Goal: Information Seeking & Learning: Find specific fact

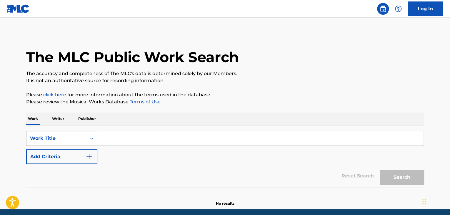
click at [158, 141] on input "Search Form" at bounding box center [260, 138] width 326 height 14
paste input "[PERSON_NAME]"
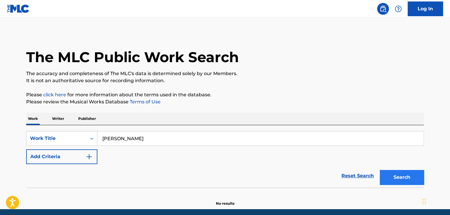
type input "[PERSON_NAME]"
click at [401, 179] on button "Search" at bounding box center [402, 177] width 44 height 15
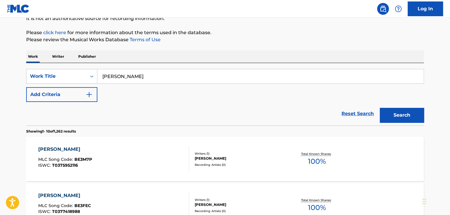
scroll to position [59, 0]
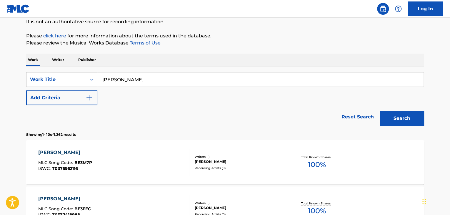
click at [54, 54] on p "Writer" at bounding box center [58, 60] width 16 height 12
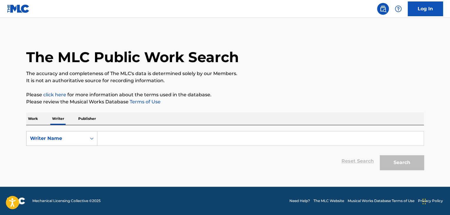
click at [141, 137] on input "Search Form" at bounding box center [260, 138] width 326 height 14
paste input "[PERSON_NAME]"
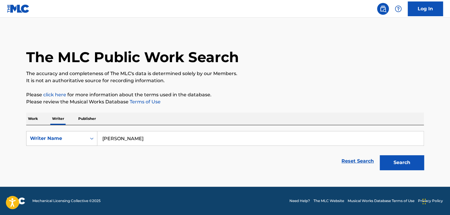
type input "[PERSON_NAME]"
click at [254, 116] on div "Work Writer Publisher" at bounding box center [225, 118] width 398 height 12
click at [390, 162] on button "Search" at bounding box center [402, 162] width 44 height 15
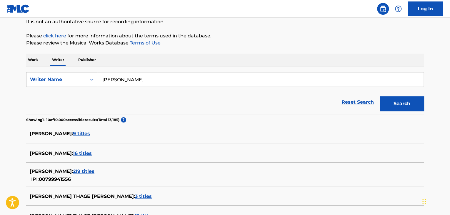
scroll to position [88, 0]
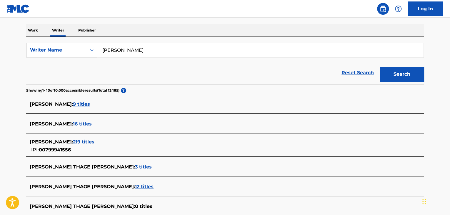
click at [94, 142] on span "219 titles" at bounding box center [83, 142] width 21 height 6
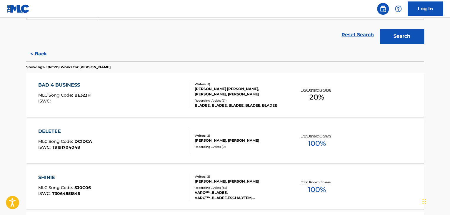
scroll to position [177, 0]
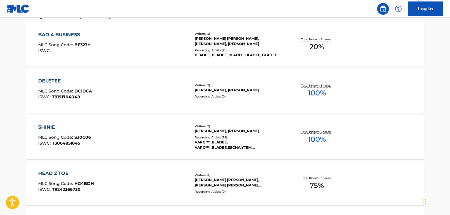
click at [98, 79] on div "DELETEE MLC Song Code : DC1DCA ISWC : T9191704048" at bounding box center [113, 90] width 151 height 26
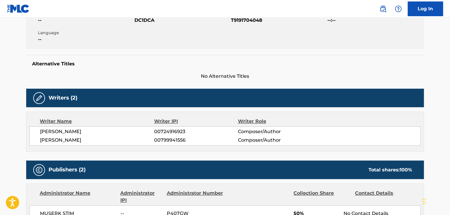
scroll to position [118, 0]
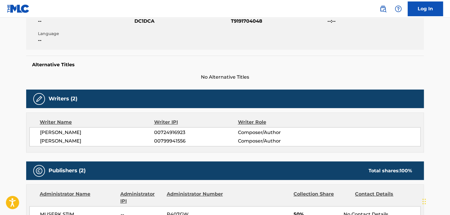
click at [72, 137] on span "[PERSON_NAME]" at bounding box center [97, 140] width 114 height 7
copy div "[PERSON_NAME]"
click at [171, 140] on span "00799941556" at bounding box center [196, 140] width 84 height 7
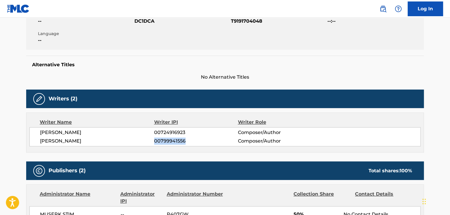
click at [171, 140] on span "00799941556" at bounding box center [196, 140] width 84 height 7
copy span "00799941556"
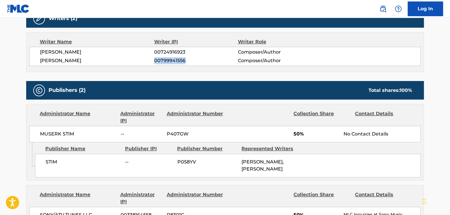
scroll to position [206, 0]
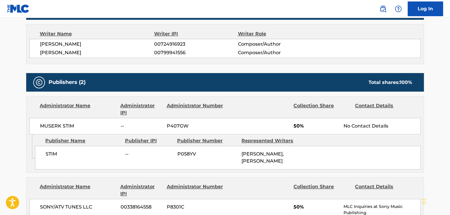
click at [52, 126] on span "MUSERK STIM" at bounding box center [78, 125] width 76 height 7
copy div "MUSERK STIM"
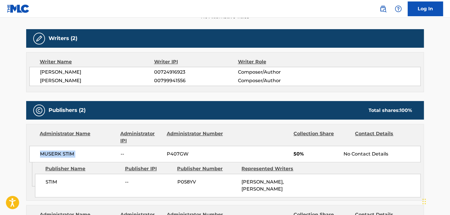
scroll to position [88, 0]
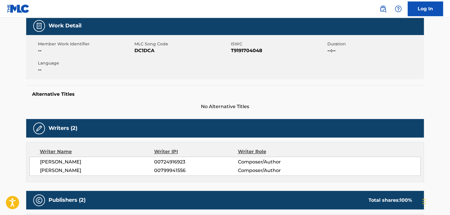
click at [147, 50] on span "DC1DCA" at bounding box center [181, 50] width 95 height 7
copy span "DC1DCA"
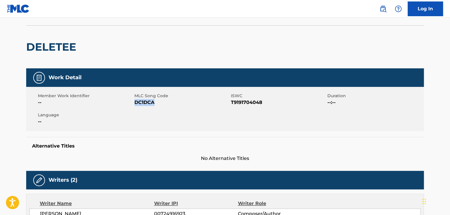
scroll to position [0, 0]
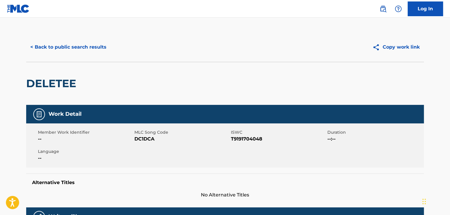
click at [85, 59] on div "< Back to public search results Copy work link" at bounding box center [225, 46] width 398 height 29
click at [75, 53] on button "< Back to public search results" at bounding box center [68, 47] width 84 height 15
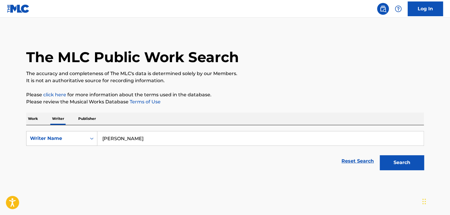
scroll to position [7, 0]
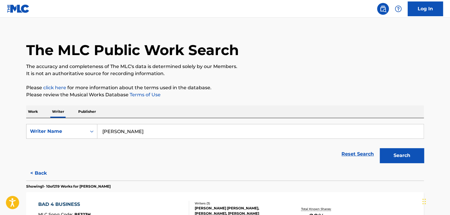
click at [134, 131] on input "[PERSON_NAME]" at bounding box center [260, 131] width 326 height 14
paste input "[PERSON_NAME]"
type input "[PERSON_NAME]"
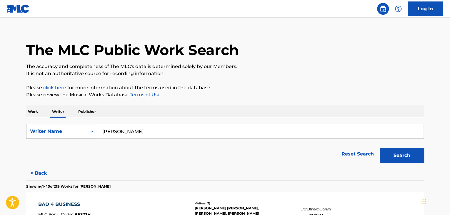
click at [286, 97] on p "Please review the Musical Works Database Terms of Use" at bounding box center [225, 94] width 398 height 7
click at [421, 154] on button "Search" at bounding box center [402, 155] width 44 height 15
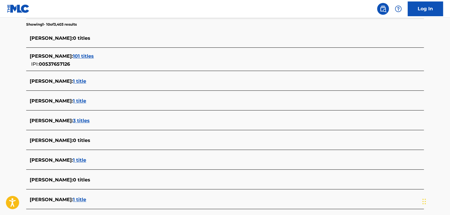
scroll to position [213, 0]
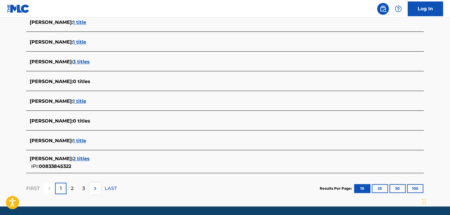
click at [73, 62] on span "3 titles" at bounding box center [81, 62] width 17 height 6
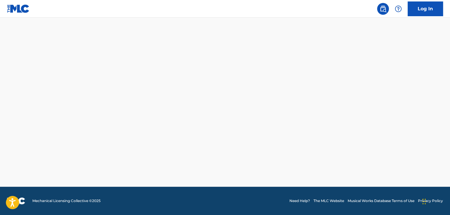
scroll to position [179, 0]
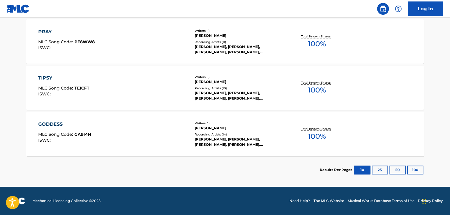
click at [272, 125] on div "Writers ( 1 )" at bounding box center [239, 123] width 89 height 4
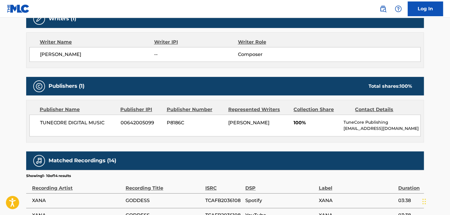
scroll to position [206, 0]
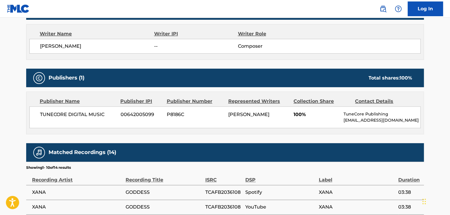
click at [50, 113] on span "TUNECORE DIGITAL MUSIC" at bounding box center [78, 114] width 76 height 7
click at [134, 64] on div "Work Detail Member Work Identifier -- MLC Song Code GA9I4H ISWC -- Duration --:…" at bounding box center [225, 126] width 398 height 454
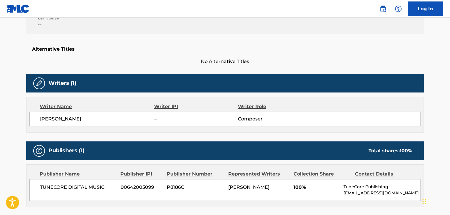
scroll to position [88, 0]
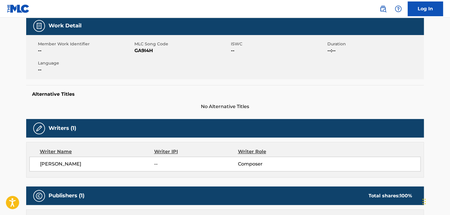
click at [145, 46] on span "MLC Song Code" at bounding box center [181, 44] width 95 height 6
copy span "Song"
click at [145, 51] on span "GA9I4H" at bounding box center [181, 50] width 95 height 7
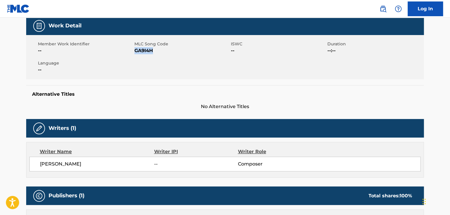
copy span "GA9I4H"
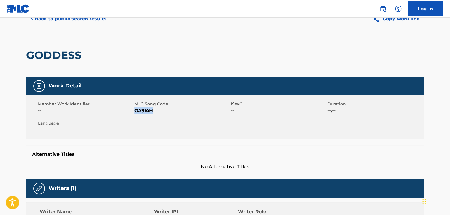
scroll to position [0, 0]
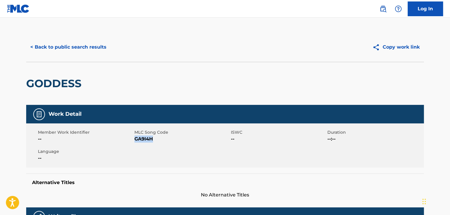
click at [84, 35] on div "< Back to public search results Copy work link" at bounding box center [225, 46] width 398 height 29
click at [83, 44] on button "< Back to public search results" at bounding box center [68, 47] width 84 height 15
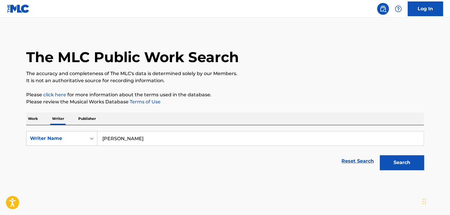
scroll to position [7, 0]
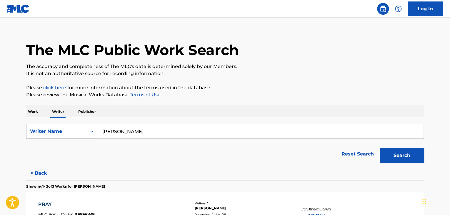
click at [35, 116] on p "Work" at bounding box center [33, 111] width 14 height 12
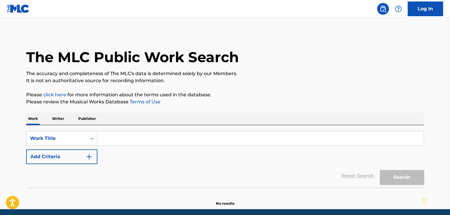
click at [99, 132] on input "Search Form" at bounding box center [260, 138] width 326 height 14
paste input "5 Little Monkeys"
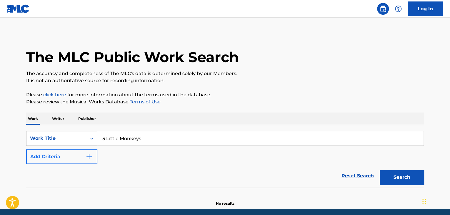
type input "5 Little Monkeys"
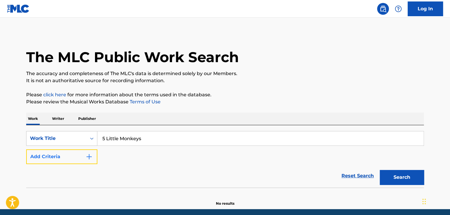
click at [89, 156] on img "Search Form" at bounding box center [89, 156] width 7 height 7
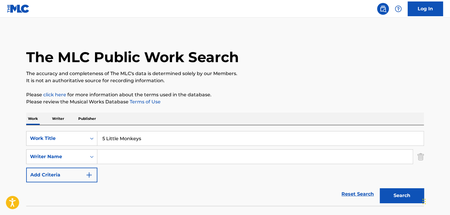
click at [115, 152] on input "Search Form" at bounding box center [254, 156] width 315 height 14
paste input "[PERSON_NAME]"
type input "[PERSON_NAME]"
click at [390, 193] on button "Search" at bounding box center [402, 195] width 44 height 15
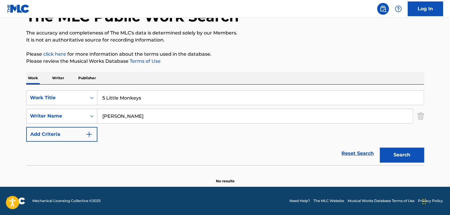
scroll to position [41, 0]
click at [56, 79] on p "Writer" at bounding box center [58, 78] width 16 height 12
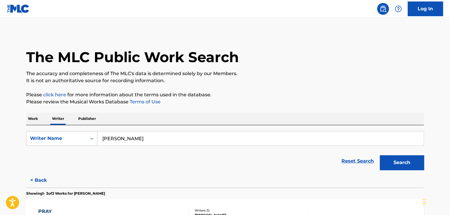
click at [137, 137] on input "[PERSON_NAME]" at bounding box center [260, 138] width 326 height 14
paste input "[PERSON_NAME]"
type input "[PERSON_NAME]"
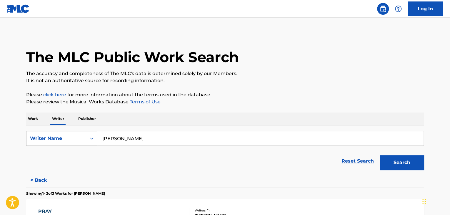
click at [282, 101] on p "Please review the Musical Works Database Terms of Use" at bounding box center [225, 101] width 398 height 7
click at [387, 155] on button "Search" at bounding box center [402, 162] width 44 height 15
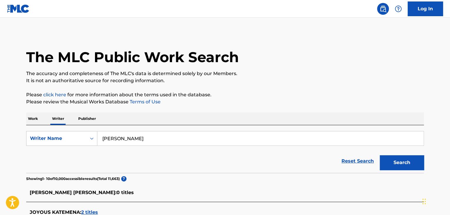
click at [33, 113] on p "Work" at bounding box center [33, 118] width 14 height 12
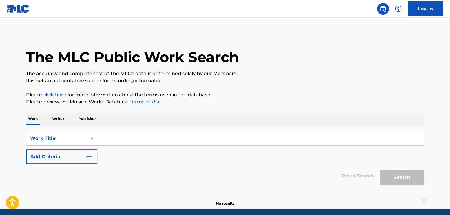
click at [127, 151] on div "SearchWithCriteria2764d6e6-e996-4cf5-b856-74a2b67123ab Work Title Add Criteria" at bounding box center [225, 147] width 398 height 33
click at [122, 141] on input "Search Form" at bounding box center [260, 138] width 326 height 14
paste input "Toda La Clika"
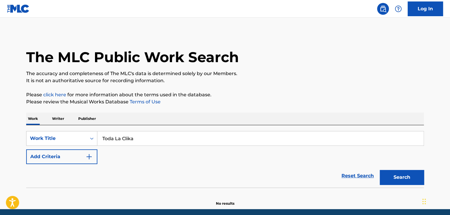
type input "Toda La Clika"
click at [217, 109] on div "The MLC Public Work Search The accuracy and completeness of The MLC's data is d…" at bounding box center [225, 119] width 412 height 174
click at [402, 179] on button "Search" at bounding box center [402, 177] width 44 height 15
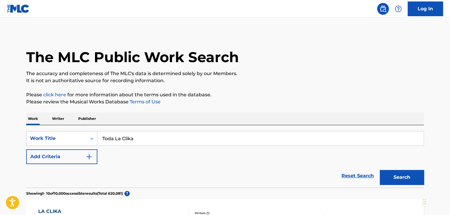
click at [55, 114] on p "Writer" at bounding box center [58, 118] width 16 height 12
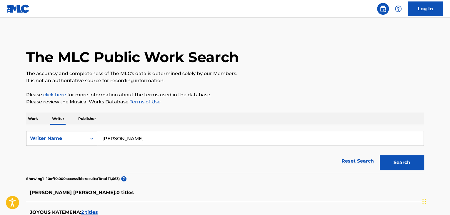
click at [135, 141] on input "[PERSON_NAME]" at bounding box center [260, 138] width 326 height 14
paste input "[PERSON_NAME]"
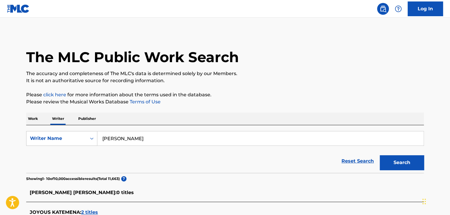
type input "[PERSON_NAME]"
click at [287, 102] on p "Please review the Musical Works Database Terms of Use" at bounding box center [225, 101] width 398 height 7
click at [385, 165] on button "Search" at bounding box center [402, 162] width 44 height 15
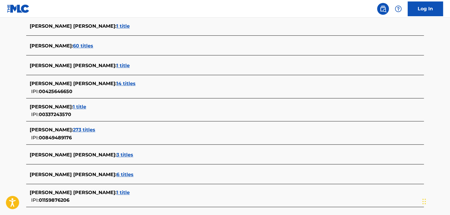
scroll to position [118, 0]
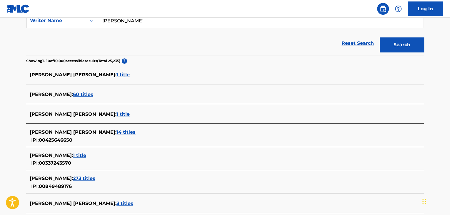
click at [117, 74] on span "1 title" at bounding box center [123, 75] width 13 height 6
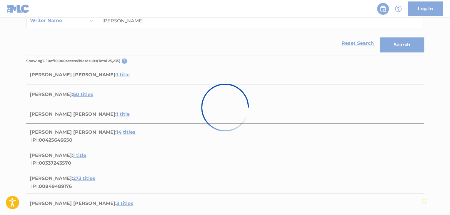
scroll to position [87, 0]
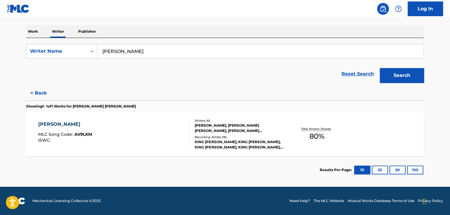
click at [152, 132] on div "ANDO TATUADO MLC Song Code : AV9LKM ISWC :" at bounding box center [113, 134] width 151 height 26
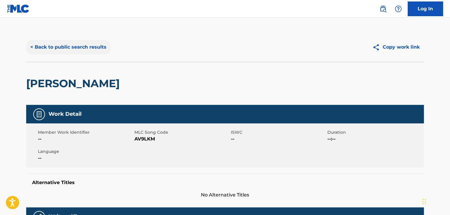
click at [72, 47] on button "< Back to public search results" at bounding box center [68, 47] width 84 height 15
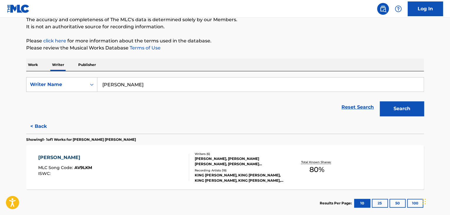
scroll to position [87, 0]
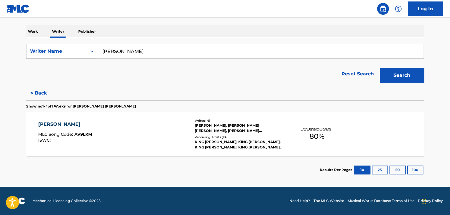
click at [124, 137] on div "ANDO TATUADO MLC Song Code : AV9LKM ISWC :" at bounding box center [113, 134] width 151 height 26
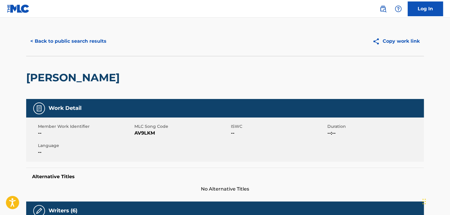
scroll to position [147, 0]
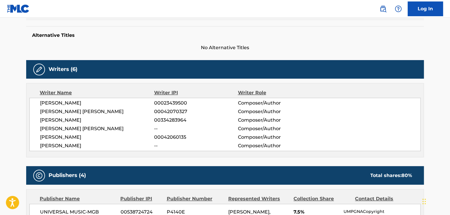
click at [93, 131] on span "[PERSON_NAME] [PERSON_NAME]" at bounding box center [97, 128] width 114 height 7
copy div "[PERSON_NAME] [PERSON_NAME]"
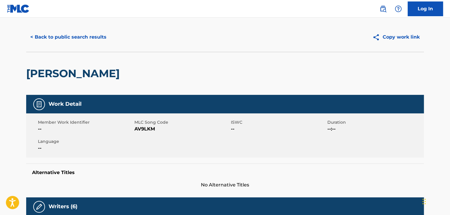
scroll to position [0, 0]
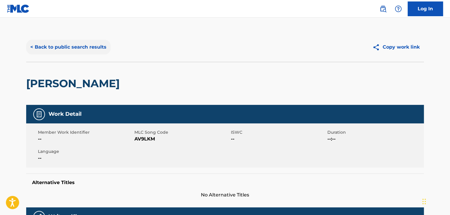
click at [71, 40] on button "< Back to public search results" at bounding box center [68, 47] width 84 height 15
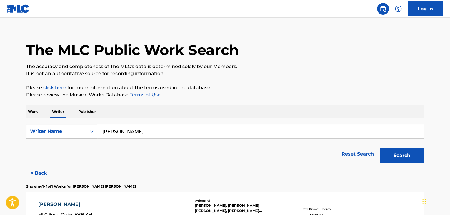
click at [137, 133] on input "[PERSON_NAME]" at bounding box center [260, 131] width 326 height 14
paste input "[PERSON_NAME] [PERSON_NAME]"
type input "[PERSON_NAME] [PERSON_NAME]"
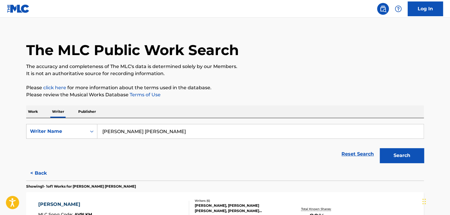
drag, startPoint x: 226, startPoint y: 98, endPoint x: 272, endPoint y: 105, distance: 46.7
click at [226, 98] on div "The MLC Public Work Search The accuracy and completeness of The MLC's data is d…" at bounding box center [225, 144] width 412 height 238
click at [399, 158] on button "Search" at bounding box center [402, 155] width 44 height 15
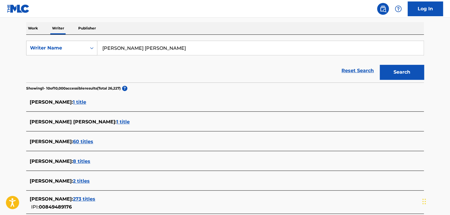
scroll to position [118, 0]
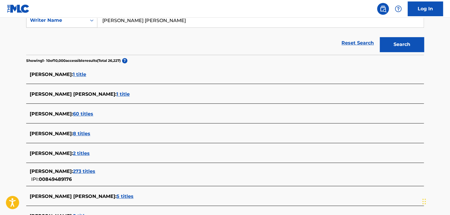
click at [86, 114] on span "60 titles" at bounding box center [83, 114] width 20 height 6
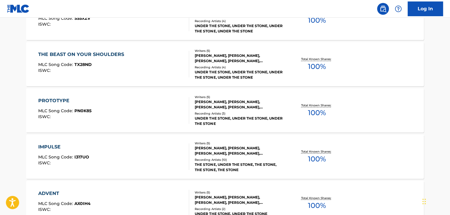
scroll to position [505, 0]
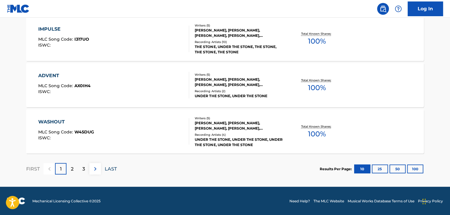
click at [111, 168] on p "LAST" at bounding box center [111, 168] width 12 height 7
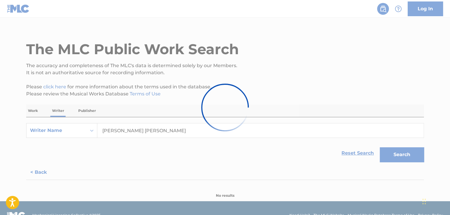
scroll to position [0, 0]
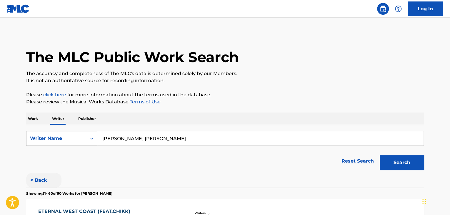
click at [42, 176] on button "< Back" at bounding box center [43, 180] width 35 height 15
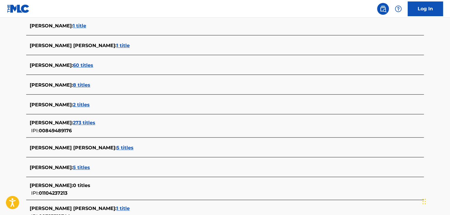
scroll to position [177, 0]
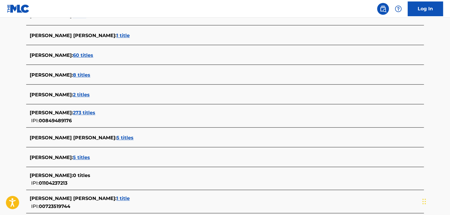
click at [81, 114] on span "273 titles" at bounding box center [84, 113] width 22 height 6
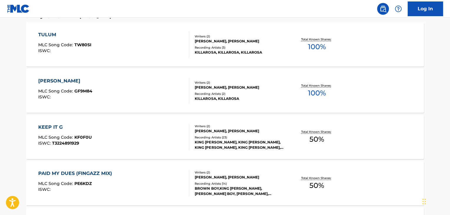
click at [161, 89] on div "[PERSON_NAME] MLC Song Code : GF9M84 ISWC :" at bounding box center [113, 90] width 151 height 26
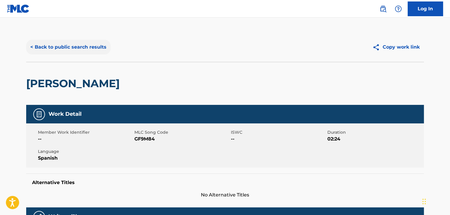
click at [54, 41] on button "< Back to public search results" at bounding box center [68, 47] width 84 height 15
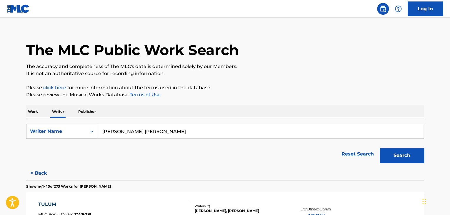
click at [39, 109] on p "Work" at bounding box center [33, 111] width 14 height 12
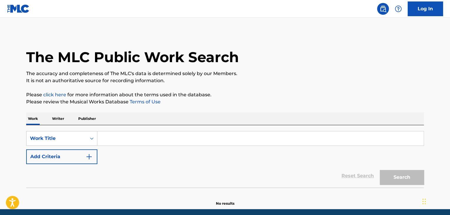
click at [121, 136] on input "Search Form" at bounding box center [260, 138] width 326 height 14
paste input "[PERSON_NAME] [PERSON_NAME]"
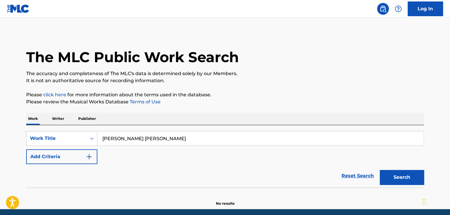
click at [144, 140] on input "[PERSON_NAME] [PERSON_NAME]" at bounding box center [260, 138] width 326 height 14
paste input "Toda La Clika"
type input "Toda La Clika"
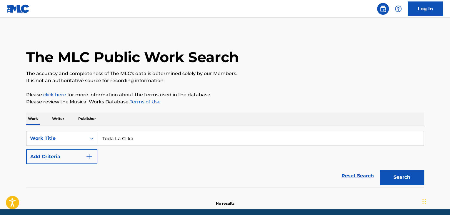
click at [256, 87] on div "The MLC Public Work Search The accuracy and completeness of The MLC's data is d…" at bounding box center [225, 119] width 412 height 174
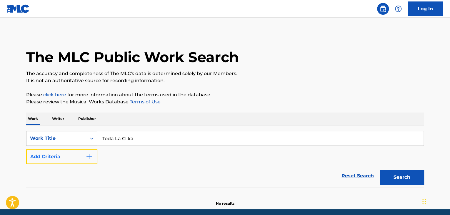
click at [85, 158] on button "Add Criteria" at bounding box center [61, 156] width 71 height 15
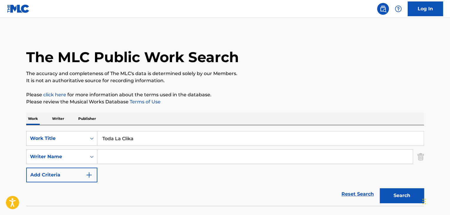
click at [113, 158] on input "Search Form" at bounding box center [254, 156] width 315 height 14
click at [271, 89] on div "The MLC Public Work Search The accuracy and completeness of The MLC's data is d…" at bounding box center [225, 128] width 412 height 192
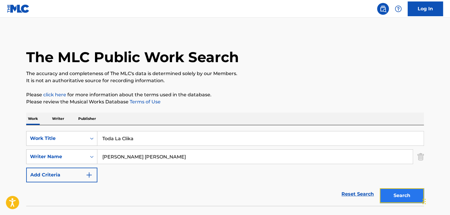
click at [399, 189] on button "Search" at bounding box center [402, 195] width 44 height 15
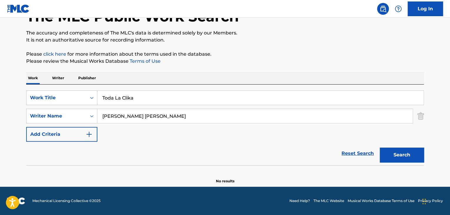
scroll to position [41, 0]
drag, startPoint x: 146, startPoint y: 118, endPoint x: 177, endPoint y: 115, distance: 30.7
click at [177, 115] on input "[PERSON_NAME] [PERSON_NAME]" at bounding box center [254, 116] width 315 height 14
type input "[PERSON_NAME]"
click at [380, 147] on button "Search" at bounding box center [402, 154] width 44 height 15
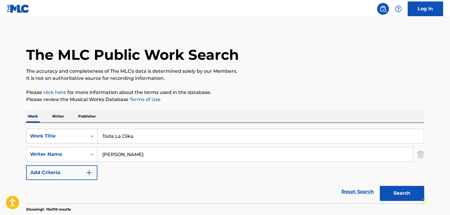
scroll to position [0, 0]
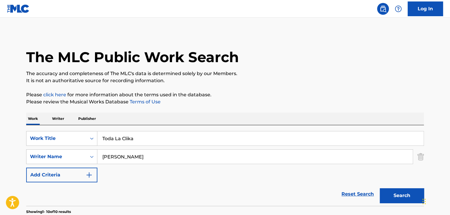
click at [57, 120] on p "Writer" at bounding box center [58, 118] width 16 height 12
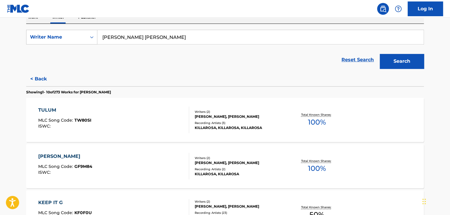
scroll to position [147, 0]
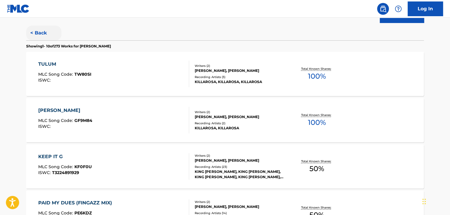
click at [35, 28] on button "< Back" at bounding box center [43, 33] width 35 height 15
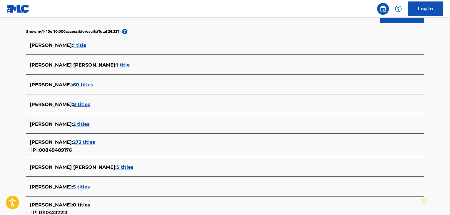
click at [84, 139] on span "273 titles" at bounding box center [84, 142] width 22 height 6
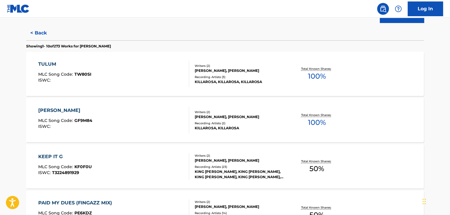
click at [168, 121] on div "[PERSON_NAME] MLC Song Code : GF9M84 ISWC :" at bounding box center [113, 120] width 151 height 26
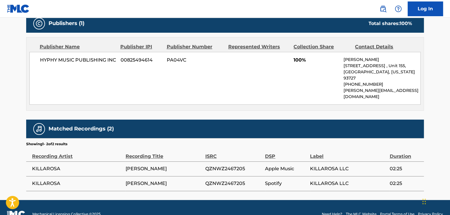
scroll to position [177, 0]
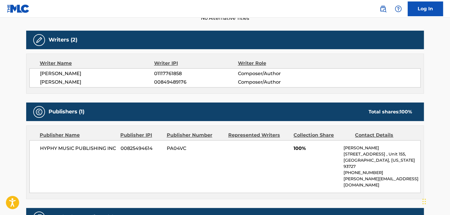
click at [64, 81] on span "[PERSON_NAME]" at bounding box center [97, 82] width 114 height 7
copy div "[PERSON_NAME]"
click at [174, 84] on span "00849489176" at bounding box center [196, 82] width 84 height 7
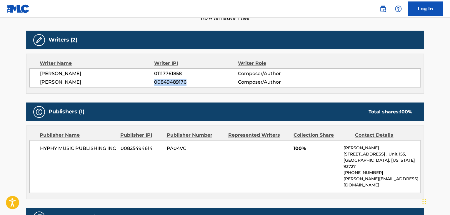
click at [174, 84] on span "00849489176" at bounding box center [196, 82] width 84 height 7
copy span "00849489176"
click at [69, 147] on span "HYPHY MUSIC PUBLISHING INC" at bounding box center [78, 148] width 76 height 7
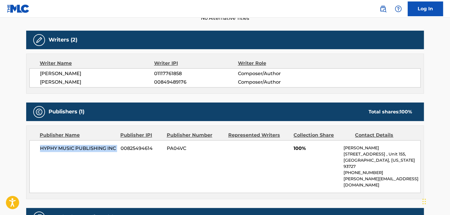
copy div "HYPHY MUSIC PUBLISHING INC"
click at [135, 145] on span "00825494614" at bounding box center [142, 148] width 42 height 7
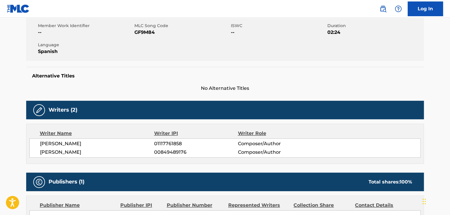
scroll to position [29, 0]
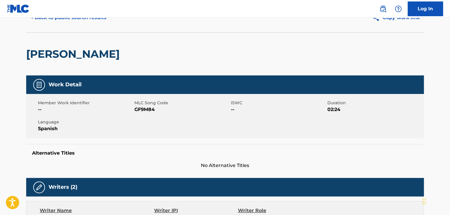
click at [147, 113] on div "Member Work Identifier -- MLC Song Code GF9M84 ISWC -- Duration 02:24 Language …" at bounding box center [225, 116] width 398 height 44
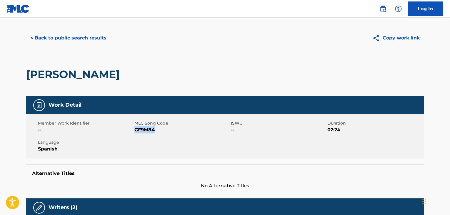
scroll to position [0, 0]
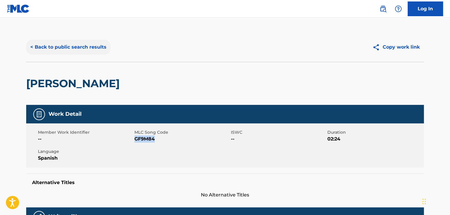
click at [73, 45] on button "< Back to public search results" at bounding box center [68, 47] width 84 height 15
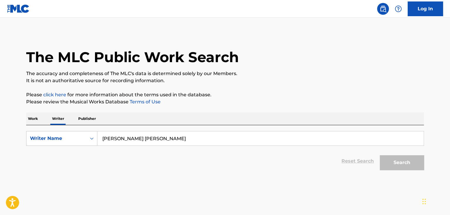
scroll to position [7, 0]
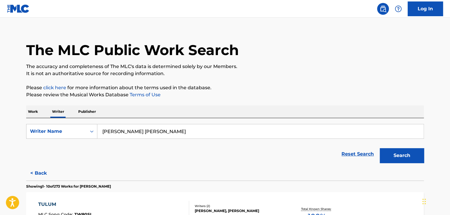
click at [137, 132] on input "[PERSON_NAME] [PERSON_NAME]" at bounding box center [260, 131] width 326 height 14
paste input "[PERSON_NAME]"
type input "[PERSON_NAME]"
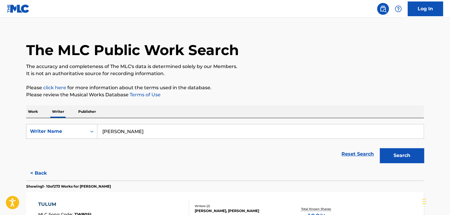
click at [393, 152] on button "Search" at bounding box center [402, 155] width 44 height 15
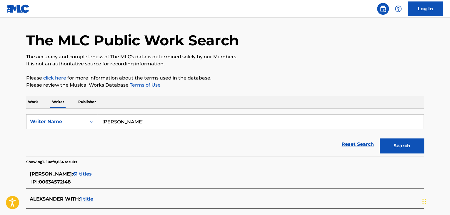
scroll to position [0, 0]
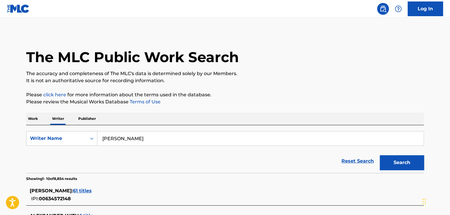
drag, startPoint x: 31, startPoint y: 120, endPoint x: 31, endPoint y: 116, distance: 4.5
click at [31, 120] on p "Work" at bounding box center [33, 118] width 14 height 12
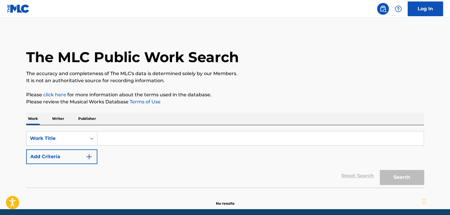
click at [109, 137] on input "Search Form" at bounding box center [260, 138] width 326 height 14
paste input "Common Denominator"
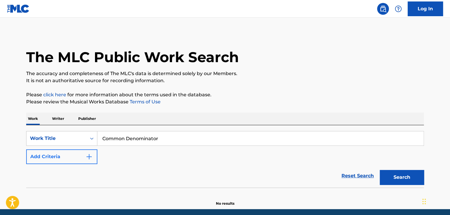
type input "Common Denominator"
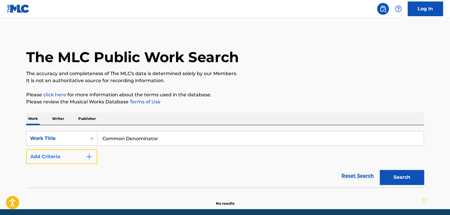
click at [89, 157] on img "Search Form" at bounding box center [89, 156] width 7 height 7
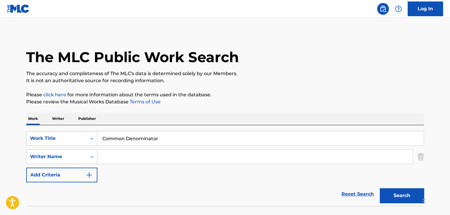
click at [119, 154] on input "Search Form" at bounding box center [254, 156] width 315 height 14
paste input "[PERSON_NAME]"
type input "[PERSON_NAME]"
click at [402, 195] on button "Search" at bounding box center [402, 195] width 44 height 15
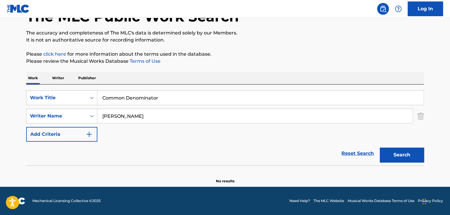
scroll to position [41, 0]
click at [62, 77] on p "Writer" at bounding box center [58, 78] width 16 height 12
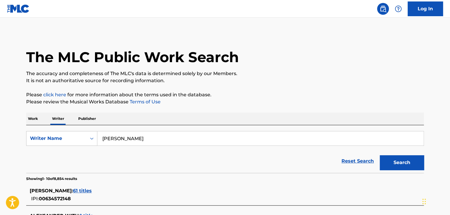
click at [165, 146] on form "SearchWithCriteria351ec3c9-dc14-4417-bd12-c0a8bb539453 Writer Name [PERSON_NAME…" at bounding box center [225, 152] width 398 height 42
click at [157, 133] on input "[PERSON_NAME]" at bounding box center [260, 138] width 326 height 14
paste input "[PERSON_NAME]"
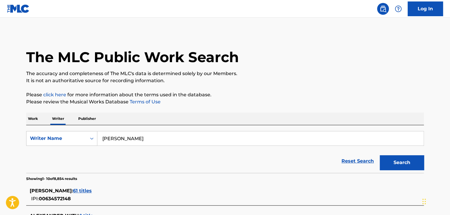
type input "[PERSON_NAME]"
click at [259, 105] on p "Please review the Musical Works Database Terms of Use" at bounding box center [225, 101] width 398 height 7
click at [403, 166] on button "Search" at bounding box center [402, 162] width 44 height 15
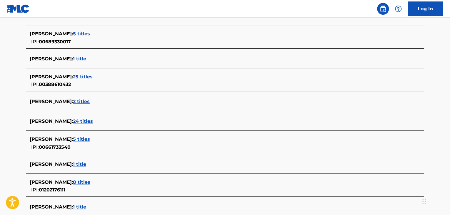
scroll to position [206, 0]
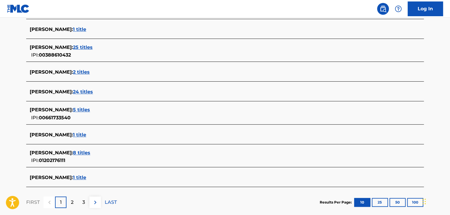
click at [93, 46] on span "25 titles" at bounding box center [83, 47] width 20 height 6
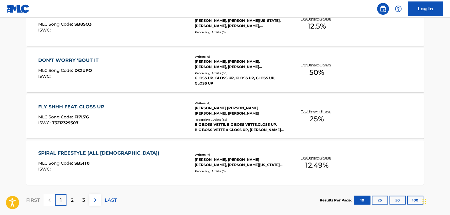
scroll to position [505, 0]
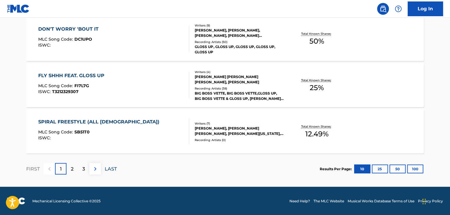
click at [107, 169] on p "LAST" at bounding box center [111, 168] width 12 height 7
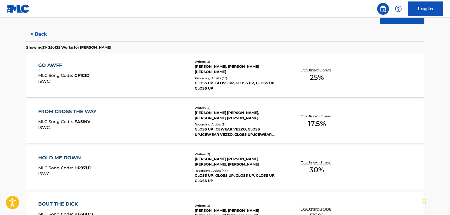
scroll to position [186, 0]
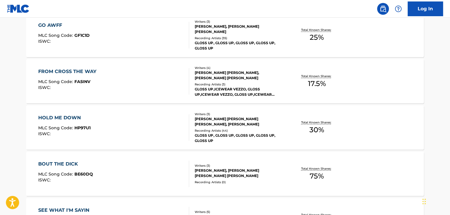
click at [299, 162] on div "BOUT THE DICK MLC Song Code : BE60DQ ISWC : Writers ( 3 ) [PERSON_NAME], [PERSO…" at bounding box center [225, 174] width 398 height 44
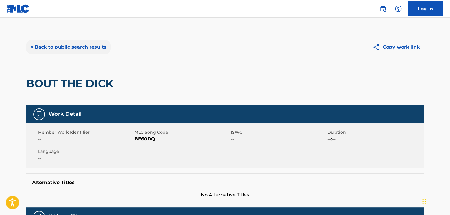
click at [86, 50] on button "< Back to public search results" at bounding box center [68, 47] width 84 height 15
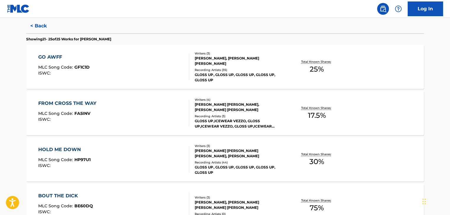
scroll to position [272, 0]
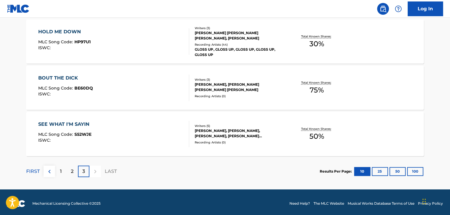
click at [106, 78] on div "BOUT THE DICK MLC Song Code : BE60DQ ISWC :" at bounding box center [113, 87] width 151 height 26
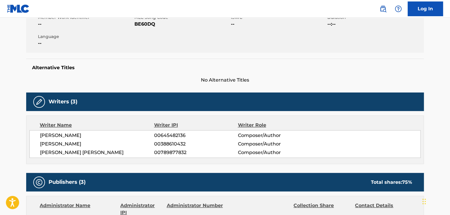
scroll to position [147, 0]
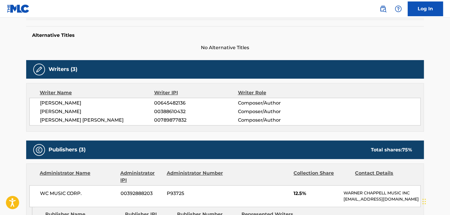
click at [79, 110] on span "[PERSON_NAME]" at bounding box center [97, 111] width 114 height 7
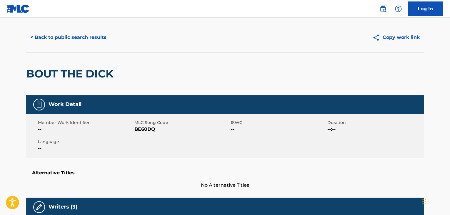
scroll to position [0, 0]
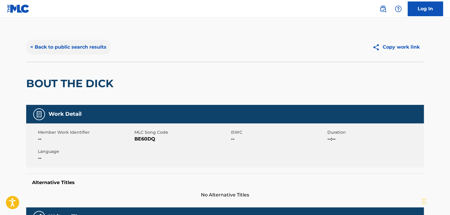
click at [69, 46] on button "< Back to public search results" at bounding box center [68, 47] width 84 height 15
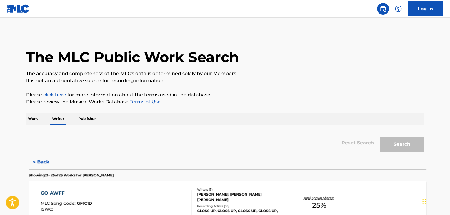
scroll to position [7, 0]
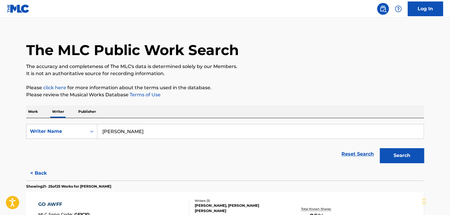
click at [121, 132] on input "[PERSON_NAME]" at bounding box center [260, 131] width 326 height 14
paste input "[PERSON_NAME]"
type input "[PERSON_NAME]"
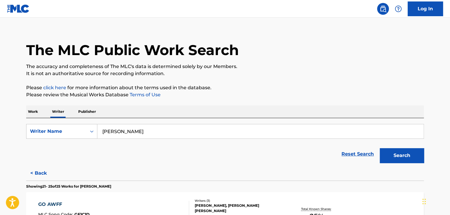
drag, startPoint x: 235, startPoint y: 103, endPoint x: 262, endPoint y: 105, distance: 26.9
click at [396, 156] on button "Search" at bounding box center [402, 155] width 44 height 15
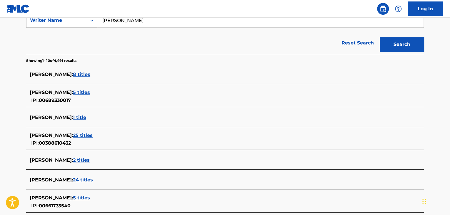
scroll to position [154, 0]
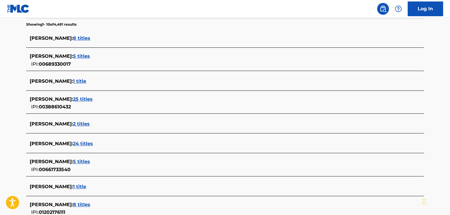
click at [90, 121] on span "2 titles" at bounding box center [81, 124] width 17 height 6
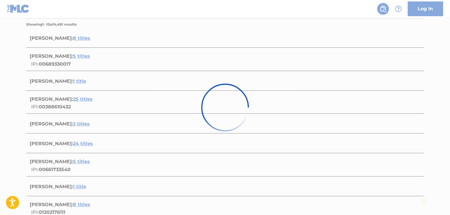
scroll to position [133, 0]
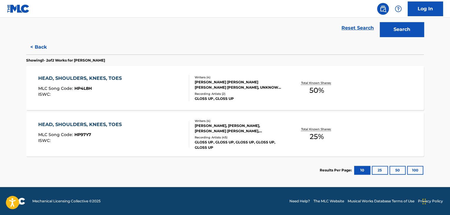
click at [188, 104] on div "HEAD, SHOULDERS, KNEES, TOES MLC Song Code : HP4L8H ISWC : Writers ( 4 ) [PERSO…" at bounding box center [225, 88] width 398 height 44
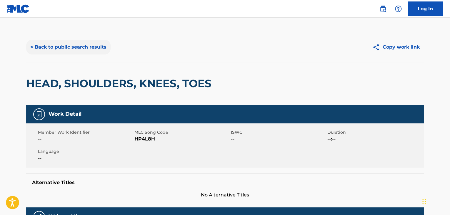
click at [67, 46] on button "< Back to public search results" at bounding box center [68, 47] width 84 height 15
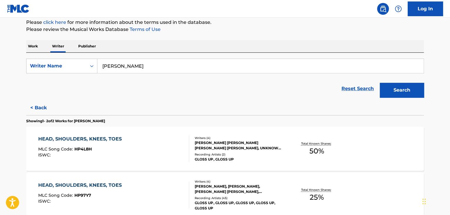
scroll to position [125, 0]
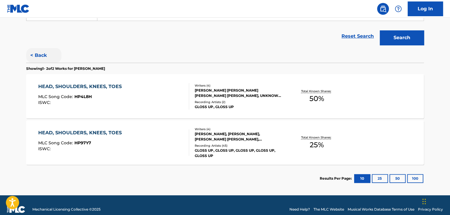
click at [43, 59] on button "< Back" at bounding box center [43, 55] width 35 height 15
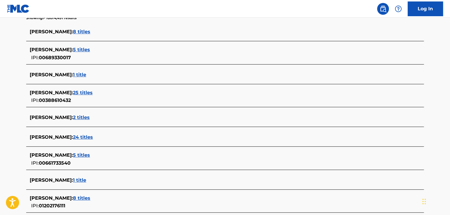
scroll to position [151, 0]
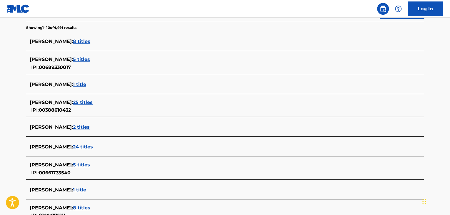
click at [88, 146] on span "24 titles" at bounding box center [83, 147] width 20 height 6
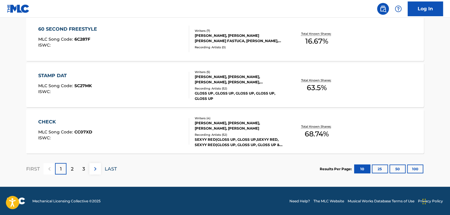
click at [117, 167] on p "LAST" at bounding box center [111, 168] width 12 height 7
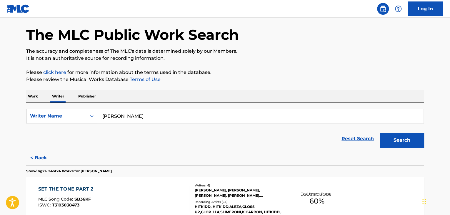
scroll to position [228, 0]
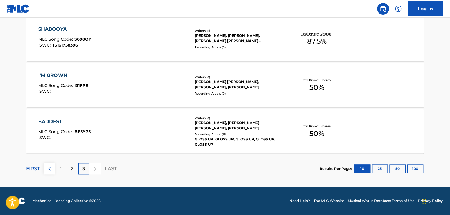
click at [174, 77] on div "I'M GROWN MLC Song Code : I31FPE ISWC :" at bounding box center [113, 85] width 151 height 26
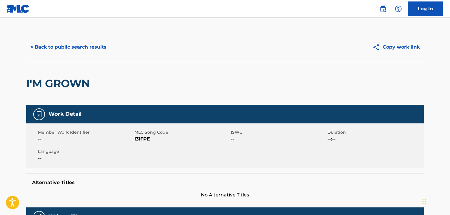
click at [73, 38] on div "< Back to public search results Copy work link" at bounding box center [225, 46] width 398 height 29
click at [76, 45] on button "< Back to public search results" at bounding box center [68, 47] width 84 height 15
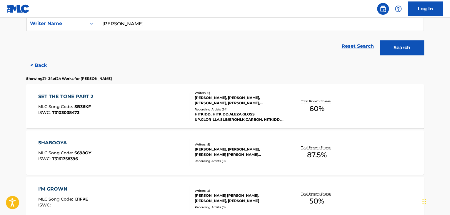
scroll to position [125, 0]
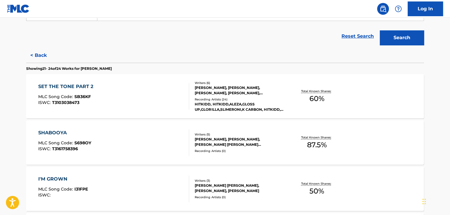
click at [191, 87] on div "Writers ( 6 ) [PERSON_NAME], [PERSON_NAME], [PERSON_NAME], [PERSON_NAME], [PERS…" at bounding box center [236, 96] width 94 height 31
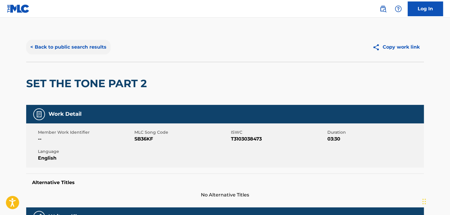
click at [81, 41] on button "< Back to public search results" at bounding box center [68, 47] width 84 height 15
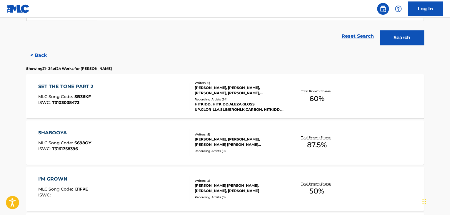
click at [278, 136] on div "Writers ( 5 )" at bounding box center [239, 134] width 89 height 4
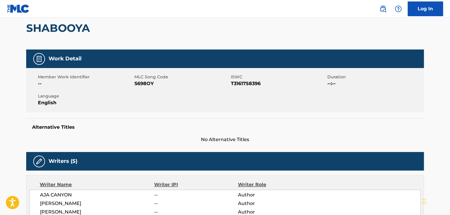
click at [80, 30] on h2 "SHABOOYA" at bounding box center [59, 27] width 67 height 13
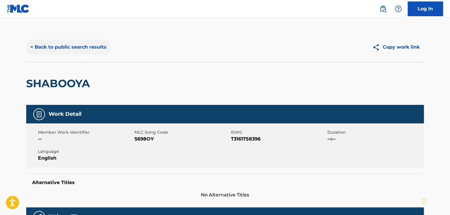
click at [79, 44] on button "< Back to public search results" at bounding box center [68, 47] width 84 height 15
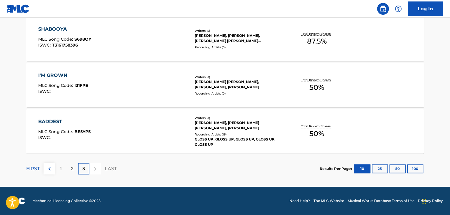
click at [175, 128] on div "BADDEST MLC Song Code : BE5YP5 ISWC :" at bounding box center [113, 131] width 151 height 26
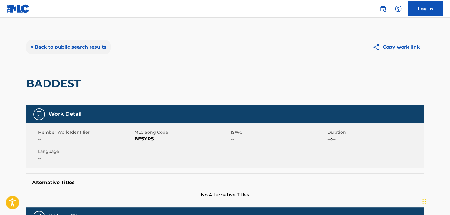
click at [88, 43] on button "< Back to public search results" at bounding box center [68, 47] width 84 height 15
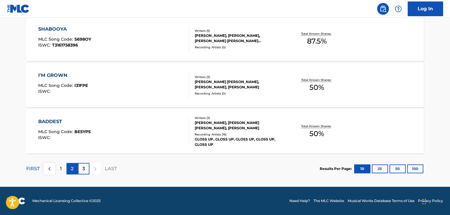
click at [72, 168] on p "2" at bounding box center [72, 168] width 3 height 7
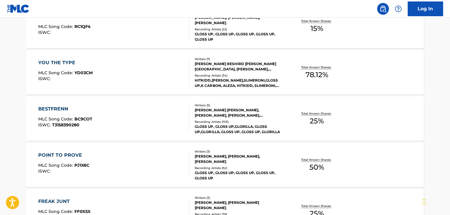
click at [158, 69] on div "YOU THE TYPE MLC Song Code : YD03CM ISWC :" at bounding box center [113, 72] width 151 height 26
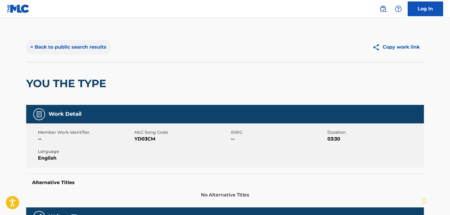
click at [75, 46] on button "< Back to public search results" at bounding box center [68, 47] width 84 height 15
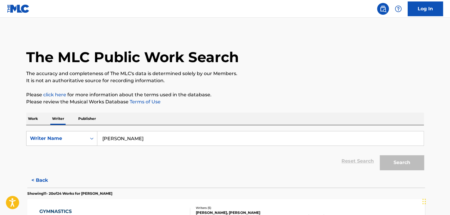
scroll to position [7, 0]
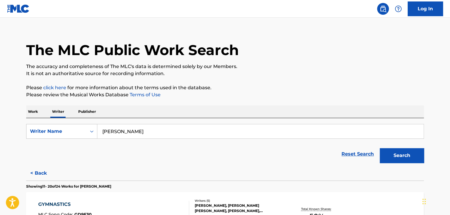
click at [142, 129] on input "[PERSON_NAME]" at bounding box center [260, 131] width 326 height 14
paste input "[PERSON_NAME] Honda Takada"
type input "[PERSON_NAME] Honda Takada"
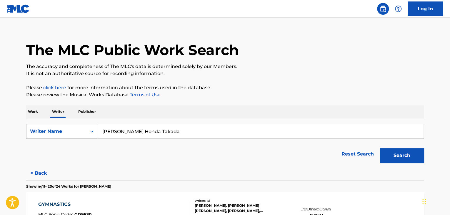
click at [247, 94] on p "Please review the Musical Works Database Terms of Use" at bounding box center [225, 94] width 398 height 7
click at [406, 156] on button "Search" at bounding box center [402, 155] width 44 height 15
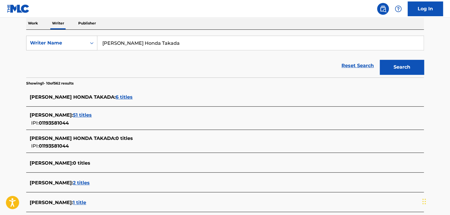
scroll to position [154, 0]
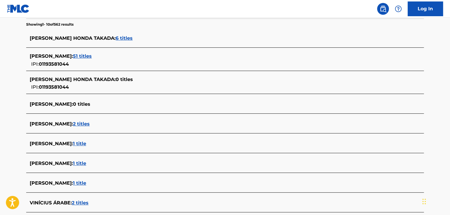
click at [92, 54] on span "51 titles" at bounding box center [82, 56] width 19 height 6
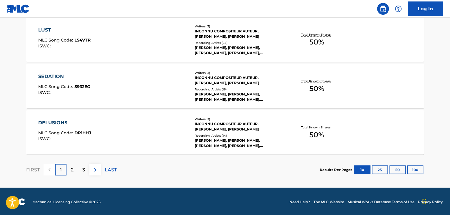
scroll to position [505, 0]
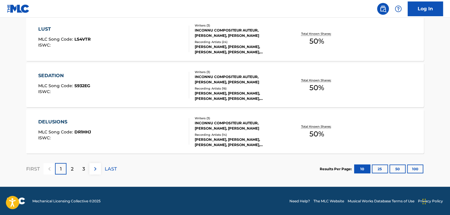
click at [111, 164] on div "LAST" at bounding box center [111, 168] width 12 height 11
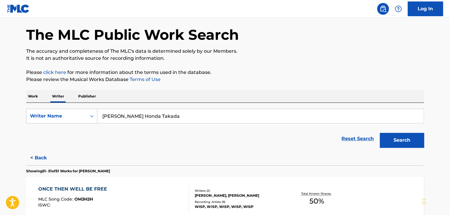
scroll to position [89, 0]
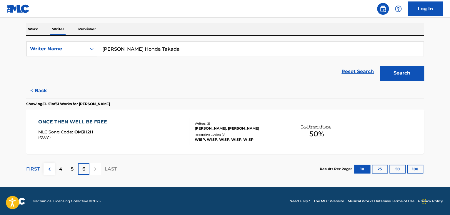
click at [192, 129] on div "Writers ( 2 ) [PERSON_NAME], [PERSON_NAME] Recording Artists ( 9 ) WISP, WISP, …" at bounding box center [236, 131] width 94 height 21
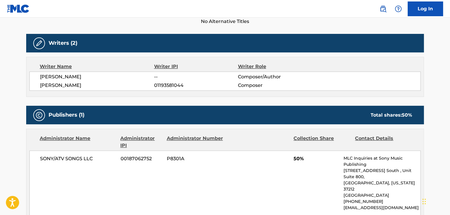
scroll to position [147, 0]
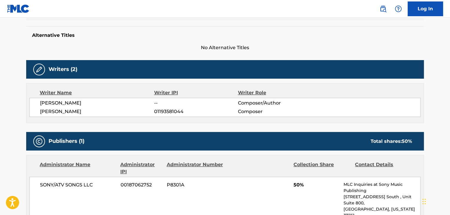
click at [67, 111] on span "[PERSON_NAME]" at bounding box center [97, 111] width 114 height 7
click at [162, 110] on span "01193581044" at bounding box center [196, 111] width 84 height 7
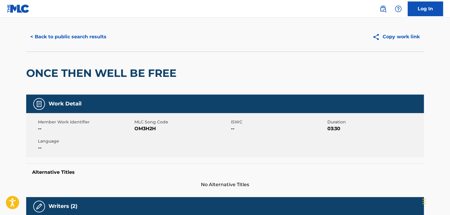
scroll to position [0, 0]
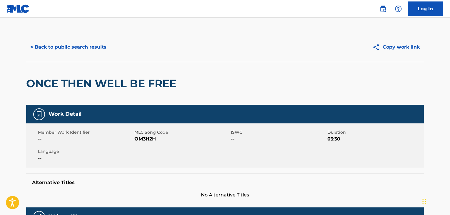
click at [150, 138] on span "OM3H2H" at bounding box center [181, 138] width 95 height 7
click at [76, 50] on button "< Back to public search results" at bounding box center [68, 47] width 84 height 15
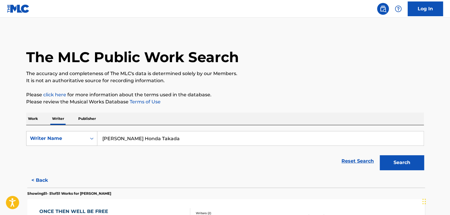
scroll to position [7, 0]
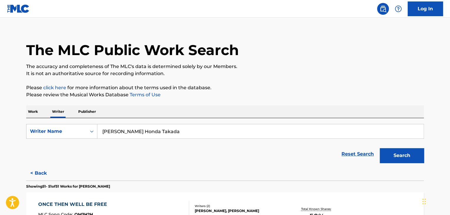
click at [151, 129] on input "[PERSON_NAME] Honda Takada" at bounding box center [260, 131] width 326 height 14
paste input "Devoimm"
click at [262, 95] on p "Please review the Musical Works Database Terms of Use" at bounding box center [225, 94] width 398 height 7
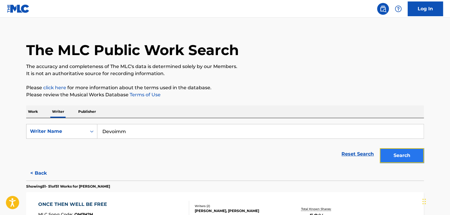
click at [391, 153] on button "Search" at bounding box center [402, 155] width 44 height 15
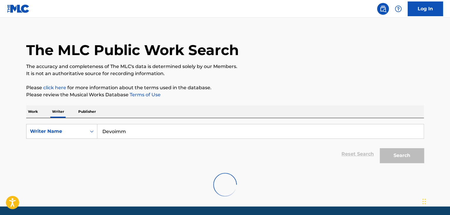
scroll to position [0, 0]
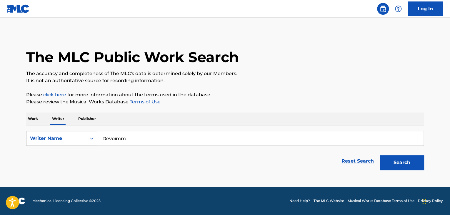
click at [130, 139] on input "Devoimm" at bounding box center [260, 138] width 326 height 14
paste input "[PERSON_NAME]"
type input "[PERSON_NAME]"
drag, startPoint x: 257, startPoint y: 99, endPoint x: 288, endPoint y: 104, distance: 31.4
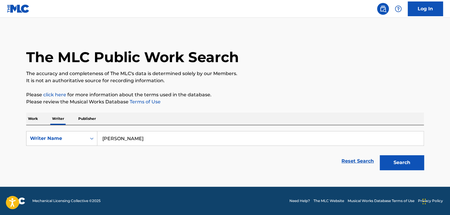
click at [258, 99] on p "Please review the Musical Works Database Terms of Use" at bounding box center [225, 101] width 398 height 7
click at [400, 162] on button "Search" at bounding box center [402, 162] width 44 height 15
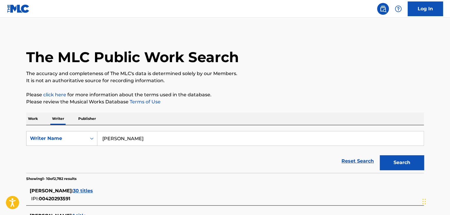
click at [28, 117] on p "Work" at bounding box center [33, 118] width 14 height 12
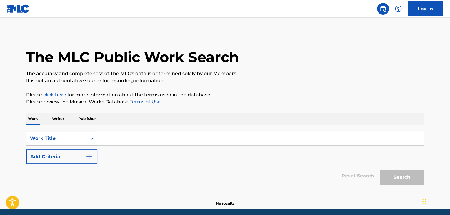
click at [131, 140] on input "Search Form" at bounding box center [260, 138] width 326 height 14
paste input "Unavailable"
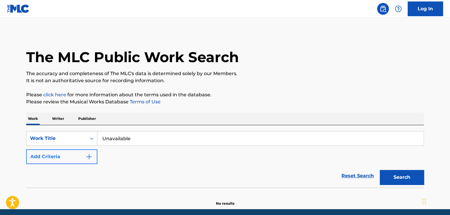
type input "Unavailable"
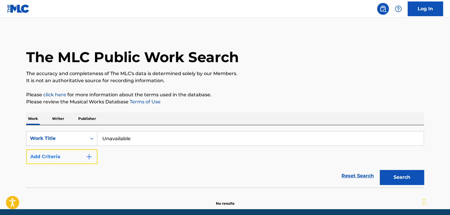
click at [71, 160] on button "Add Criteria" at bounding box center [61, 156] width 71 height 15
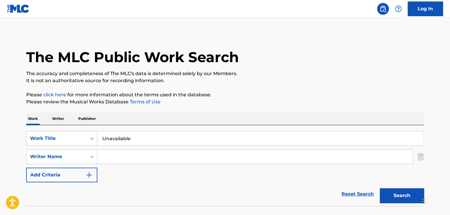
click at [109, 156] on input "Search Form" at bounding box center [254, 156] width 315 height 14
paste input "[PERSON_NAME]"
click at [398, 195] on button "Search" at bounding box center [402, 195] width 44 height 15
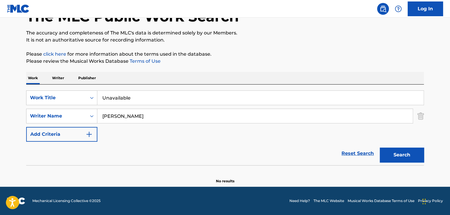
click at [126, 115] on input "[PERSON_NAME]" at bounding box center [254, 116] width 315 height 14
paste input "[PERSON_NAME]"
type input "[PERSON_NAME]"
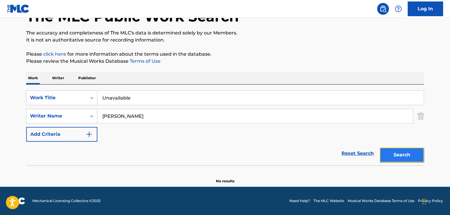
click at [391, 150] on button "Search" at bounding box center [402, 154] width 44 height 15
click at [56, 77] on p "Writer" at bounding box center [58, 78] width 16 height 12
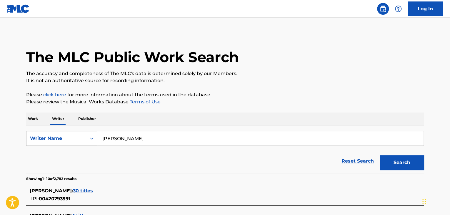
click at [141, 140] on input "[PERSON_NAME]" at bounding box center [260, 138] width 326 height 14
paste input "[PERSON_NAME]"
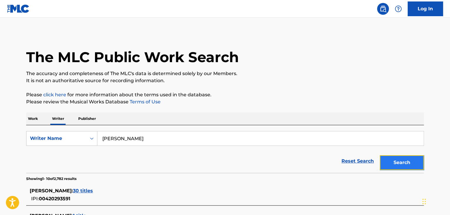
click at [397, 161] on button "Search" at bounding box center [402, 162] width 44 height 15
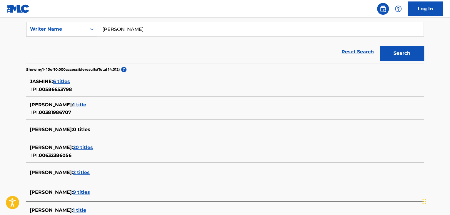
scroll to position [118, 0]
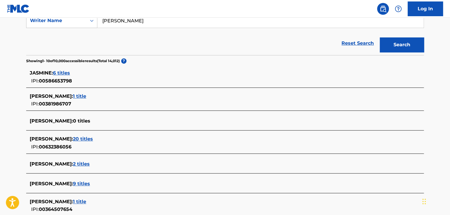
click at [86, 94] on span "1 title" at bounding box center [79, 96] width 13 height 6
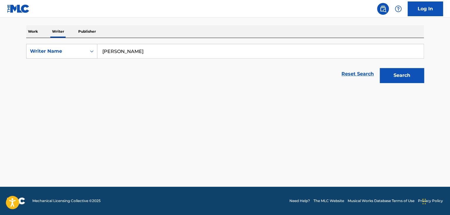
scroll to position [87, 0]
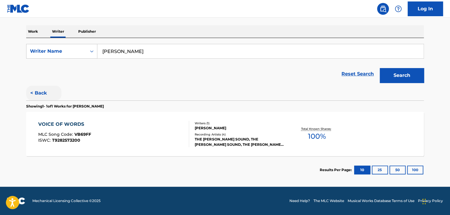
click at [38, 92] on button "< Back" at bounding box center [43, 93] width 35 height 15
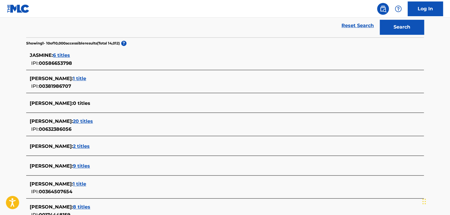
scroll to position [146, 0]
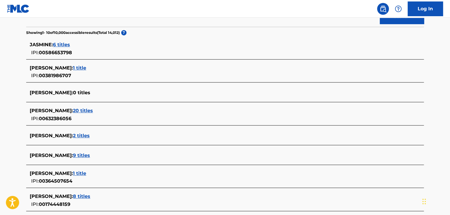
click at [93, 111] on span "20 titles" at bounding box center [83, 111] width 20 height 6
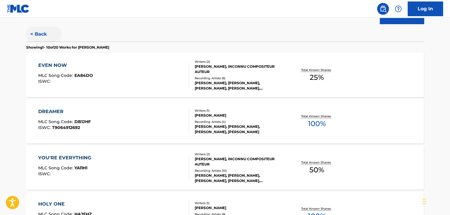
click at [38, 33] on button "< Back" at bounding box center [43, 34] width 35 height 15
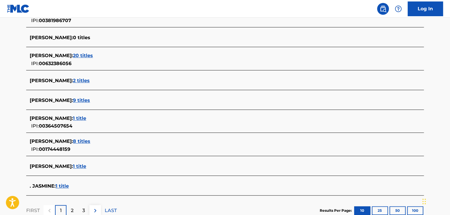
scroll to position [205, 0]
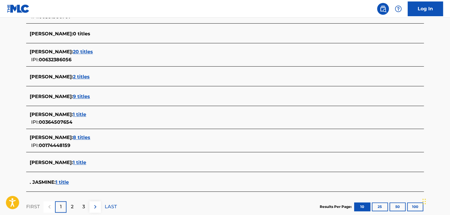
click at [90, 77] on span "2 titles" at bounding box center [81, 77] width 17 height 6
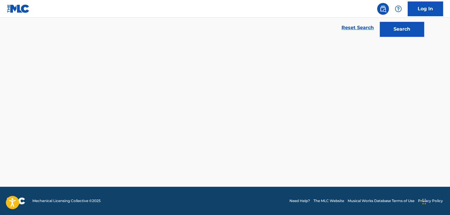
scroll to position [133, 0]
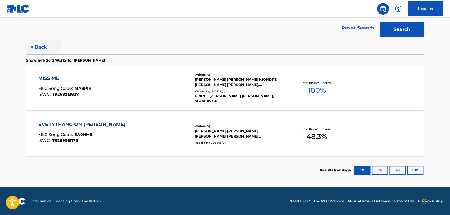
click at [45, 50] on button "< Back" at bounding box center [43, 47] width 35 height 15
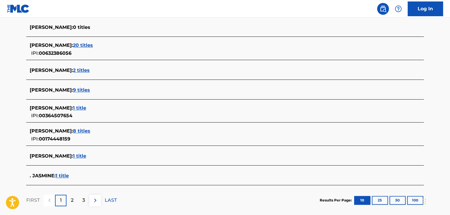
scroll to position [221, 0]
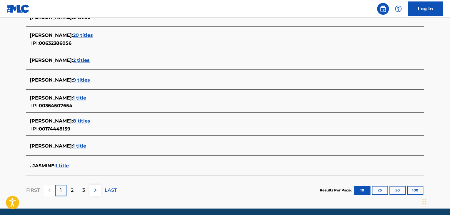
click at [86, 145] on span "1 title" at bounding box center [79, 146] width 13 height 6
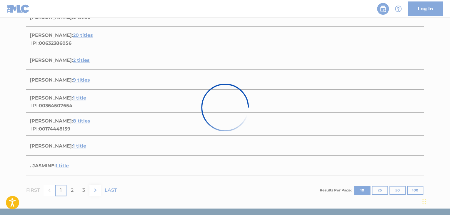
scroll to position [87, 0]
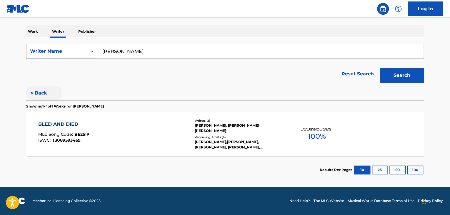
click at [42, 91] on button "< Back" at bounding box center [43, 93] width 35 height 15
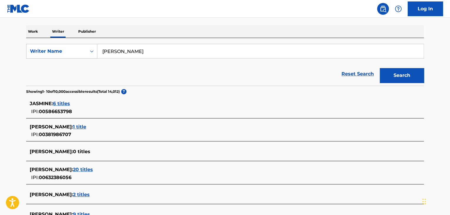
scroll to position [0, 0]
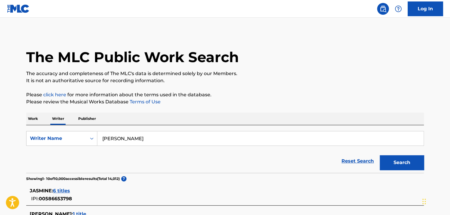
click at [132, 134] on input "[PERSON_NAME]" at bounding box center [260, 138] width 326 height 14
paste input "[PERSON_NAME]"
type input "[PERSON_NAME]"
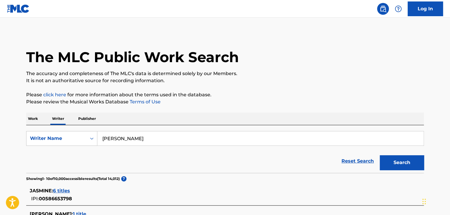
click at [408, 160] on button "Search" at bounding box center [402, 162] width 44 height 15
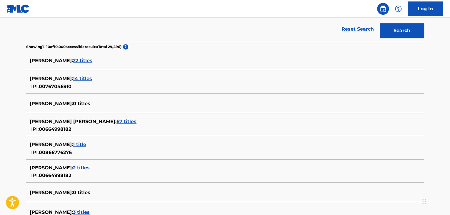
scroll to position [118, 0]
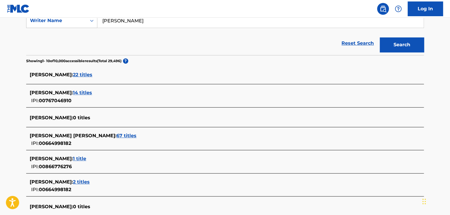
click at [117, 134] on span "67 titles" at bounding box center [127, 136] width 20 height 6
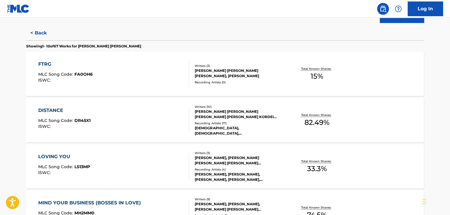
scroll to position [29, 0]
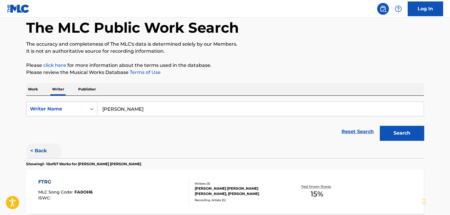
click at [46, 147] on button "< Back" at bounding box center [43, 150] width 35 height 15
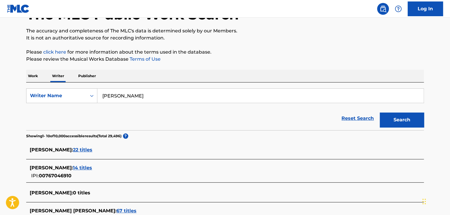
scroll to position [88, 0]
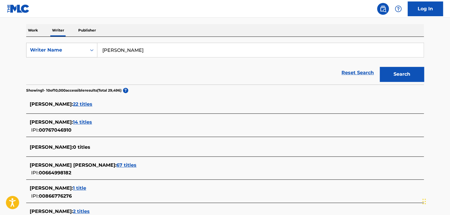
click at [82, 102] on span "22 titles" at bounding box center [82, 104] width 19 height 6
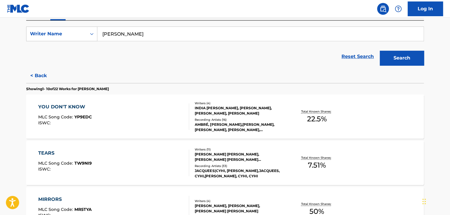
scroll to position [35, 0]
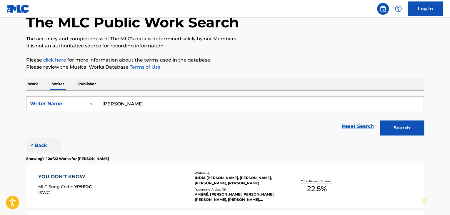
click at [37, 139] on button "< Back" at bounding box center [43, 145] width 35 height 15
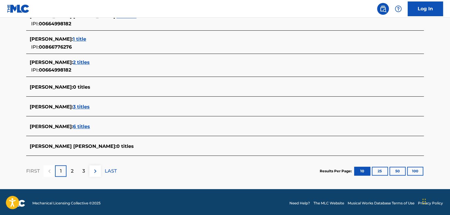
scroll to position [239, 0]
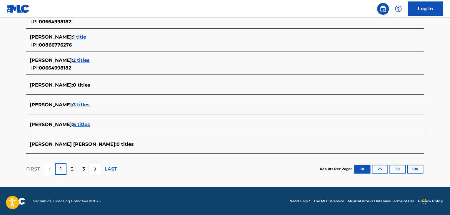
click at [89, 124] on span "6 titles" at bounding box center [81, 125] width 17 height 6
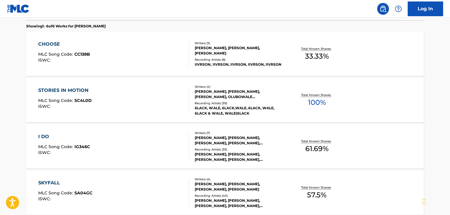
scroll to position [141, 0]
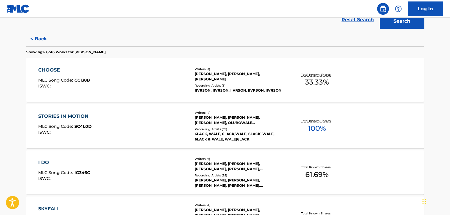
click at [152, 122] on div "STORIES IN MOTION MLC Song Code : SC4L0D ISWC :" at bounding box center [113, 126] width 151 height 26
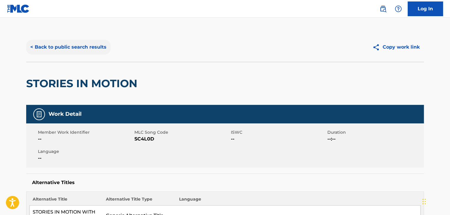
click at [70, 54] on button "< Back to public search results" at bounding box center [68, 47] width 84 height 15
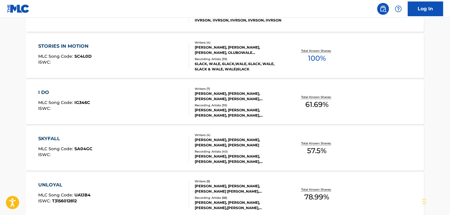
scroll to position [242, 0]
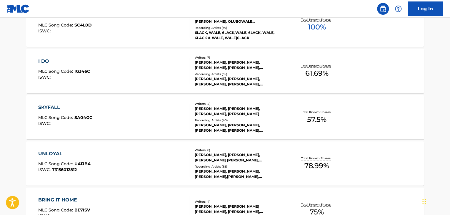
click at [304, 79] on div "Total Known Shares: 61.69 %" at bounding box center [317, 71] width 66 height 18
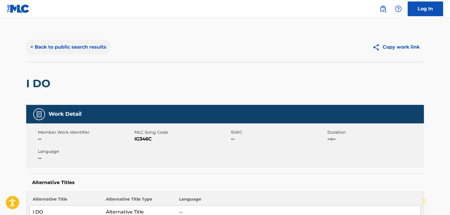
click at [65, 46] on button "< Back to public search results" at bounding box center [68, 47] width 84 height 15
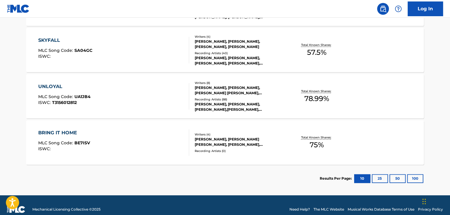
scroll to position [318, 0]
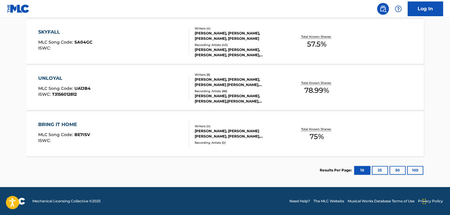
click at [257, 133] on div "[PERSON_NAME], [PERSON_NAME] [PERSON_NAME], [PERSON_NAME], [PERSON_NAME]" at bounding box center [239, 133] width 89 height 11
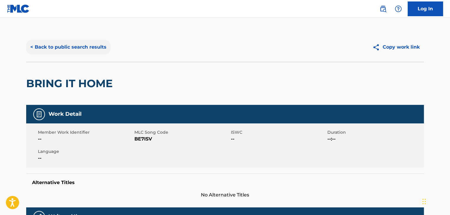
click at [70, 41] on button "< Back to public search results" at bounding box center [68, 47] width 84 height 15
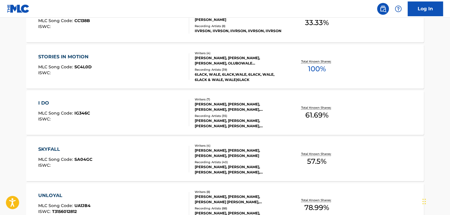
scroll to position [154, 0]
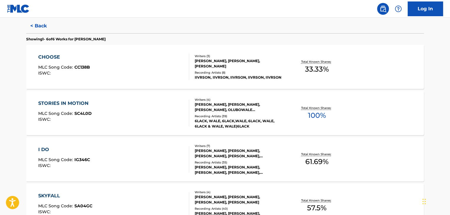
click at [164, 72] on div "CHOOSE MLC Song Code : CC138B ISWC :" at bounding box center [113, 67] width 151 height 26
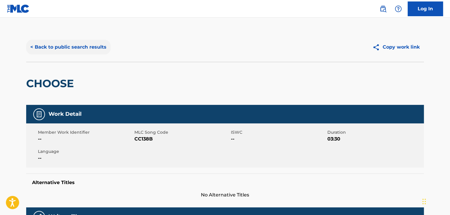
click at [39, 49] on button "< Back to public search results" at bounding box center [68, 47] width 84 height 15
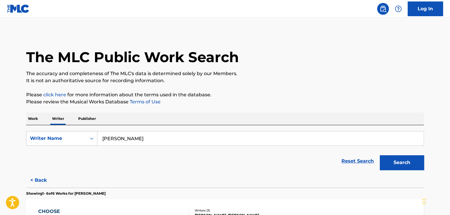
click at [137, 134] on input "[PERSON_NAME]" at bounding box center [260, 138] width 326 height 14
paste input "[PERSON_NAME] [PERSON_NAME]"
click at [238, 102] on p "Please review the Musical Works Database Terms of Use" at bounding box center [225, 101] width 398 height 7
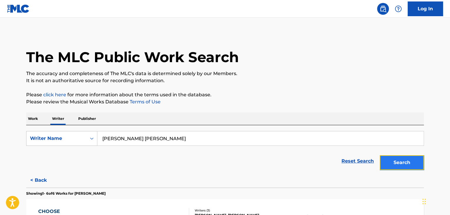
click at [416, 159] on button "Search" at bounding box center [402, 162] width 44 height 15
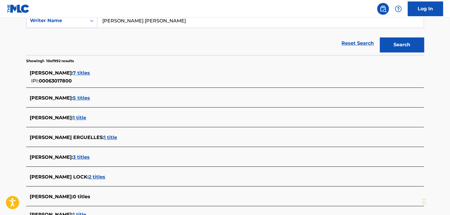
scroll to position [59, 0]
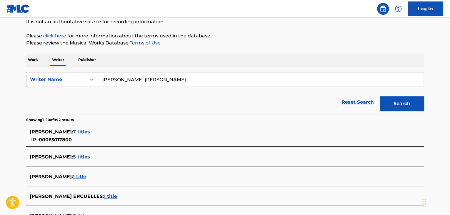
click at [129, 81] on input "[PERSON_NAME] [PERSON_NAME]" at bounding box center [260, 79] width 326 height 14
click at [129, 78] on input "[PERSON_NAME] [PERSON_NAME]" at bounding box center [260, 79] width 326 height 14
click at [380, 96] on button "Search" at bounding box center [402, 103] width 44 height 15
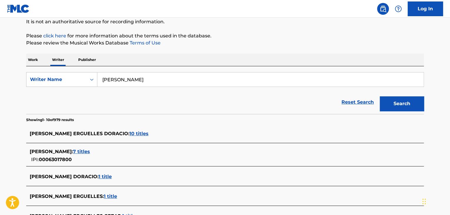
click at [131, 76] on input "[PERSON_NAME]" at bounding box center [260, 79] width 326 height 14
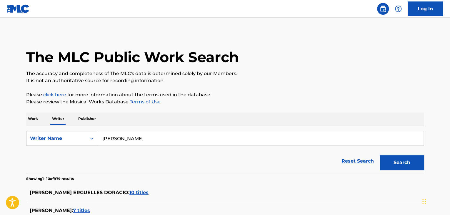
click at [130, 142] on input "[PERSON_NAME]" at bounding box center [260, 138] width 326 height 14
paste input "[PERSON_NAME]"
type input "[PERSON_NAME]"
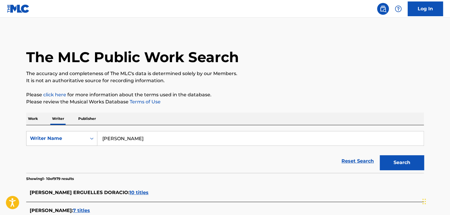
drag, startPoint x: 223, startPoint y: 111, endPoint x: 229, endPoint y: 111, distance: 6.2
click at [390, 162] on button "Search" at bounding box center [402, 162] width 44 height 15
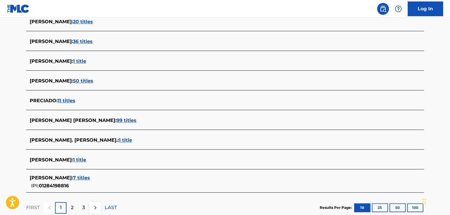
scroll to position [203, 0]
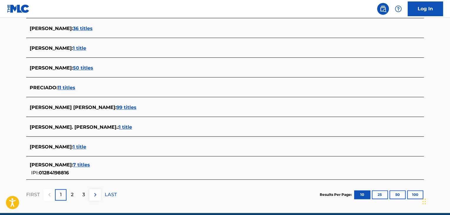
click at [86, 147] on span "1 title" at bounding box center [79, 147] width 13 height 6
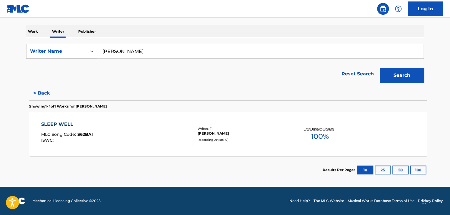
scroll to position [87, 0]
click at [229, 123] on div "SLEEP WELL MLC Song Code : S62BAI ISWC : Writers ( 1 ) [PERSON_NAME] Recording …" at bounding box center [225, 134] width 398 height 44
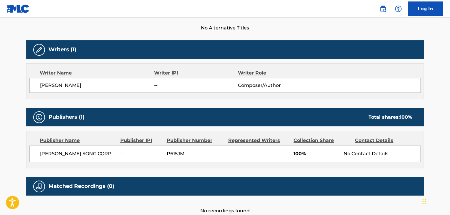
scroll to position [203, 0]
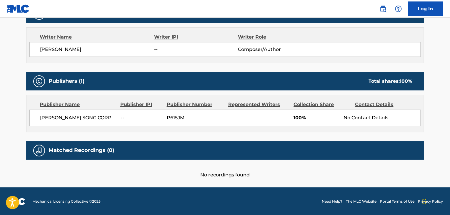
click at [65, 50] on span "[PERSON_NAME]" at bounding box center [97, 49] width 114 height 7
click at [61, 120] on span "[PERSON_NAME] SONG CORP" at bounding box center [78, 117] width 76 height 7
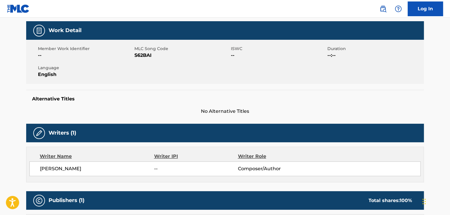
scroll to position [56, 0]
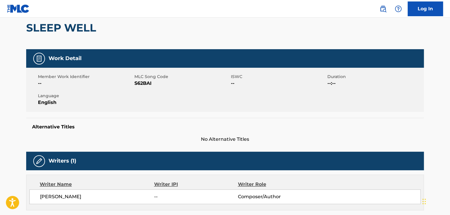
click at [142, 75] on span "MLC Song Code" at bounding box center [181, 77] width 95 height 6
click at [141, 81] on span "S62BAI" at bounding box center [181, 83] width 95 height 7
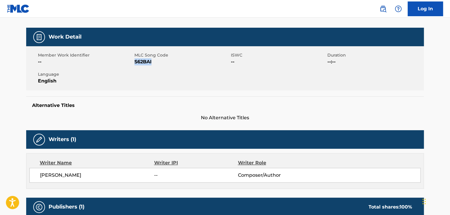
scroll to position [0, 0]
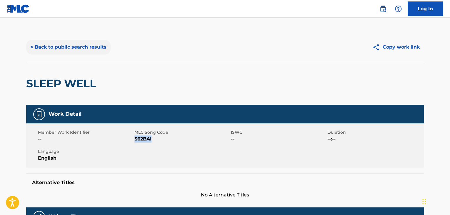
click at [73, 49] on button "< Back to public search results" at bounding box center [68, 47] width 84 height 15
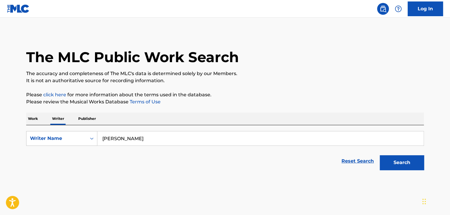
scroll to position [7, 0]
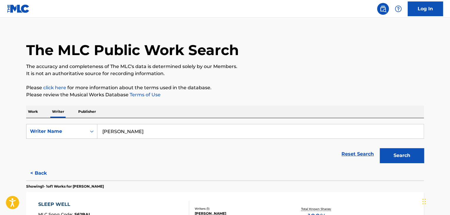
click at [30, 111] on p "Work" at bounding box center [33, 111] width 14 height 12
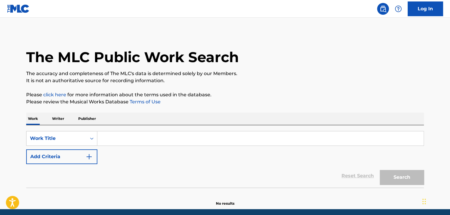
click at [113, 138] on input "Search Form" at bounding box center [260, 138] width 326 height 14
paste input "[PERSON_NAME]"
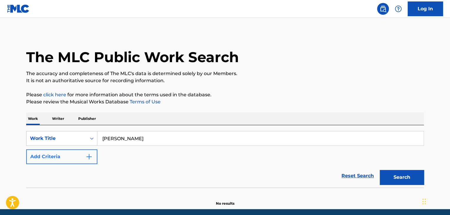
type input "[PERSON_NAME]"
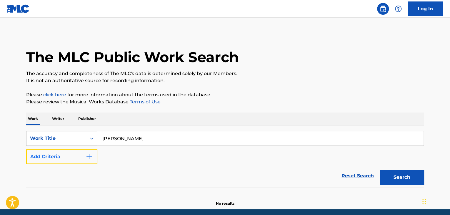
click at [85, 156] on button "Add Criteria" at bounding box center [61, 156] width 71 height 15
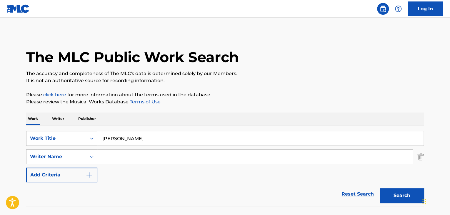
click at [131, 157] on input "Search Form" at bounding box center [254, 156] width 315 height 14
paste input "[PERSON_NAME]"
type input "[PERSON_NAME]"
click at [385, 193] on button "Search" at bounding box center [402, 195] width 44 height 15
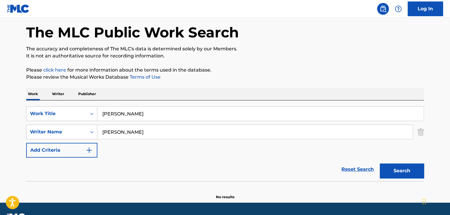
scroll to position [41, 0]
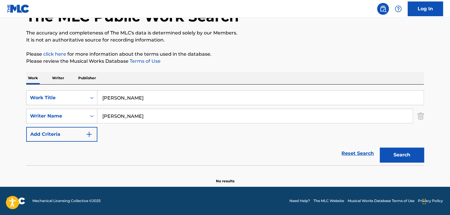
click at [124, 99] on input "[PERSON_NAME]" at bounding box center [260, 98] width 326 height 14
paste input "[PERSON_NAME]"
type input "[PERSON_NAME]"
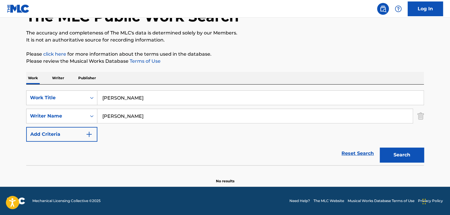
drag, startPoint x: 130, startPoint y: 98, endPoint x: 102, endPoint y: 162, distance: 69.8
click at [97, 170] on section "No results" at bounding box center [225, 175] width 398 height 15
click at [140, 110] on input "[PERSON_NAME]" at bounding box center [254, 116] width 315 height 14
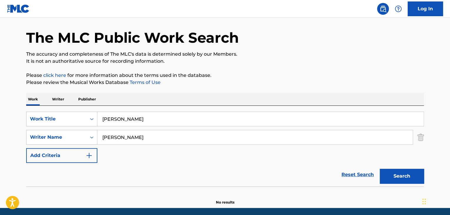
scroll to position [0, 0]
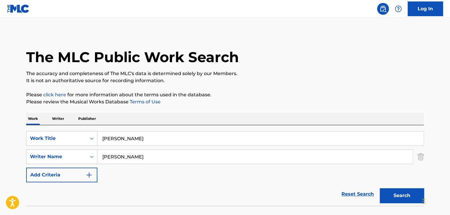
click at [58, 120] on p "Writer" at bounding box center [58, 118] width 16 height 12
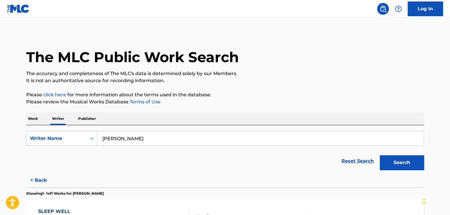
click at [132, 134] on input "[PERSON_NAME]" at bounding box center [260, 138] width 326 height 14
paste input "[PERSON_NAME]"
type input "[PERSON_NAME]"
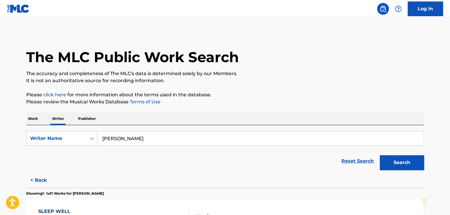
click at [238, 114] on div "Work Writer Publisher" at bounding box center [225, 118] width 398 height 12
click at [409, 159] on button "Search" at bounding box center [402, 162] width 44 height 15
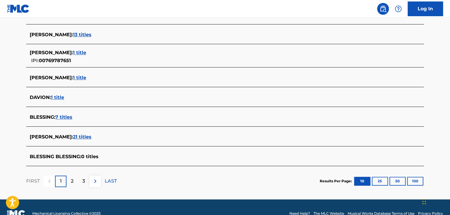
scroll to position [229, 0]
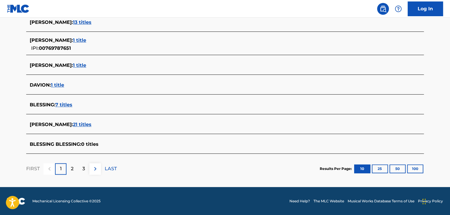
click at [87, 124] on span "21 titles" at bounding box center [82, 125] width 19 height 6
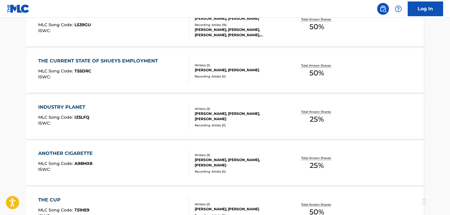
scroll to position [505, 0]
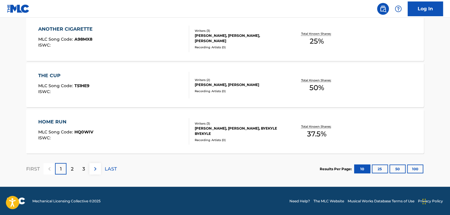
click at [161, 123] on div "HOME RUN MLC Song Code : HQ0WIV ISWC :" at bounding box center [113, 131] width 151 height 26
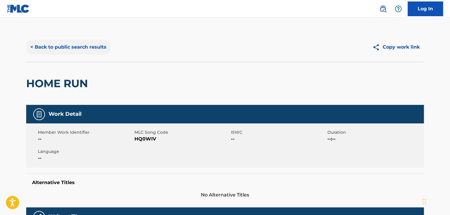
click at [104, 52] on button "< Back to public search results" at bounding box center [68, 47] width 84 height 15
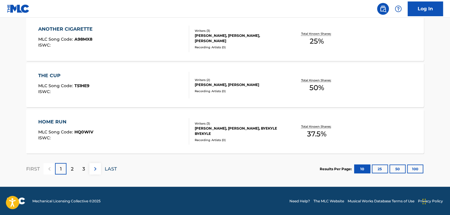
click at [114, 165] on p "LAST" at bounding box center [111, 168] width 12 height 7
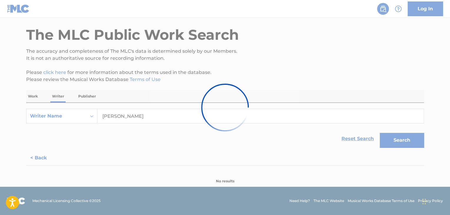
scroll to position [89, 0]
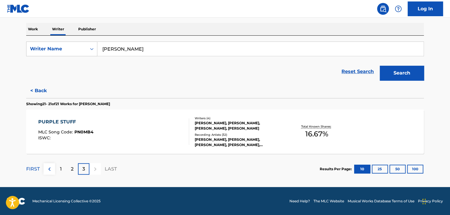
click at [177, 136] on div "PURPLE STUFF MLC Song Code : PN0MB4 ISWC :" at bounding box center [113, 131] width 151 height 26
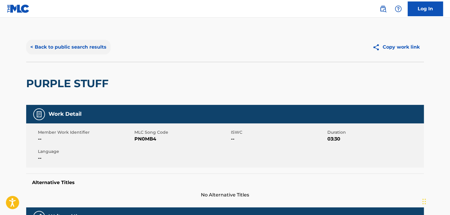
click at [87, 47] on button "< Back to public search results" at bounding box center [68, 47] width 84 height 15
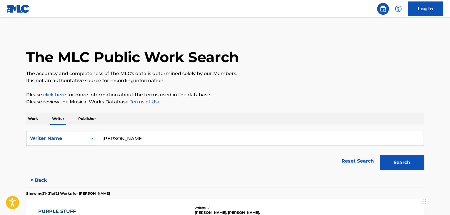
click at [33, 118] on p "Work" at bounding box center [33, 118] width 14 height 12
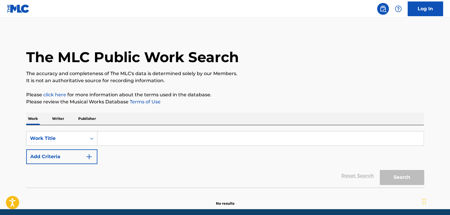
click at [134, 143] on input "Search Form" at bounding box center [260, 138] width 326 height 14
paste input "addys!"
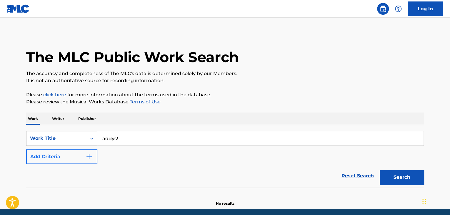
type input "addys!"
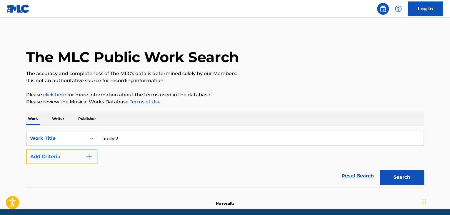
click at [79, 159] on button "Add Criteria" at bounding box center [61, 156] width 71 height 15
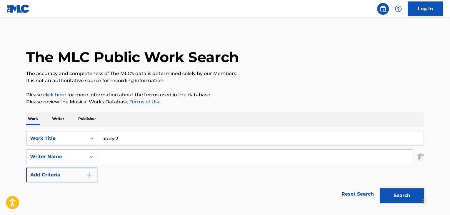
click at [123, 158] on input "Search Form" at bounding box center [254, 156] width 315 height 14
paste input "[PERSON_NAME]"
click at [290, 91] on p "Please click here for more information about the terms used in the database." at bounding box center [225, 94] width 398 height 7
click at [395, 190] on button "Search" at bounding box center [402, 195] width 44 height 15
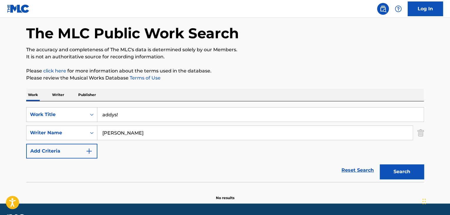
scroll to position [41, 0]
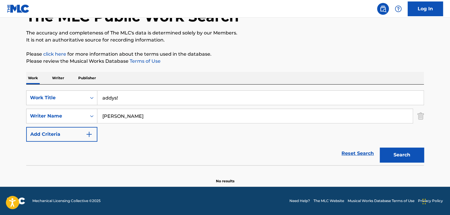
click at [129, 119] on input "[PERSON_NAME]" at bounding box center [254, 116] width 315 height 14
paste input "[PERSON_NAME]"
type input "[PERSON_NAME]"
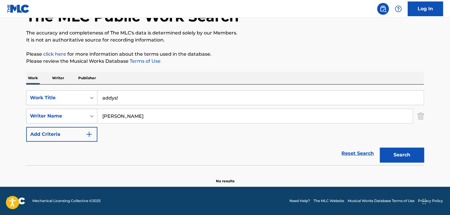
click at [265, 54] on p "Please click here for more information about the terms used in the database." at bounding box center [225, 54] width 398 height 7
click at [388, 153] on button "Search" at bounding box center [402, 154] width 44 height 15
click at [62, 72] on p "Writer" at bounding box center [58, 78] width 16 height 12
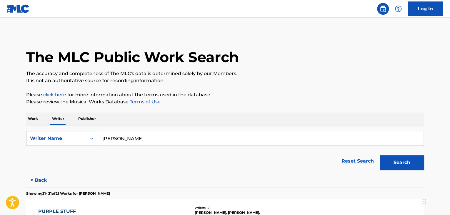
click at [138, 132] on input "[PERSON_NAME]" at bounding box center [260, 138] width 326 height 14
paste input "[PERSON_NAME]"
click at [223, 112] on div "The MLC Public Work Search The accuracy and completeness of The MLC's data is d…" at bounding box center [225, 152] width 412 height 241
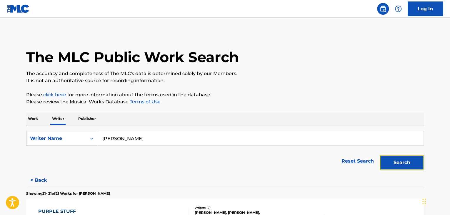
click at [402, 159] on button "Search" at bounding box center [402, 162] width 44 height 15
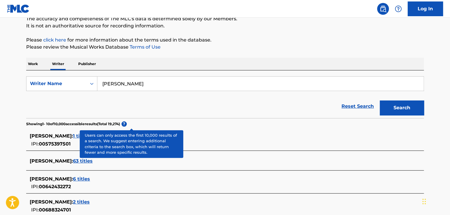
scroll to position [29, 0]
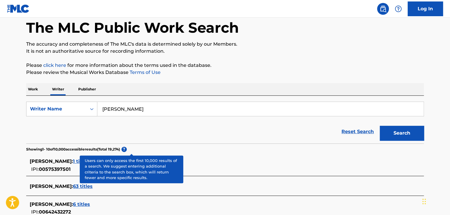
click at [118, 110] on input "[PERSON_NAME]" at bounding box center [260, 109] width 326 height 14
click at [167, 123] on div "Reset Search Search" at bounding box center [225, 132] width 398 height 24
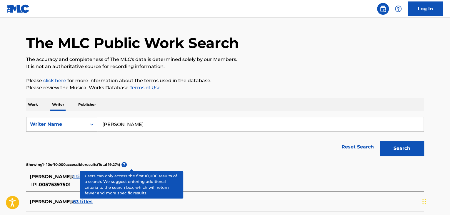
scroll to position [0, 0]
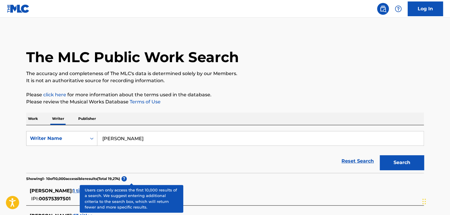
click at [131, 139] on input "[PERSON_NAME]" at bounding box center [260, 138] width 326 height 14
paste input "[PERSON_NAME]"
click at [302, 81] on p "It is not an authoritative source for recording information." at bounding box center [225, 80] width 398 height 7
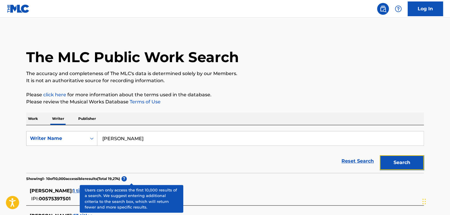
click at [397, 166] on button "Search" at bounding box center [402, 162] width 44 height 15
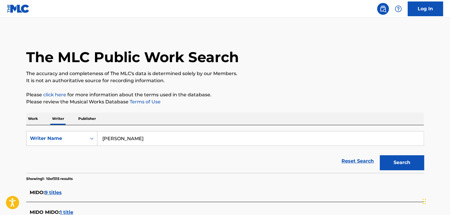
click at [130, 137] on input "[PERSON_NAME]" at bounding box center [260, 138] width 326 height 14
paste input "[PERSON_NAME] [PERSON_NAME]"
type input "[PERSON_NAME] [PERSON_NAME]"
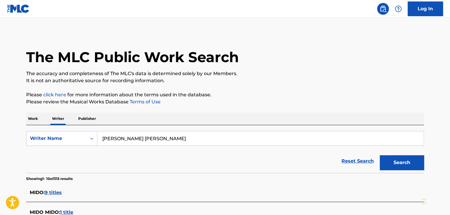
click at [315, 100] on p "Please review the Musical Works Database Terms of Use" at bounding box center [225, 101] width 398 height 7
click at [393, 156] on button "Search" at bounding box center [402, 162] width 44 height 15
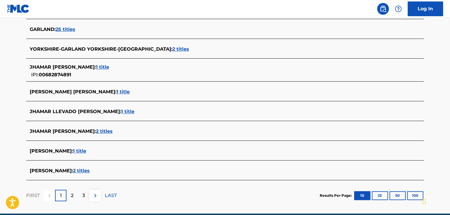
scroll to position [232, 0]
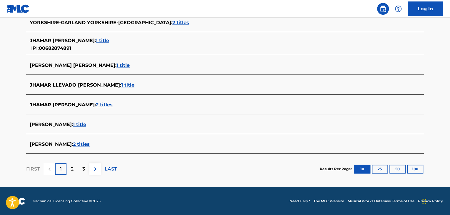
click at [105, 106] on span "2 titles" at bounding box center [104, 105] width 17 height 6
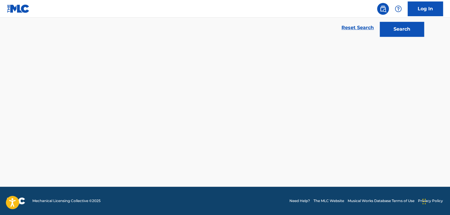
scroll to position [133, 0]
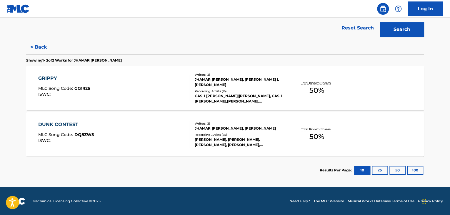
click at [165, 80] on div "GRIPPY MLC Song Code : GG1R25 ISWC :" at bounding box center [113, 88] width 151 height 26
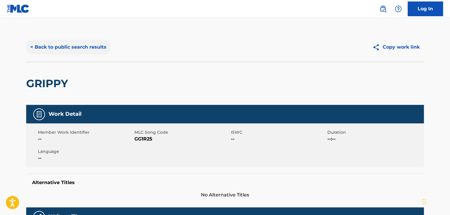
click at [85, 46] on button "< Back to public search results" at bounding box center [68, 47] width 84 height 15
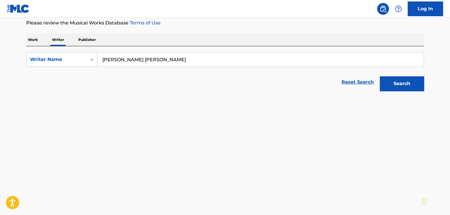
scroll to position [125, 0]
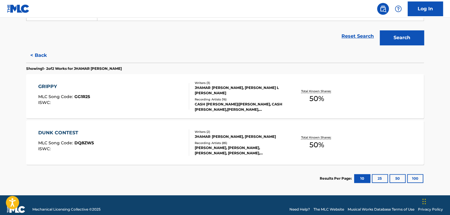
click at [250, 152] on div "[PERSON_NAME], [PERSON_NAME], [PERSON_NAME], [PERSON_NAME], [PERSON_NAME]" at bounding box center [239, 150] width 89 height 11
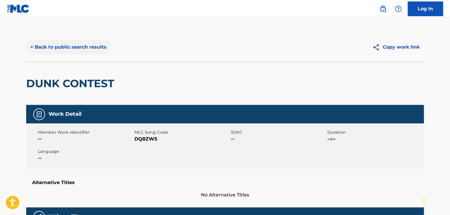
click at [75, 54] on button "< Back to public search results" at bounding box center [68, 47] width 84 height 15
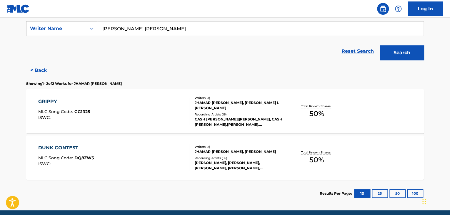
scroll to position [125, 0]
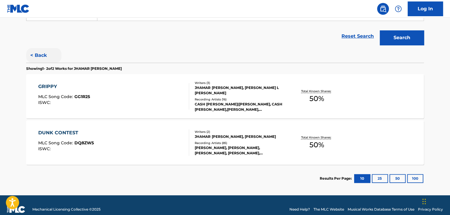
click at [44, 59] on button "< Back" at bounding box center [43, 55] width 35 height 15
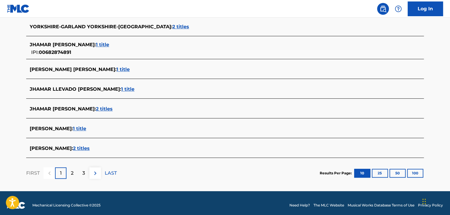
scroll to position [232, 0]
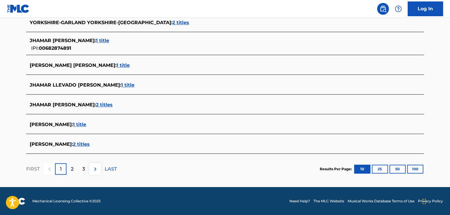
click at [79, 124] on span "1 title" at bounding box center [79, 125] width 13 height 6
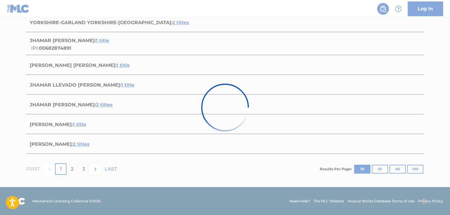
scroll to position [87, 0]
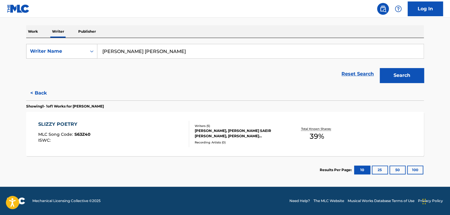
click at [144, 113] on div "SLIZZY POETRY MLC Song Code : S63Z40 ISWC : Writers ( 5 ) [PERSON_NAME], [PERSO…" at bounding box center [225, 134] width 398 height 44
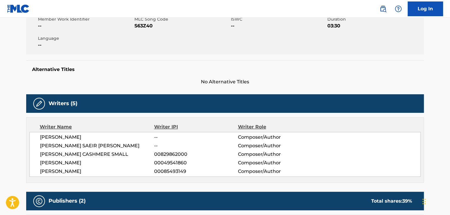
scroll to position [29, 0]
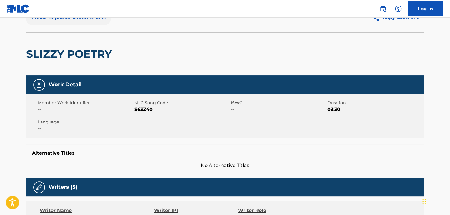
click at [67, 21] on button "< Back to public search results" at bounding box center [68, 17] width 84 height 15
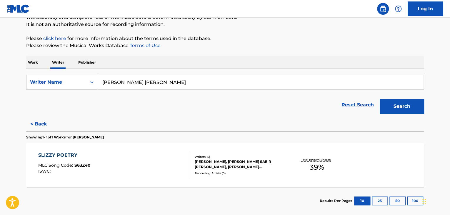
scroll to position [87, 0]
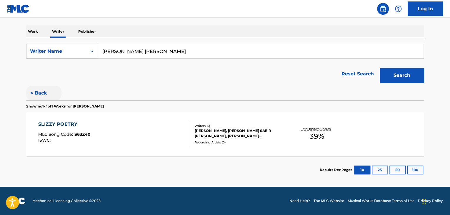
click at [44, 97] on button "< Back" at bounding box center [43, 93] width 35 height 15
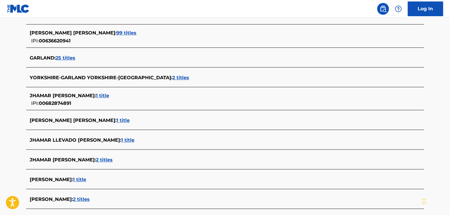
scroll to position [232, 0]
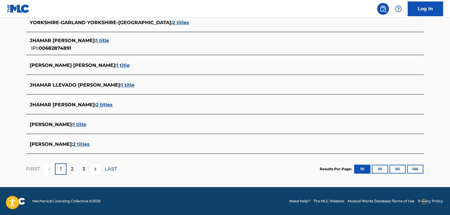
click at [84, 145] on span "2 titles" at bounding box center [81, 144] width 17 height 6
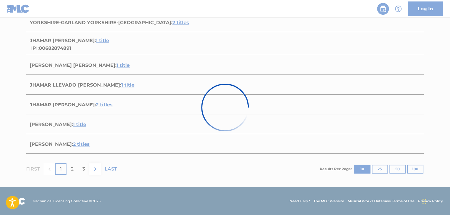
scroll to position [133, 0]
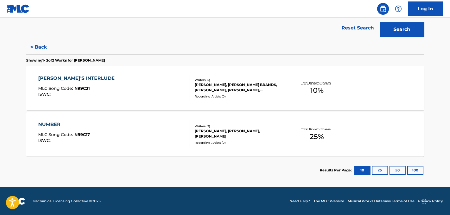
click at [162, 88] on div "NALI'S INTERLUDE MLC Song Code : N99C21 ISWC :" at bounding box center [113, 88] width 151 height 26
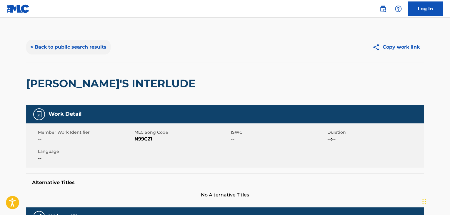
click at [82, 44] on button "< Back to public search results" at bounding box center [68, 47] width 84 height 15
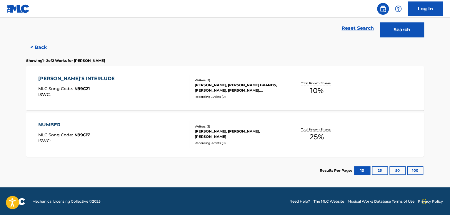
scroll to position [133, 0]
click at [139, 145] on div "NUMBER MLC Song Code : N99C17 ISWC :" at bounding box center [113, 134] width 151 height 26
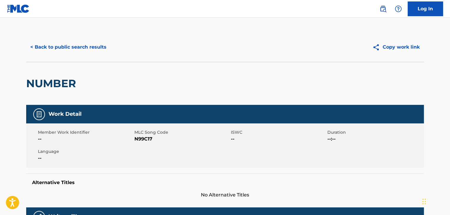
click at [76, 54] on div "< Back to public search results Copy work link" at bounding box center [225, 46] width 398 height 29
click at [84, 49] on button "< Back to public search results" at bounding box center [68, 47] width 84 height 15
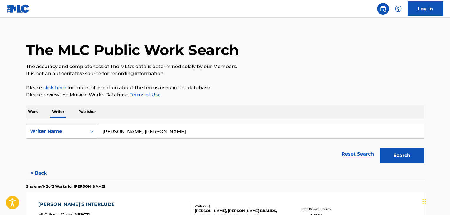
click at [120, 128] on input "[PERSON_NAME] [PERSON_NAME]" at bounding box center [260, 131] width 326 height 14
paste input "[PERSON_NAME]"
type input "[PERSON_NAME]"
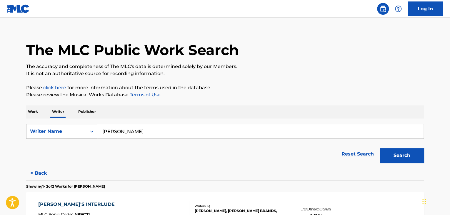
drag, startPoint x: 239, startPoint y: 110, endPoint x: 374, endPoint y: 125, distance: 135.9
click at [240, 110] on div "Work Writer Publisher" at bounding box center [225, 111] width 398 height 12
click at [405, 160] on button "Search" at bounding box center [402, 155] width 44 height 15
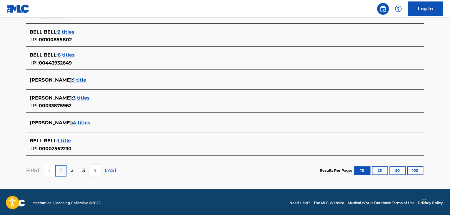
scroll to position [249, 0]
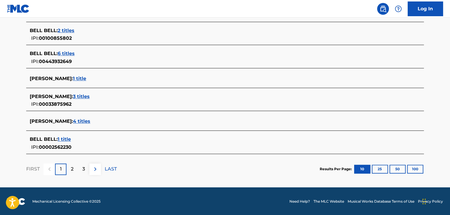
click at [80, 95] on span "3 titles" at bounding box center [81, 97] width 17 height 6
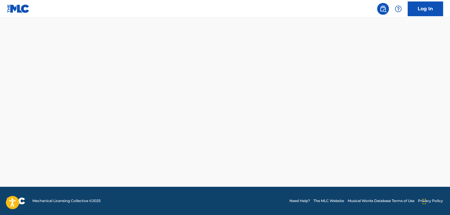
scroll to position [179, 0]
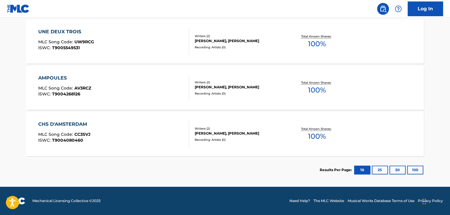
click at [157, 98] on div "AMPOULES MLC Song Code : AV3RCZ ISWC : T9004268126" at bounding box center [113, 87] width 151 height 26
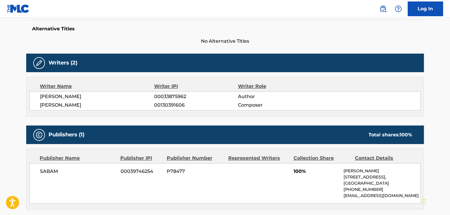
scroll to position [177, 0]
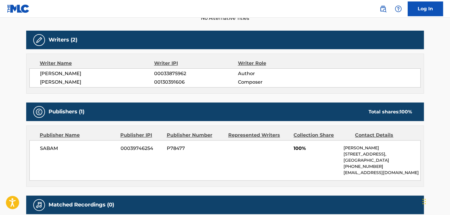
click at [56, 77] on div "[PERSON_NAME] 00033875962 Author [PERSON_NAME] 00130391606 Composer" at bounding box center [224, 77] width 391 height 19
click at [64, 72] on span "[PERSON_NAME]" at bounding box center [97, 73] width 114 height 7
click at [159, 71] on span "00033875962" at bounding box center [196, 73] width 84 height 7
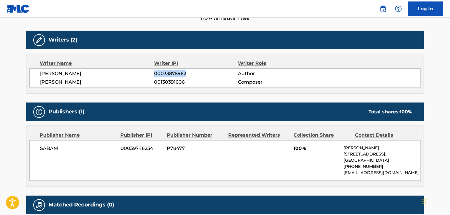
click at [159, 71] on span "00033875962" at bounding box center [196, 73] width 84 height 7
click at [129, 147] on span "00039746254" at bounding box center [142, 148] width 42 height 7
click at [45, 144] on div "SABAM 00039746254 P78477 100% [PERSON_NAME] [STREET_ADDRESS] [PHONE_NUMBER] [EM…" at bounding box center [224, 160] width 391 height 40
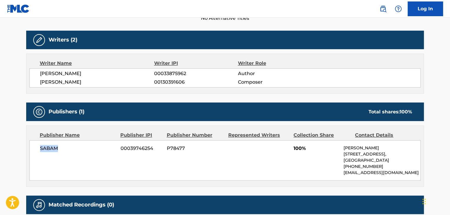
click at [45, 144] on div "SABAM 00039746254 P78477 100% [PERSON_NAME] [STREET_ADDRESS] [PHONE_NUMBER] [EM…" at bounding box center [224, 160] width 391 height 40
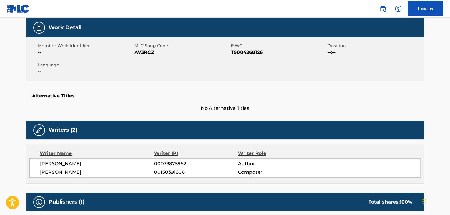
scroll to position [0, 0]
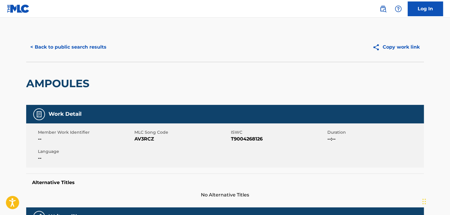
click at [145, 143] on div "Member Work Identifier -- MLC Song Code AV3RCZ ISWC T9004268126 Duration --:-- …" at bounding box center [225, 145] width 398 height 44
click at [70, 52] on button "< Back to public search results" at bounding box center [68, 47] width 84 height 15
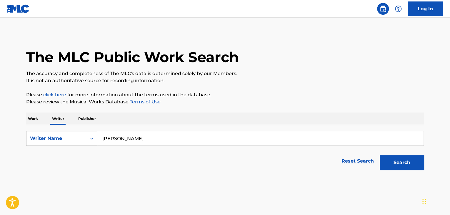
scroll to position [7, 0]
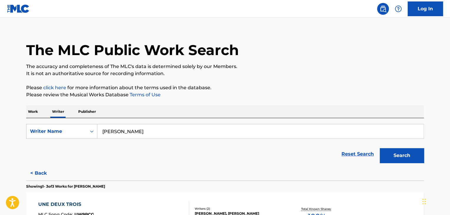
click at [110, 126] on input "[PERSON_NAME]" at bounding box center [260, 131] width 326 height 14
click at [24, 107] on div "The MLC Public Work Search The accuracy and completeness of The MLC's data is d…" at bounding box center [225, 190] width 412 height 331
click at [33, 110] on p "Work" at bounding box center [33, 111] width 14 height 12
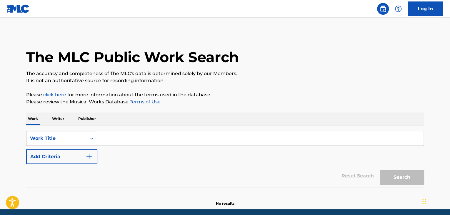
click at [120, 138] on input "Search Form" at bounding box center [260, 138] width 326 height 14
paste input "The Power of [PERSON_NAME]"
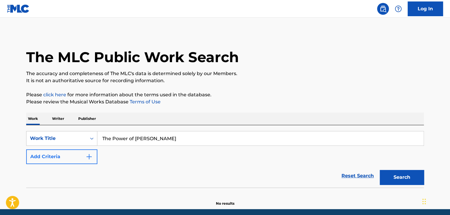
type input "The Power of [PERSON_NAME]"
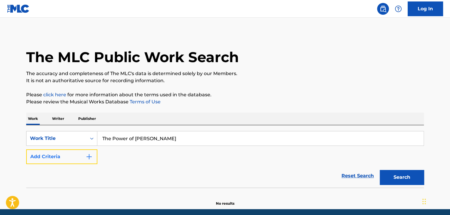
click at [79, 158] on button "Add Criteria" at bounding box center [61, 156] width 71 height 15
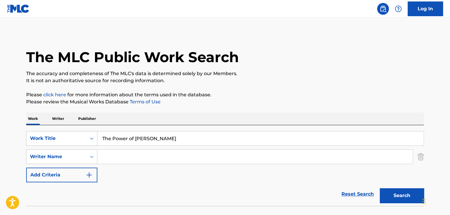
click at [118, 158] on input "Search Form" at bounding box center [254, 156] width 315 height 14
type input "[PERSON_NAME]"
click at [391, 194] on button "Search" at bounding box center [402, 195] width 44 height 15
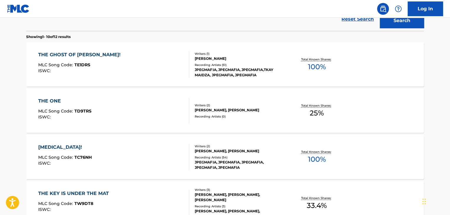
scroll to position [207, 0]
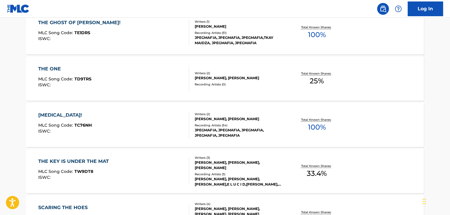
click at [157, 117] on div "[MEDICAL_DATA]! MLC Song Code : TC76NH ISWC :" at bounding box center [113, 125] width 151 height 26
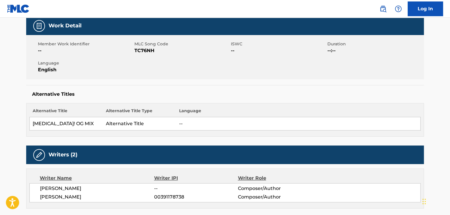
scroll to position [147, 0]
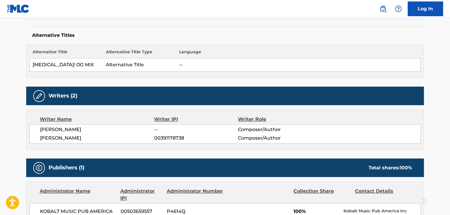
click at [71, 127] on span "[PERSON_NAME]" at bounding box center [97, 129] width 114 height 7
click at [76, 138] on span "[PERSON_NAME]" at bounding box center [97, 137] width 114 height 7
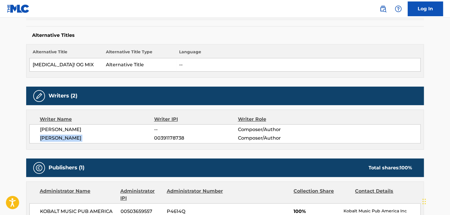
click at [76, 138] on span "[PERSON_NAME]" at bounding box center [97, 137] width 114 height 7
click at [152, 137] on span "[PERSON_NAME]" at bounding box center [97, 137] width 114 height 7
click at [157, 137] on span "00391178738" at bounding box center [196, 137] width 84 height 7
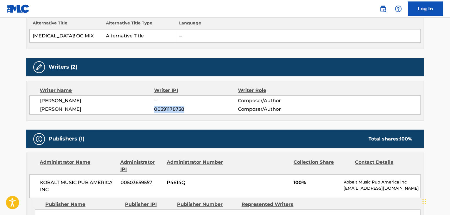
scroll to position [88, 0]
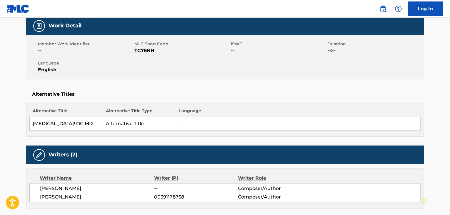
click at [142, 49] on span "TC76NH" at bounding box center [181, 50] width 95 height 7
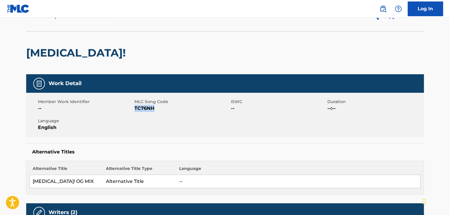
scroll to position [0, 0]
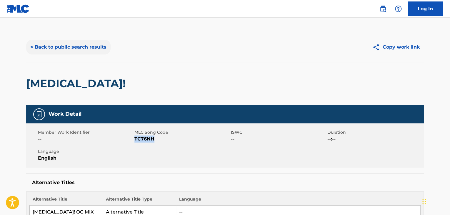
click at [84, 49] on button "< Back to public search results" at bounding box center [68, 47] width 84 height 15
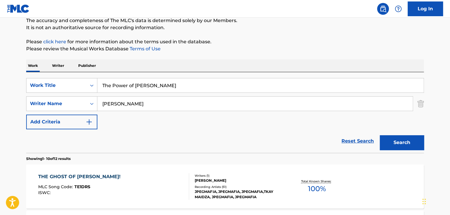
scroll to position [5, 0]
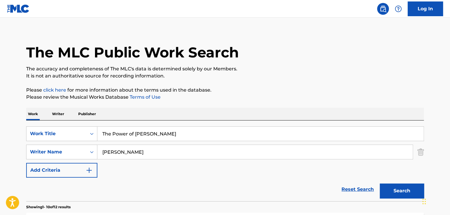
drag, startPoint x: 60, startPoint y: 110, endPoint x: 62, endPoint y: 112, distance: 3.5
click at [60, 110] on p "Writer" at bounding box center [58, 114] width 16 height 12
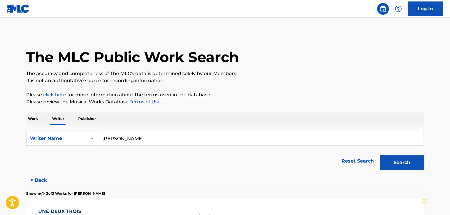
click at [135, 147] on form "SearchWithCriteria351ec3c9-dc14-4417-bd12-c0a8bb539453 Writer Name [PERSON_NAME…" at bounding box center [225, 152] width 398 height 42
click at [135, 134] on input "[PERSON_NAME]" at bounding box center [260, 138] width 326 height 14
paste input "Memo"
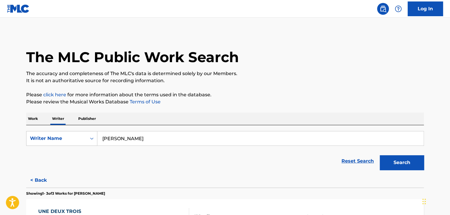
click at [144, 133] on input "[PERSON_NAME]" at bounding box center [260, 138] width 326 height 14
paste input "Search Form"
click at [250, 122] on div "Work Writer Publisher" at bounding box center [225, 118] width 398 height 12
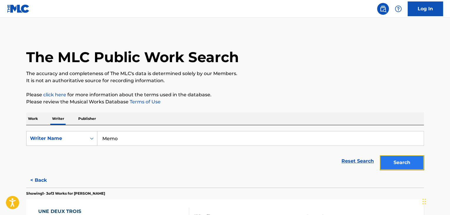
click at [390, 156] on button "Search" at bounding box center [402, 162] width 44 height 15
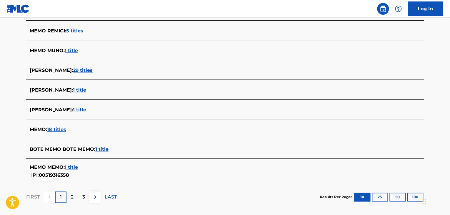
scroll to position [229, 0]
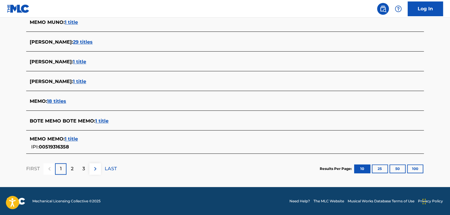
click at [56, 98] on div "MEMO : 18 titles" at bounding box center [217, 101] width 375 height 7
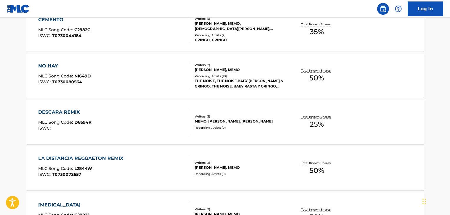
scroll to position [505, 0]
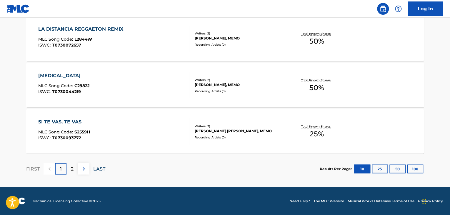
click at [100, 167] on p "LAST" at bounding box center [99, 168] width 12 height 7
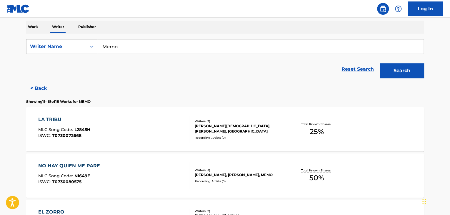
scroll to position [60, 0]
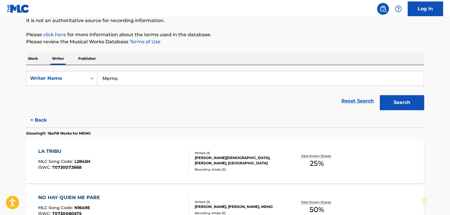
click at [114, 80] on input "Memo" at bounding box center [260, 78] width 326 height 14
paste input "TheMafioso"
type input "MemoTheMafioso"
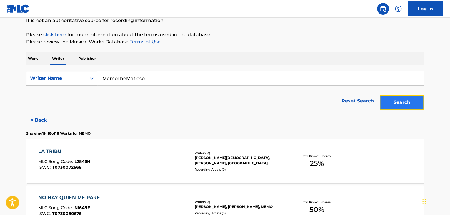
click at [389, 104] on button "Search" at bounding box center [402, 102] width 44 height 15
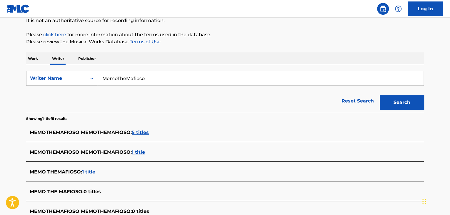
click at [142, 129] on span "5 titles" at bounding box center [140, 132] width 17 height 6
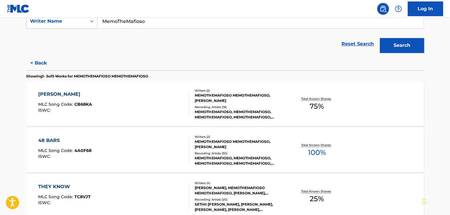
scroll to position [178, 0]
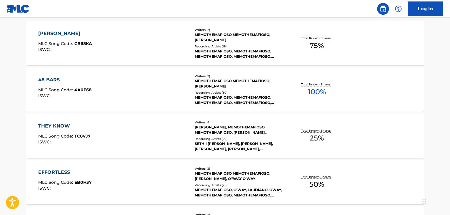
click at [169, 85] on div "48 BARS MLC Song Code : 4A0F68 ISWC :" at bounding box center [113, 89] width 151 height 26
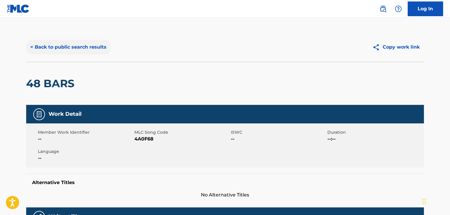
click at [76, 48] on button "< Back to public search results" at bounding box center [68, 47] width 84 height 15
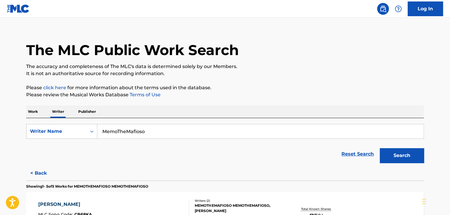
click at [31, 112] on p "Work" at bounding box center [33, 111] width 14 height 12
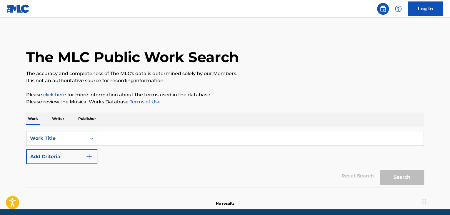
click at [130, 135] on input "Search Form" at bounding box center [260, 138] width 326 height 14
click at [113, 142] on input "Search Form" at bounding box center [260, 138] width 326 height 14
paste input "Roll Bounce"
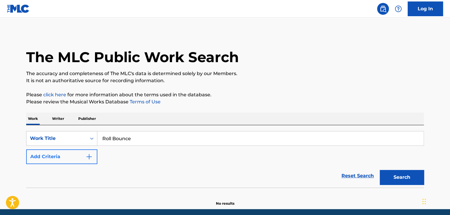
type input "Roll Bounce"
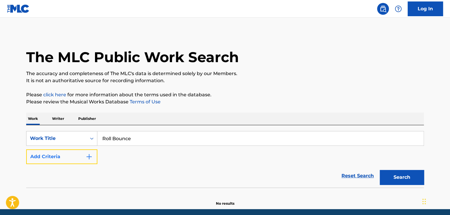
click at [85, 154] on button "Add Criteria" at bounding box center [61, 156] width 71 height 15
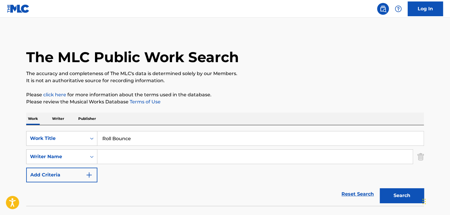
click at [106, 152] on input "Search Form" at bounding box center [254, 156] width 315 height 14
paste input "MemoTheMafioso"
type input "MemoTheMafioso"
click at [389, 195] on button "Search" at bounding box center [402, 195] width 44 height 15
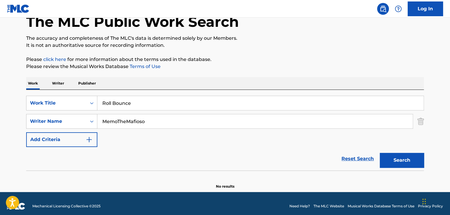
scroll to position [41, 0]
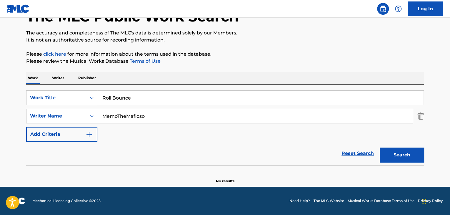
click at [54, 76] on p "Writer" at bounding box center [58, 78] width 16 height 12
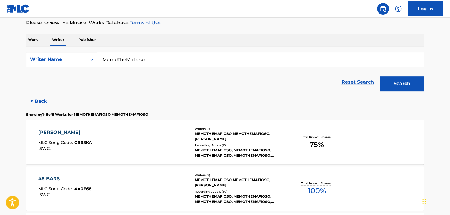
scroll to position [118, 0]
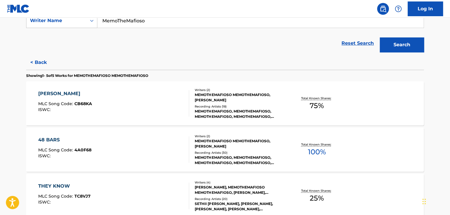
click at [168, 138] on div "48 BARS MLC Song Code : 4A0F68 ISWC :" at bounding box center [113, 149] width 151 height 26
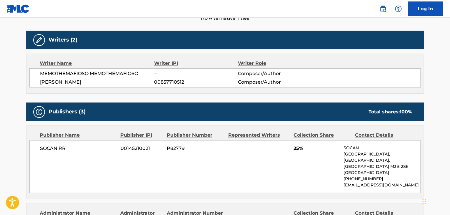
scroll to position [235, 0]
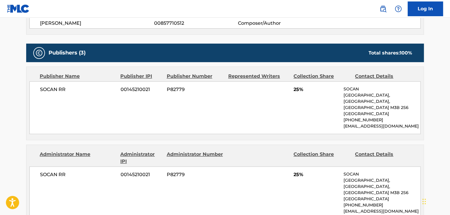
click at [50, 171] on span "SOCAN RR" at bounding box center [78, 174] width 76 height 7
click at [135, 171] on span "00145210021" at bounding box center [142, 174] width 42 height 7
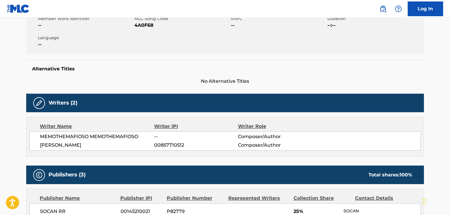
scroll to position [88, 0]
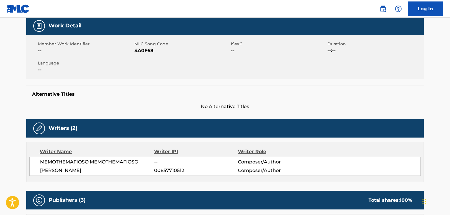
click at [144, 56] on div "Member Work Identifier -- MLC Song Code 4A0F68 ISWC -- Duration --:-- Language …" at bounding box center [225, 57] width 398 height 44
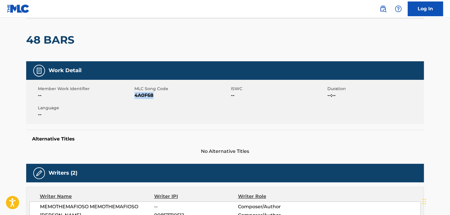
scroll to position [0, 0]
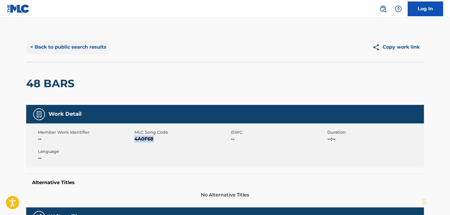
click at [84, 51] on button "< Back to public search results" at bounding box center [68, 47] width 84 height 15
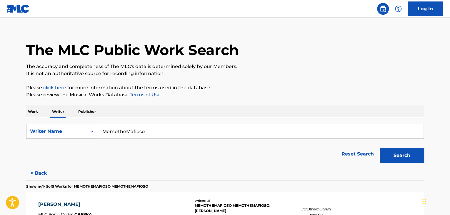
click at [31, 113] on p "Work" at bounding box center [33, 111] width 14 height 12
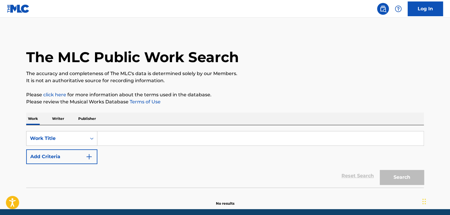
click at [119, 136] on input "Search Form" at bounding box center [260, 138] width 326 height 14
paste input "Goofy Ahh!"
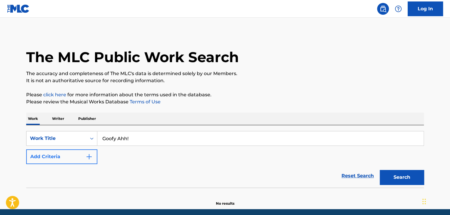
type input "Goofy Ahh!"
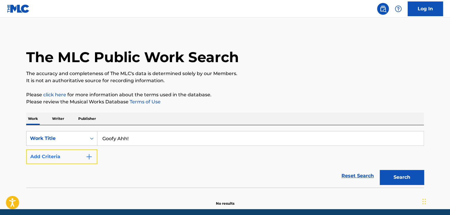
click at [72, 157] on button "Add Criteria" at bounding box center [61, 156] width 71 height 15
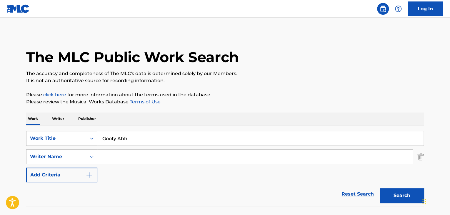
click at [131, 159] on input "Search Form" at bounding box center [254, 156] width 315 height 14
paste input "[PERSON_NAME]"
type input "[PERSON_NAME]"
click at [405, 194] on button "Search" at bounding box center [402, 195] width 44 height 15
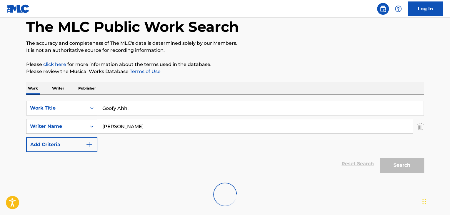
scroll to position [41, 0]
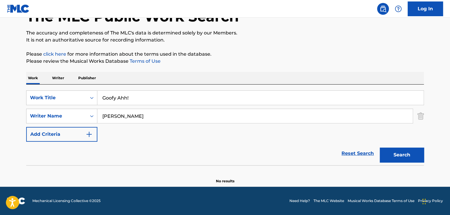
click at [57, 81] on p "Writer" at bounding box center [58, 78] width 16 height 12
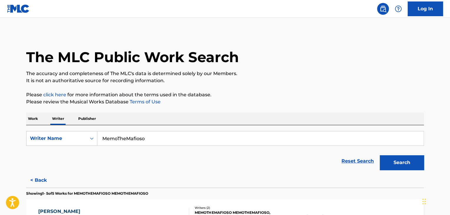
click at [140, 140] on input "MemoTheMafioso" at bounding box center [260, 138] width 326 height 14
paste input "[PERSON_NAME]"
type input "[PERSON_NAME]"
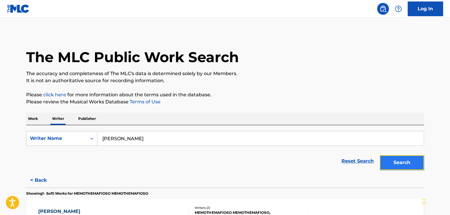
click at [400, 163] on button "Search" at bounding box center [402, 162] width 44 height 15
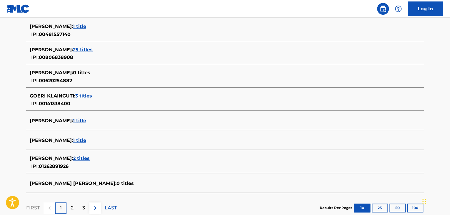
scroll to position [235, 0]
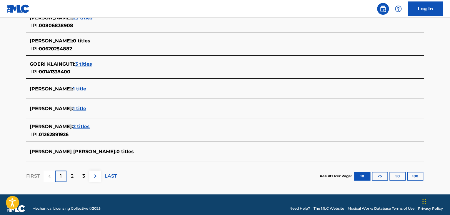
click at [86, 89] on span "1 title" at bounding box center [79, 89] width 13 height 6
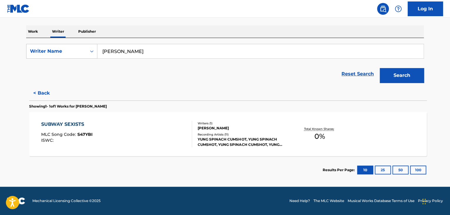
scroll to position [87, 0]
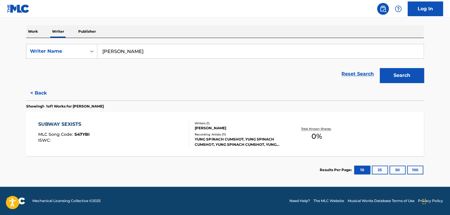
click at [153, 129] on div "SUBWAY SEXISTS MLC Song Code : S47YBI ISWC :" at bounding box center [113, 134] width 151 height 26
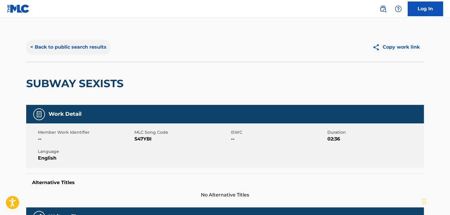
click at [64, 47] on button "< Back to public search results" at bounding box center [68, 47] width 84 height 15
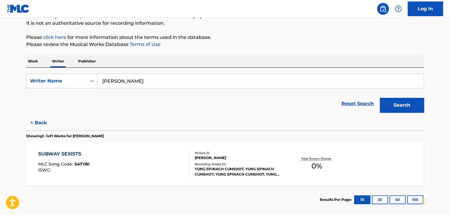
scroll to position [87, 0]
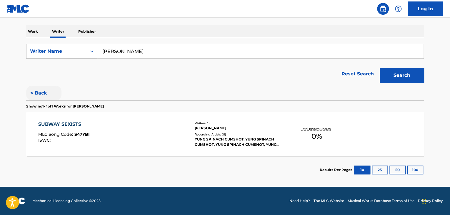
click at [41, 92] on button "< Back" at bounding box center [43, 93] width 35 height 15
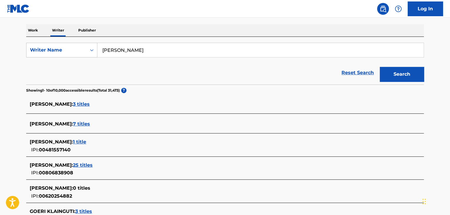
scroll to position [66, 0]
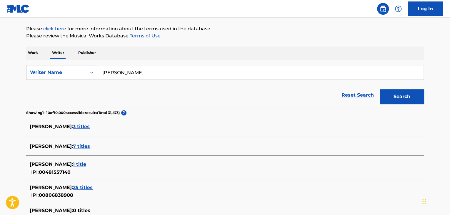
click at [161, 78] on input "[PERSON_NAME]" at bounding box center [260, 72] width 326 height 14
paste input "[PERSON_NAME]"
type input "[PERSON_NAME]"
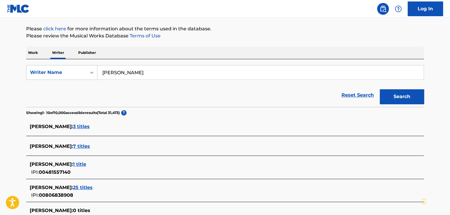
click at [242, 33] on p "Please review the Musical Works Database Terms of Use" at bounding box center [225, 35] width 398 height 7
click at [387, 95] on button "Search" at bounding box center [402, 96] width 44 height 15
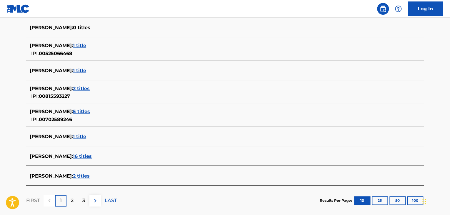
scroll to position [213, 0]
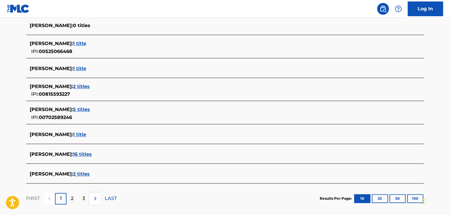
click at [87, 153] on span "16 titles" at bounding box center [82, 154] width 19 height 6
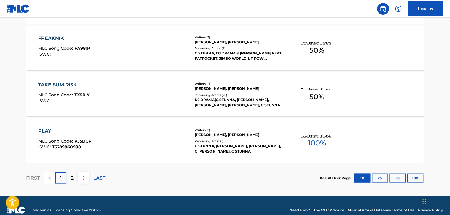
scroll to position [505, 0]
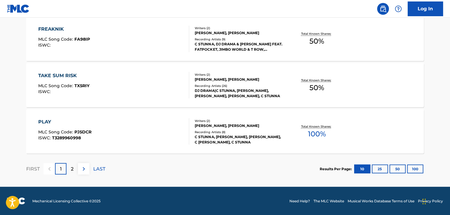
click at [182, 127] on div "PLAY MLC Song Code : PJ5DCR ISWC : T3289960998" at bounding box center [113, 131] width 151 height 26
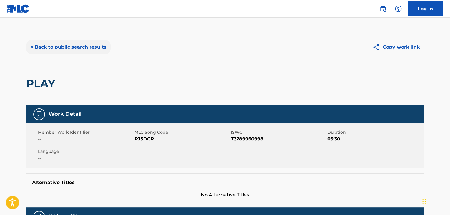
click at [73, 48] on button "< Back to public search results" at bounding box center [68, 47] width 84 height 15
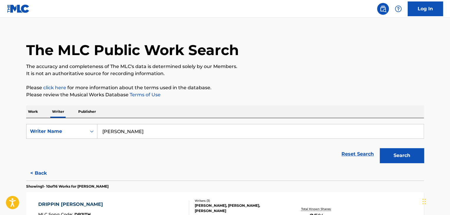
click at [123, 131] on input "[PERSON_NAME]" at bounding box center [260, 131] width 326 height 14
paste input "156/Silence"
click at [213, 114] on div "Work Writer Publisher" at bounding box center [225, 111] width 398 height 12
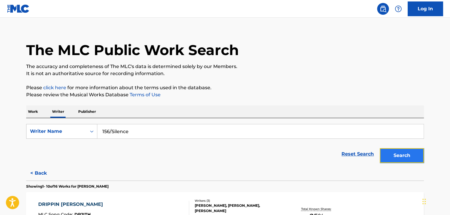
click at [401, 160] on button "Search" at bounding box center [402, 155] width 44 height 15
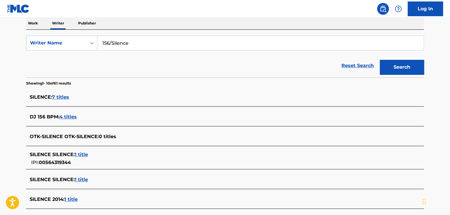
scroll to position [36, 0]
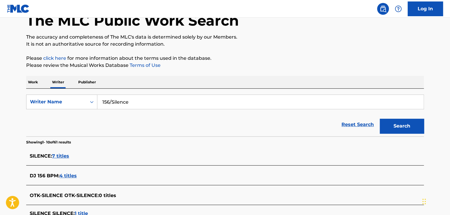
click at [40, 78] on div "Work Writer Publisher" at bounding box center [225, 82] width 398 height 12
click at [119, 98] on input "156/Silence" at bounding box center [260, 102] width 326 height 14
paste input "[PERSON_NAME]"
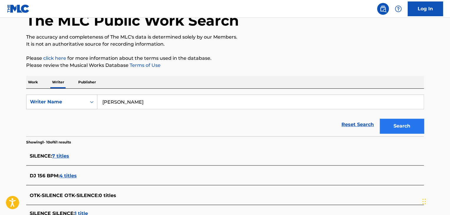
type input "[PERSON_NAME]"
click at [407, 130] on button "Search" at bounding box center [402, 126] width 44 height 15
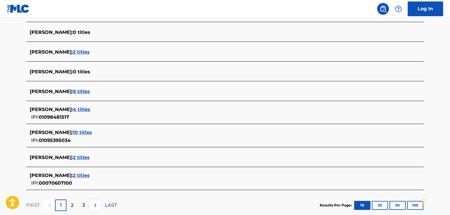
scroll to position [213, 0]
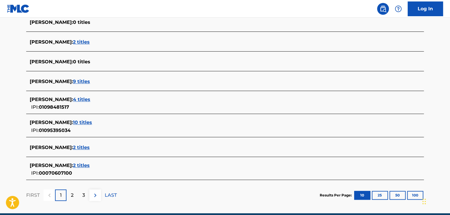
click at [90, 99] on span "4 titles" at bounding box center [81, 100] width 17 height 6
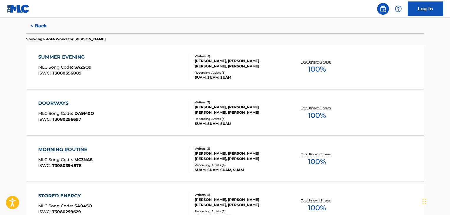
scroll to position [125, 0]
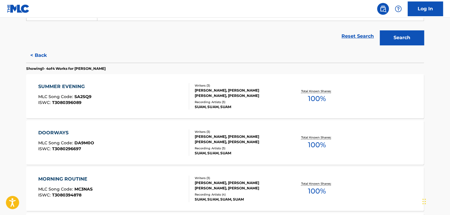
click at [179, 98] on div "SUMMER EVENING MLC Song Code : SA2SQ9 ISWC : T3080396089" at bounding box center [113, 96] width 151 height 26
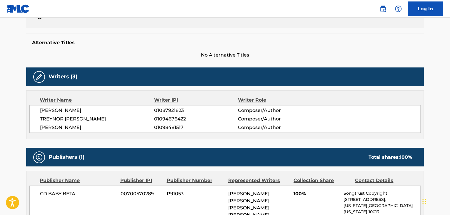
scroll to position [177, 0]
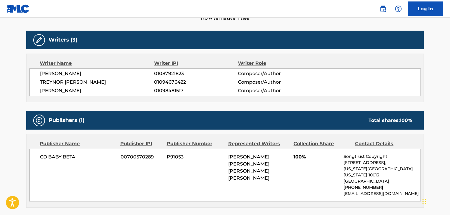
click at [71, 92] on span "[PERSON_NAME]" at bounding box center [97, 90] width 114 height 7
click at [153, 92] on span "[PERSON_NAME]" at bounding box center [97, 90] width 114 height 7
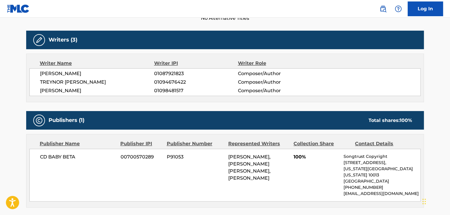
click at [162, 92] on span "01098481517" at bounding box center [196, 90] width 84 height 7
click at [56, 152] on div "CD BABY BETA 00700570289 P91053 [PERSON_NAME], [PERSON_NAME] [PERSON_NAME], [PE…" at bounding box center [224, 175] width 391 height 53
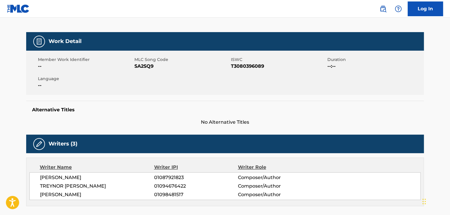
scroll to position [59, 0]
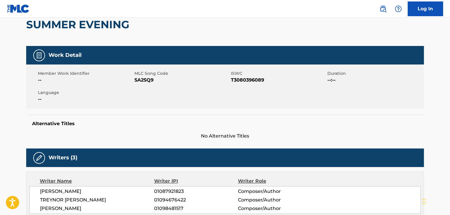
click at [145, 84] on div "Member Work Identifier -- MLC Song Code SA2SQ9 ISWC T3080396089 Duration --:-- …" at bounding box center [225, 86] width 398 height 44
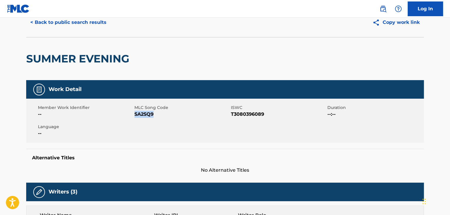
scroll to position [0, 0]
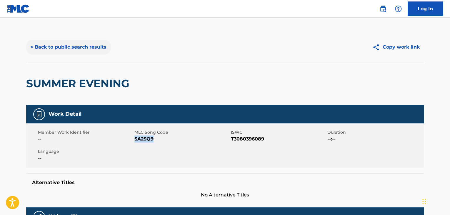
click at [92, 42] on button "< Back to public search results" at bounding box center [68, 47] width 84 height 15
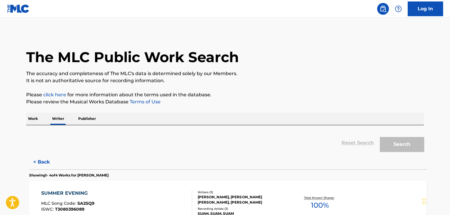
scroll to position [7, 0]
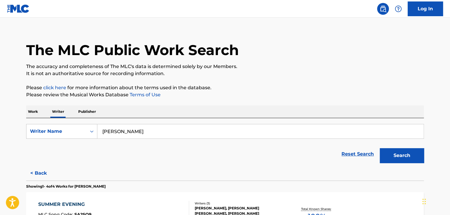
click at [136, 128] on input "[PERSON_NAME]" at bounding box center [260, 131] width 326 height 14
paste input "[PERSON_NAME]"
click at [250, 81] on div "The MLC Public Work Search The accuracy and completeness of The MLC's data is d…" at bounding box center [225, 213] width 412 height 377
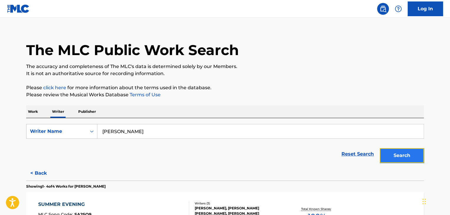
click at [402, 154] on button "Search" at bounding box center [402, 155] width 44 height 15
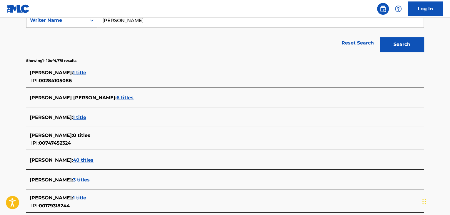
scroll to position [86, 0]
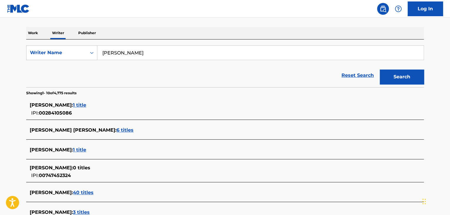
click at [116, 51] on input "[PERSON_NAME]" at bounding box center [260, 53] width 326 height 14
paste input "[PERSON_NAME]"
click at [400, 74] on button "Search" at bounding box center [402, 76] width 44 height 15
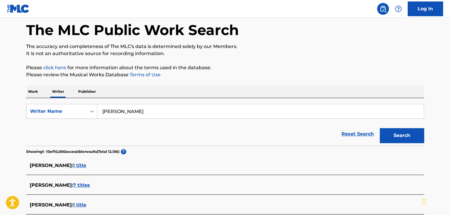
scroll to position [27, 0]
click at [134, 110] on input "[PERSON_NAME]" at bounding box center [260, 111] width 326 height 14
paste input "[PERSON_NAME]"
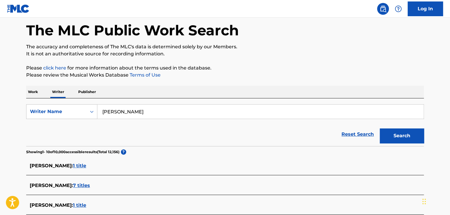
type input "[PERSON_NAME]"
click at [276, 73] on p "Please review the Musical Works Database Terms of Use" at bounding box center [225, 74] width 398 height 7
click at [393, 137] on button "Search" at bounding box center [402, 135] width 44 height 15
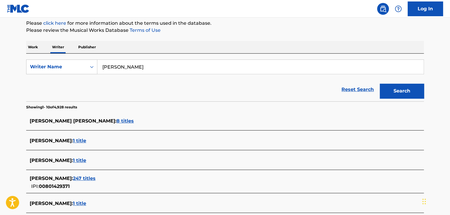
scroll to position [86, 0]
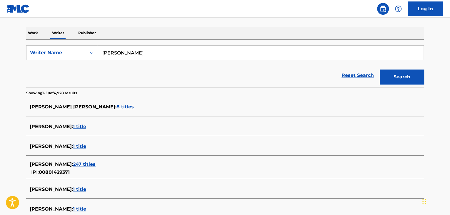
click at [76, 124] on span "1 title" at bounding box center [79, 127] width 13 height 6
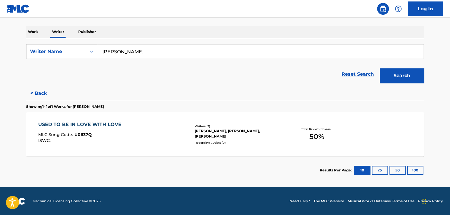
scroll to position [87, 0]
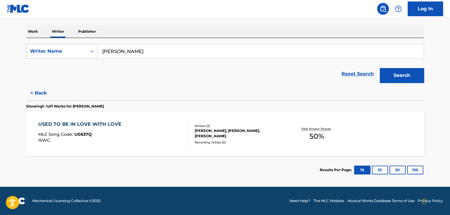
click at [157, 124] on div "USED TO BE IN LOVE WITH LOVE MLC Song Code : U0637Q ISWC :" at bounding box center [113, 134] width 151 height 26
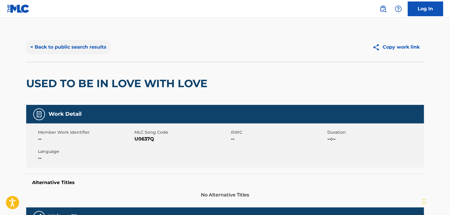
click at [81, 49] on button "< Back to public search results" at bounding box center [68, 47] width 84 height 15
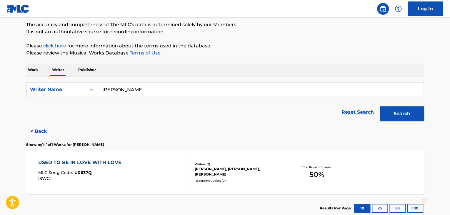
scroll to position [87, 0]
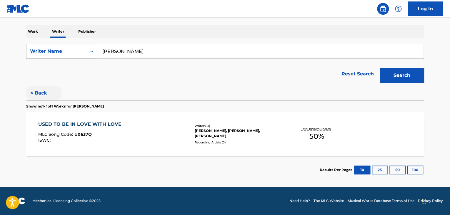
click at [42, 92] on button "< Back" at bounding box center [43, 93] width 35 height 15
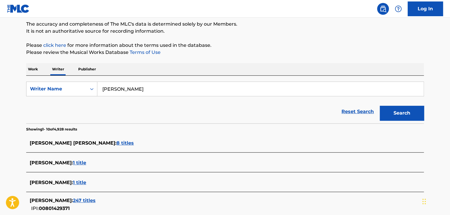
scroll to position [28, 0]
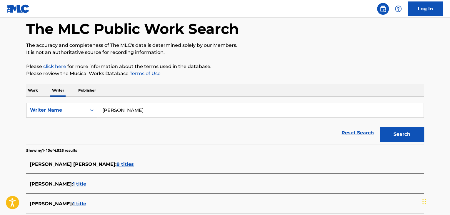
click at [115, 103] on input "[PERSON_NAME]" at bounding box center [260, 110] width 326 height 14
paste input "[PERSON_NAME]"
click at [307, 64] on p "Please click here for more information about the terms used in the database." at bounding box center [225, 66] width 398 height 7
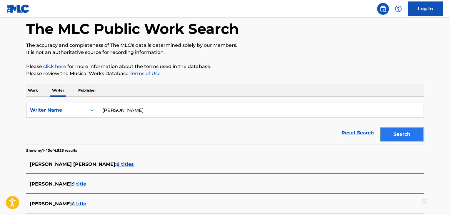
click at [390, 130] on button "Search" at bounding box center [402, 134] width 44 height 15
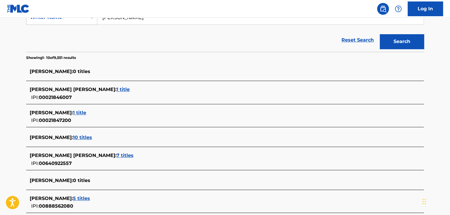
scroll to position [69, 0]
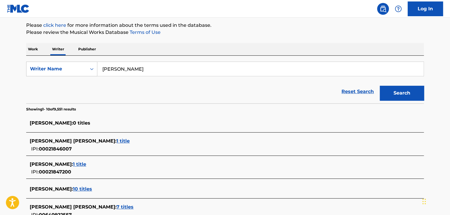
click at [132, 68] on input "[PERSON_NAME]" at bounding box center [260, 69] width 326 height 14
paste input "oseph Libula"
type input "[PERSON_NAME]"
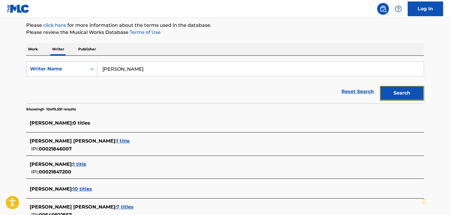
click at [387, 88] on button "Search" at bounding box center [402, 93] width 44 height 15
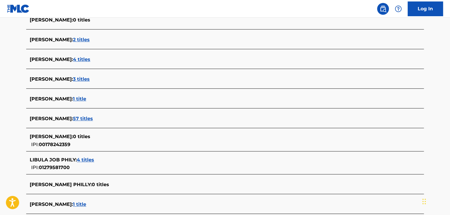
scroll to position [187, 0]
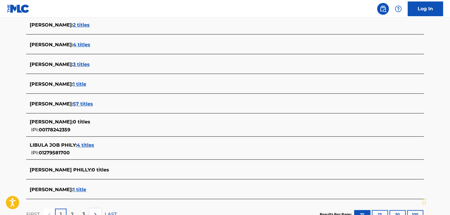
click at [74, 64] on span "3 titles" at bounding box center [81, 64] width 17 height 6
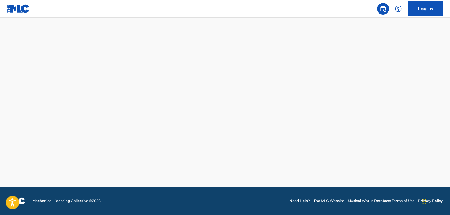
scroll to position [179, 0]
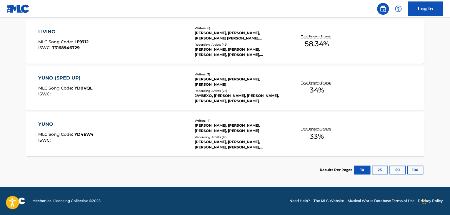
click at [157, 51] on div "LIVING MLC Song Code : LE9712 ISWC : T3168946729" at bounding box center [113, 41] width 151 height 26
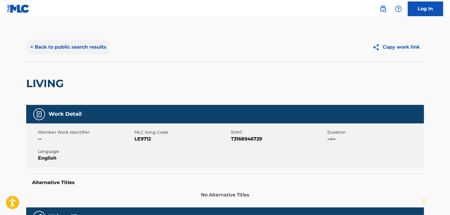
click at [73, 47] on button "< Back to public search results" at bounding box center [68, 47] width 84 height 15
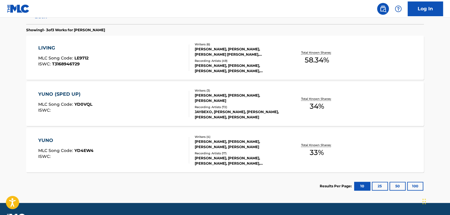
scroll to position [179, 0]
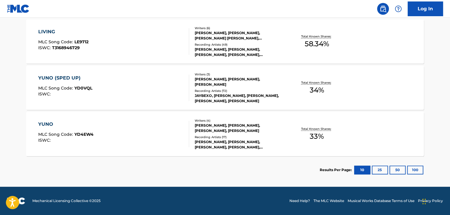
click at [204, 84] on div "[PERSON_NAME], [PERSON_NAME], [PERSON_NAME]" at bounding box center [239, 81] width 89 height 11
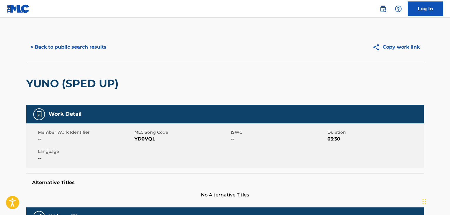
click at [71, 36] on div "< Back to public search results Copy work link" at bounding box center [225, 46] width 398 height 29
click at [71, 43] on button "< Back to public search results" at bounding box center [68, 47] width 84 height 15
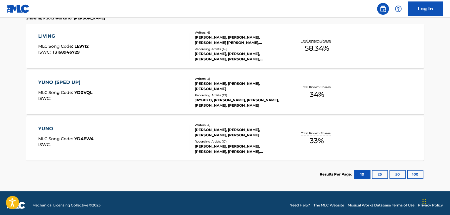
scroll to position [179, 0]
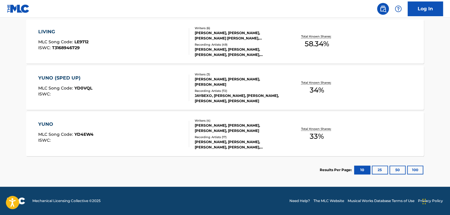
click at [225, 125] on div "[PERSON_NAME], [PERSON_NAME], [PERSON_NAME], [PERSON_NAME]" at bounding box center [239, 128] width 89 height 11
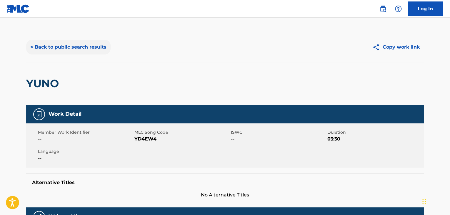
click at [64, 44] on button "< Back to public search results" at bounding box center [68, 47] width 84 height 15
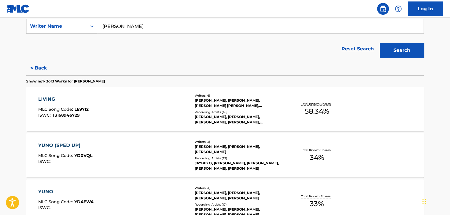
scroll to position [125, 0]
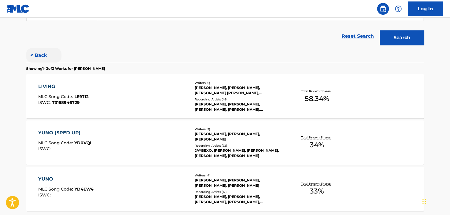
click at [36, 56] on button "< Back" at bounding box center [43, 55] width 35 height 15
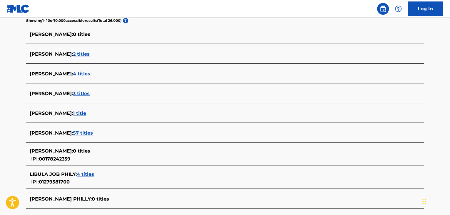
scroll to position [213, 0]
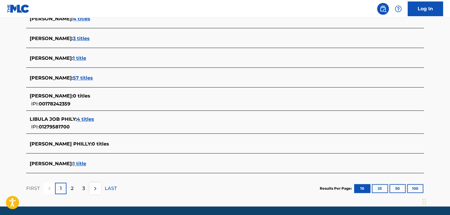
click at [82, 59] on span "1 title" at bounding box center [79, 58] width 13 height 6
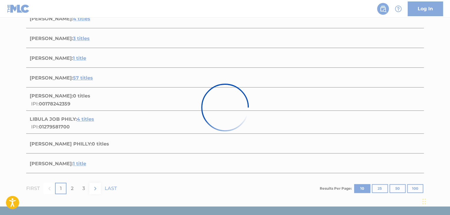
scroll to position [87, 0]
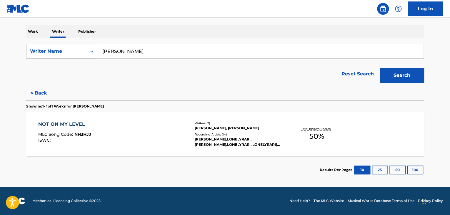
click at [152, 114] on div "NOT ON MY LEVEL MLC Song Code : NH3HJJ ISWC : Writers ( 2 ) [PERSON_NAME], MATV…" at bounding box center [225, 134] width 398 height 44
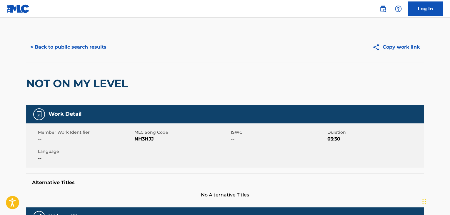
click at [61, 39] on div "< Back to public search results Copy work link" at bounding box center [225, 46] width 398 height 29
click at [66, 53] on button "< Back to public search results" at bounding box center [68, 47] width 84 height 15
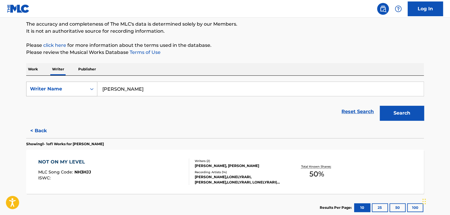
scroll to position [87, 0]
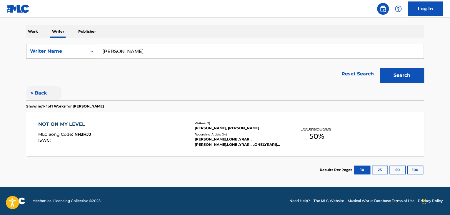
click at [44, 95] on button "< Back" at bounding box center [43, 93] width 35 height 15
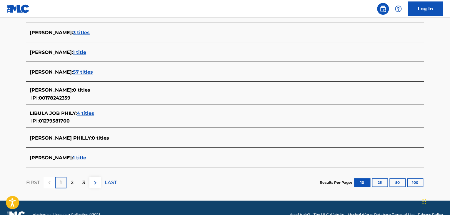
scroll to position [232, 0]
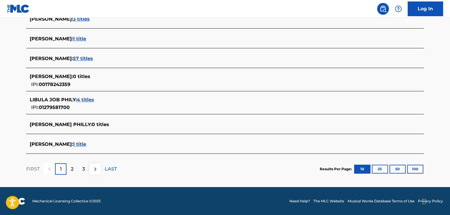
click at [92, 56] on span "57 titles" at bounding box center [83, 59] width 20 height 6
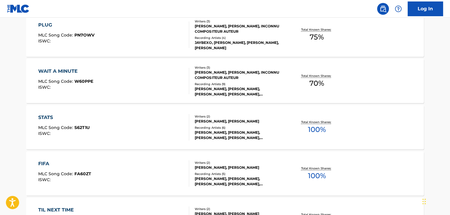
scroll to position [291, 0]
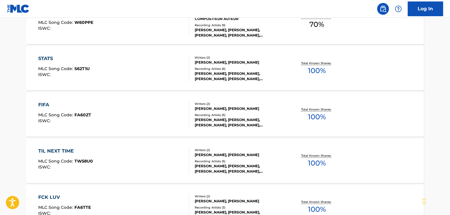
click at [185, 58] on div at bounding box center [186, 68] width 5 height 26
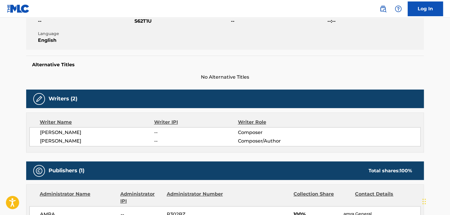
click at [61, 144] on span "[PERSON_NAME]" at bounding box center [97, 140] width 114 height 7
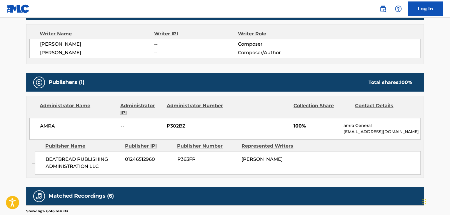
click at [45, 127] on span "AMRA" at bounding box center [78, 125] width 76 height 7
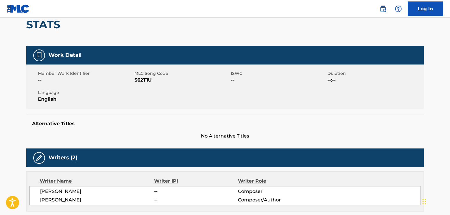
click at [142, 80] on span "S62T1U" at bounding box center [181, 79] width 95 height 7
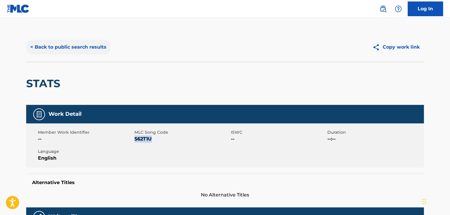
click at [87, 47] on button "< Back to public search results" at bounding box center [68, 47] width 84 height 15
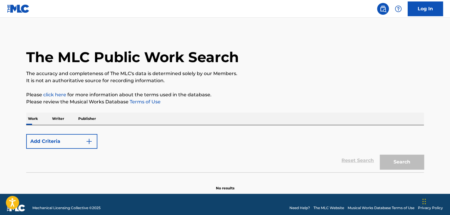
scroll to position [7, 0]
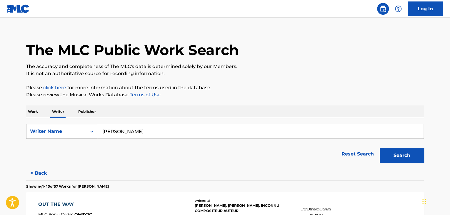
click at [132, 130] on input "[PERSON_NAME]" at bounding box center [260, 131] width 326 height 14
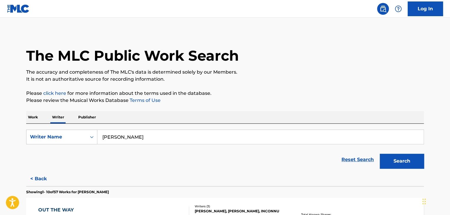
scroll to position [0, 0]
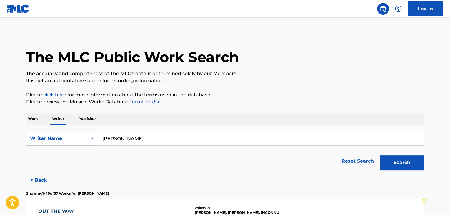
click at [34, 117] on p "Work" at bounding box center [33, 118] width 14 height 12
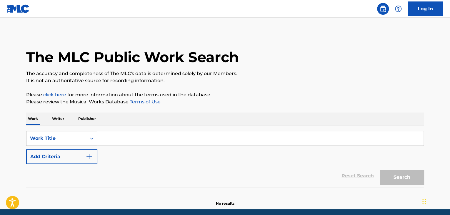
click at [139, 138] on input "Search Form" at bounding box center [260, 138] width 326 height 14
paste input "Where Our Blue Is"
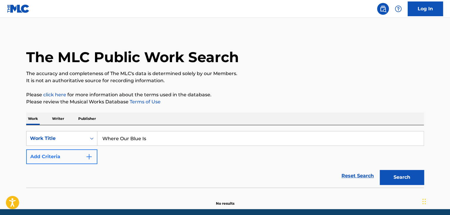
type input "Where Our Blue Is"
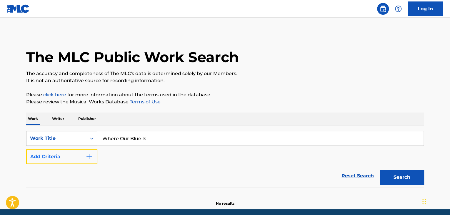
click at [84, 157] on button "Add Criteria" at bounding box center [61, 156] width 71 height 15
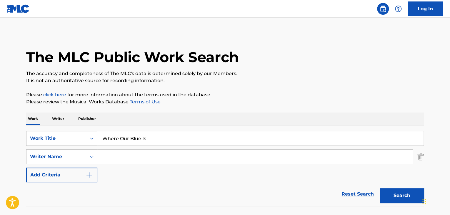
click at [121, 156] on input "Search Form" at bounding box center [254, 156] width 315 height 14
paste input "Where Our Blue Is"
paste input "Trickle"
type input "Trickle"
click at [396, 194] on button "Search" at bounding box center [402, 195] width 44 height 15
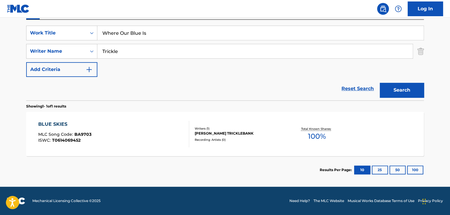
scroll to position [17, 0]
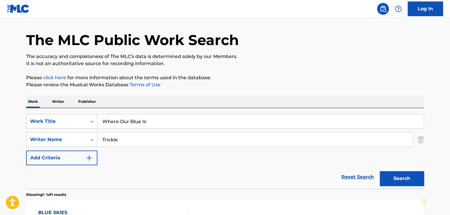
click at [58, 99] on p "Writer" at bounding box center [58, 101] width 16 height 12
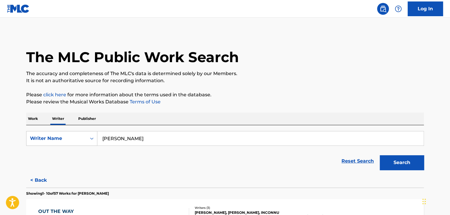
click at [132, 144] on input "[PERSON_NAME]" at bounding box center [260, 138] width 326 height 14
paste input "Trickle"
type input "Trickle"
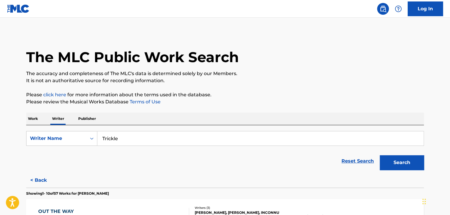
click at [400, 160] on button "Search" at bounding box center [402, 162] width 44 height 15
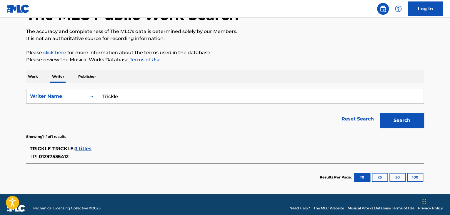
scroll to position [49, 0]
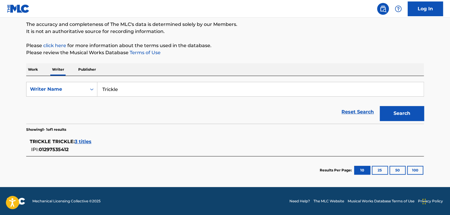
click at [79, 139] on span "3 titles" at bounding box center [83, 142] width 17 height 6
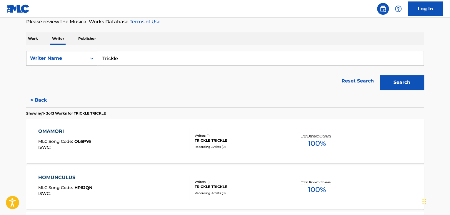
scroll to position [108, 0]
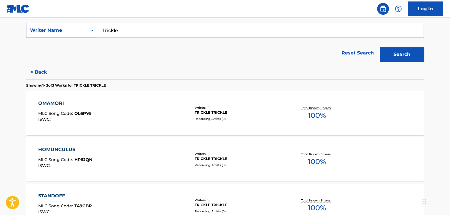
click at [151, 112] on div "OMAMORI MLC Song Code : OL6PY6 ISWC :" at bounding box center [113, 113] width 151 height 26
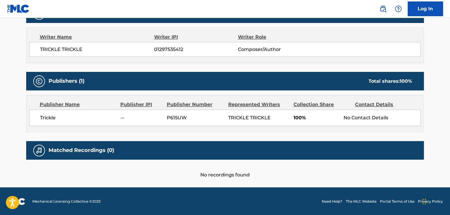
scroll to position [144, 0]
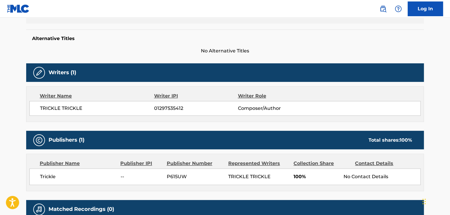
click at [54, 105] on span "TRICKLE TRICKLE" at bounding box center [97, 108] width 114 height 7
click at [94, 109] on span "TRICKLE TRICKLE" at bounding box center [97, 108] width 114 height 7
click at [157, 109] on span "01297535412" at bounding box center [196, 108] width 84 height 7
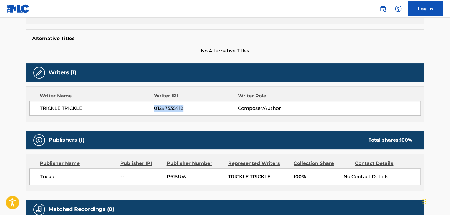
click at [157, 109] on span "01297535412" at bounding box center [196, 108] width 84 height 7
click at [41, 173] on span "Trickle" at bounding box center [78, 176] width 76 height 7
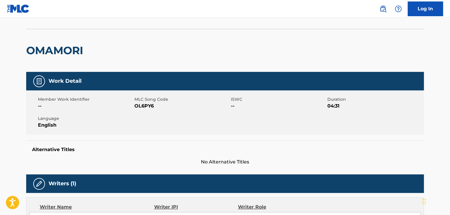
scroll to position [26, 0]
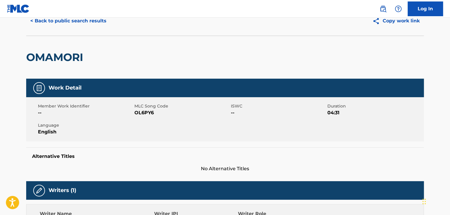
click at [144, 110] on span "OL6PY6" at bounding box center [181, 112] width 95 height 7
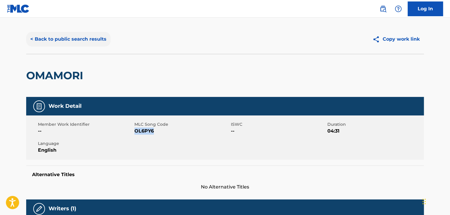
scroll to position [0, 0]
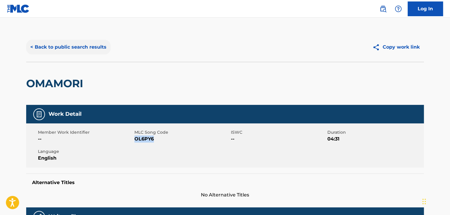
click at [77, 49] on button "< Back to public search results" at bounding box center [68, 47] width 84 height 15
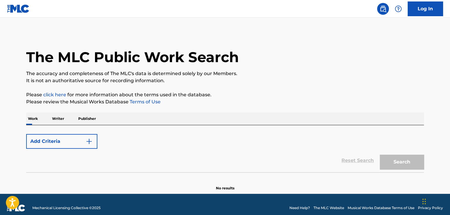
scroll to position [7, 0]
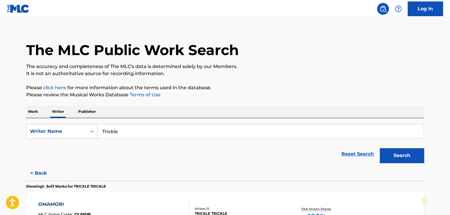
click at [134, 132] on input "Trickle" at bounding box center [260, 131] width 326 height 14
paste input "[PERSON_NAME]"
drag, startPoint x: 230, startPoint y: 100, endPoint x: 234, endPoint y: 99, distance: 4.4
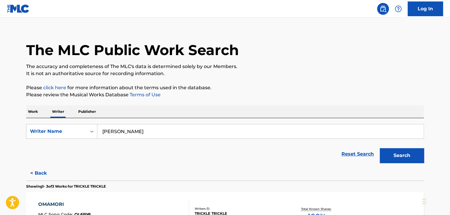
click at [231, 100] on div "The MLC Public Work Search The accuracy and completeness of The MLC's data is d…" at bounding box center [225, 190] width 412 height 331
click at [395, 150] on button "Search" at bounding box center [402, 155] width 44 height 15
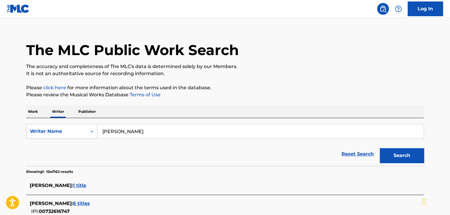
click at [123, 133] on input "[PERSON_NAME]" at bounding box center [260, 131] width 326 height 14
paste input "[PERSON_NAME]"
click at [402, 158] on button "Search" at bounding box center [402, 155] width 44 height 15
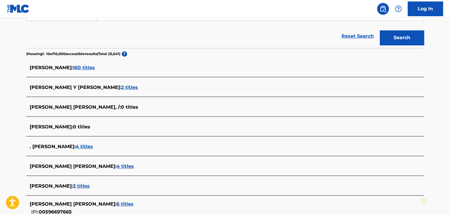
scroll to position [36, 0]
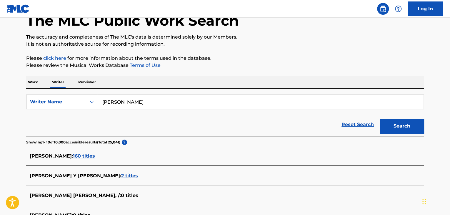
click at [130, 103] on input "[PERSON_NAME]" at bounding box center [260, 102] width 326 height 14
paste input "Berkeley Wasso"
type input "[PERSON_NAME]"
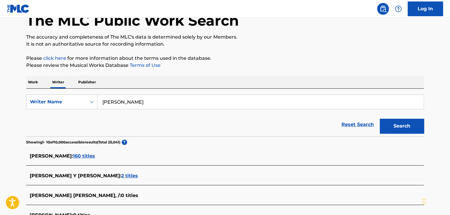
click at [248, 138] on section "Showing 1 - 10 of 10,000 accessible results (Total 25,041 ) ?" at bounding box center [225, 140] width 398 height 9
click at [402, 131] on button "Search" at bounding box center [402, 126] width 44 height 15
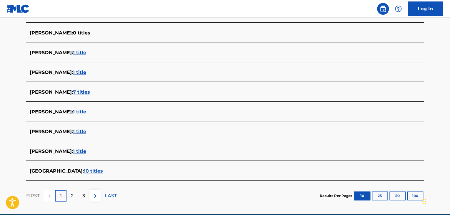
scroll to position [213, 0]
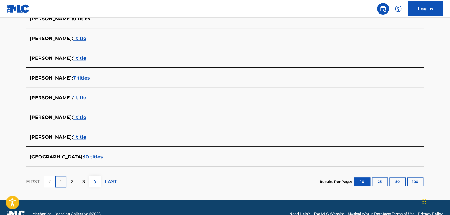
click at [84, 156] on span "10 titles" at bounding box center [93, 157] width 19 height 6
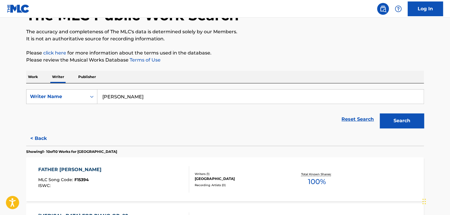
scroll to position [7, 0]
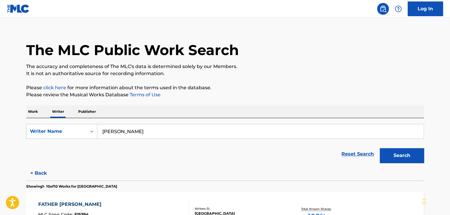
click at [117, 126] on input "[PERSON_NAME]" at bounding box center [260, 131] width 326 height 14
click at [34, 110] on p "Work" at bounding box center [33, 111] width 14 height 12
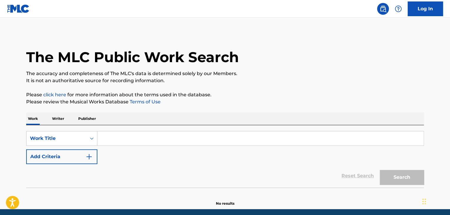
click at [107, 137] on input "Search Form" at bounding box center [260, 138] width 326 height 14
paste input "untitled"
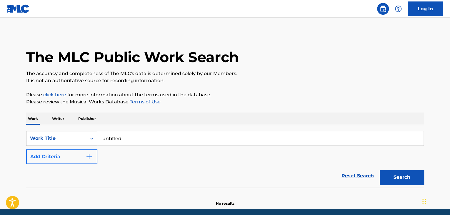
type input "untitled"
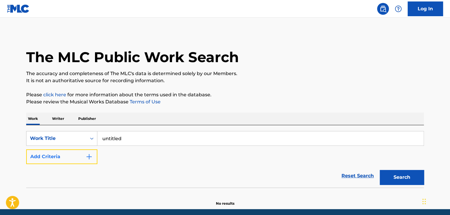
click at [82, 152] on button "Add Criteria" at bounding box center [61, 156] width 71 height 15
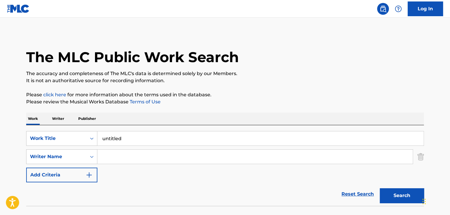
click at [125, 155] on input "Search Form" at bounding box center [254, 156] width 315 height 14
paste input "[PERSON_NAME]"
type input "[PERSON_NAME]"
click at [392, 186] on div "Search" at bounding box center [400, 194] width 47 height 24
click at [392, 190] on button "Search" at bounding box center [402, 195] width 44 height 15
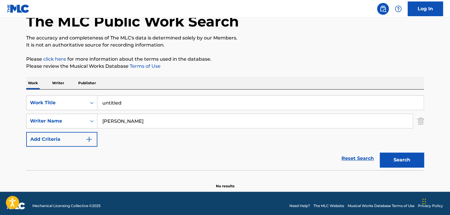
scroll to position [41, 0]
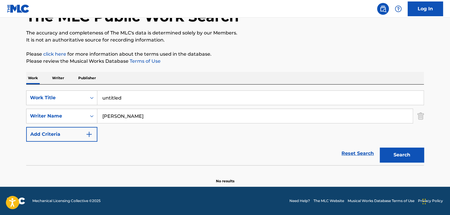
click at [53, 78] on p "Writer" at bounding box center [58, 78] width 16 height 12
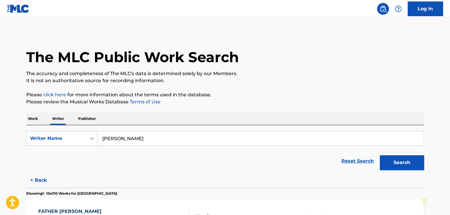
click at [146, 137] on input "[PERSON_NAME]" at bounding box center [260, 138] width 326 height 14
paste input "[PERSON_NAME]"
click at [146, 137] on input "Berkeley [PERSON_NAME]" at bounding box center [260, 138] width 326 height 14
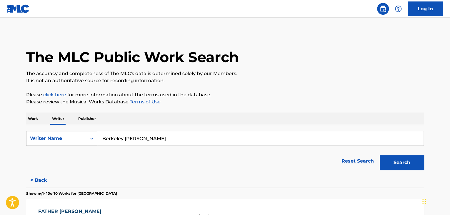
click at [146, 137] on input "Berkeley [PERSON_NAME]" at bounding box center [260, 138] width 326 height 14
paste input "Search Form"
type input "[PERSON_NAME]"
click at [385, 164] on button "Search" at bounding box center [402, 162] width 44 height 15
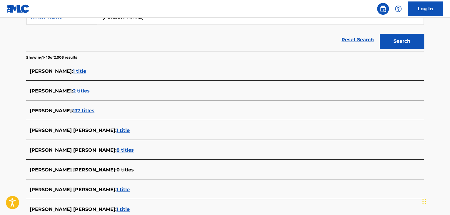
scroll to position [108, 0]
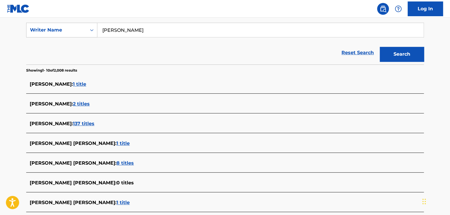
click at [73, 122] on span "137 titles" at bounding box center [83, 124] width 21 height 6
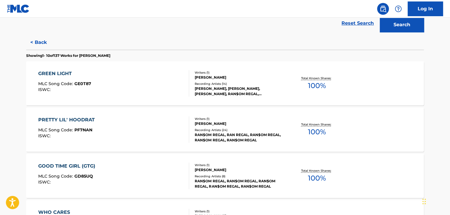
scroll to position [20, 0]
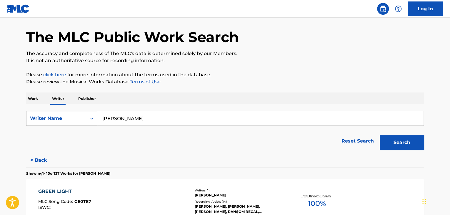
drag, startPoint x: 29, startPoint y: 99, endPoint x: 33, endPoint y: 100, distance: 4.4
click at [29, 99] on p "Work" at bounding box center [33, 98] width 14 height 12
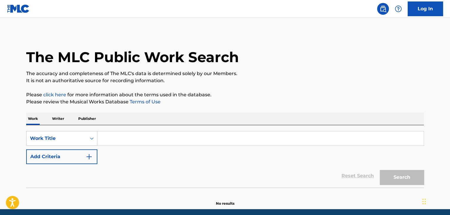
click at [54, 117] on p "Writer" at bounding box center [58, 118] width 16 height 12
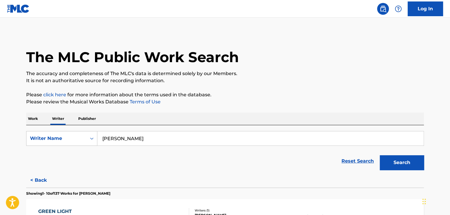
click at [142, 139] on input "[PERSON_NAME]" at bounding box center [260, 138] width 326 height 14
paste input "[PERSON_NAME]"
type input "[PERSON_NAME]"
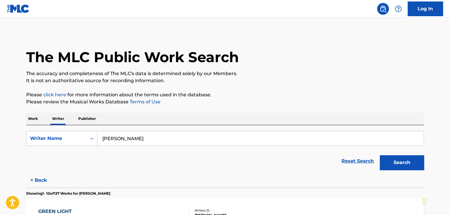
click at [395, 162] on button "Search" at bounding box center [402, 162] width 44 height 15
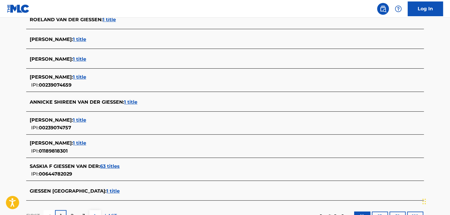
scroll to position [206, 0]
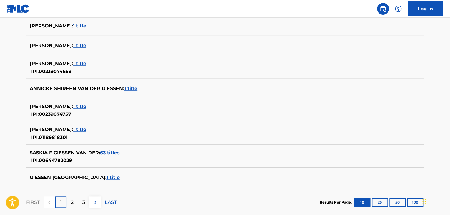
click at [125, 86] on span "1 title" at bounding box center [130, 89] width 13 height 6
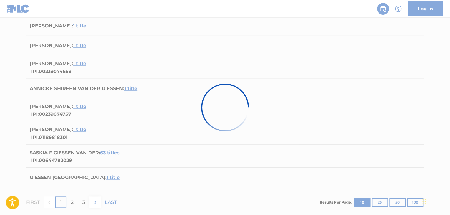
scroll to position [87, 0]
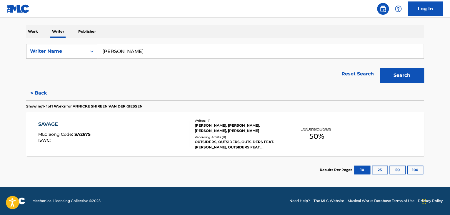
click at [163, 131] on div "SAVAGE MLC Song Code : SA267S ISWC :" at bounding box center [113, 134] width 151 height 26
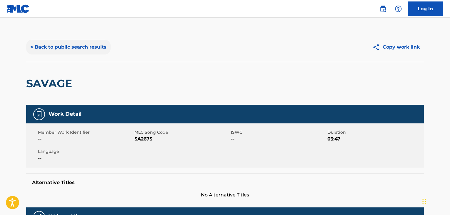
click at [65, 47] on button "< Back to public search results" at bounding box center [68, 47] width 84 height 15
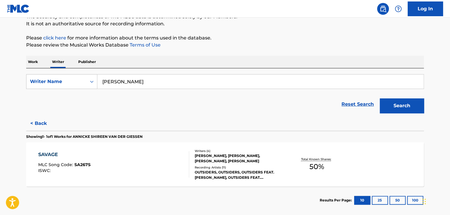
scroll to position [87, 0]
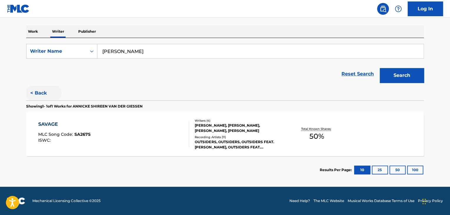
click at [32, 94] on button "< Back" at bounding box center [43, 93] width 35 height 15
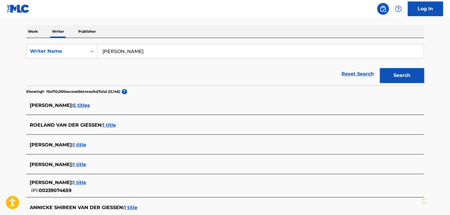
click at [122, 46] on input "[PERSON_NAME]" at bounding box center [260, 51] width 326 height 14
paste input "[PERSON_NAME]-van der [PERSON_NAME]"
click at [275, 69] on div "Reset Search Search" at bounding box center [225, 74] width 398 height 24
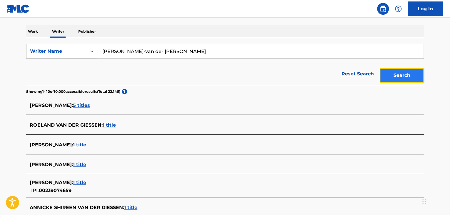
click at [403, 72] on button "Search" at bounding box center [402, 75] width 44 height 15
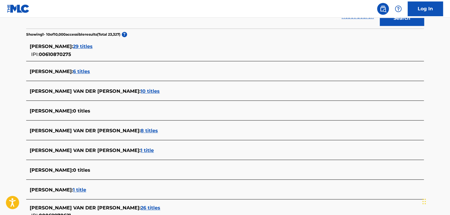
scroll to position [56, 0]
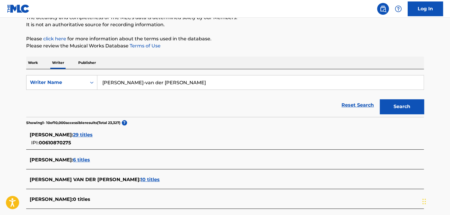
click at [125, 84] on input "[PERSON_NAME]-van der [PERSON_NAME]" at bounding box center [260, 82] width 326 height 14
paste input "[PERSON_NAME]"
click at [262, 107] on div "Reset Search Search" at bounding box center [225, 105] width 398 height 24
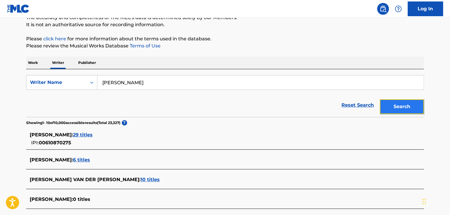
click at [393, 103] on button "Search" at bounding box center [402, 106] width 44 height 15
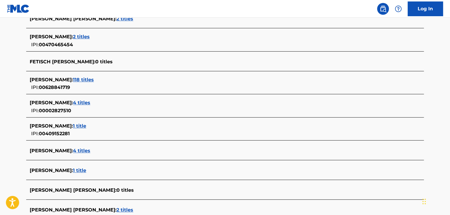
scroll to position [203, 0]
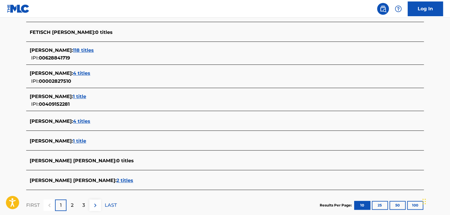
click at [73, 142] on span "1 title" at bounding box center [79, 141] width 13 height 6
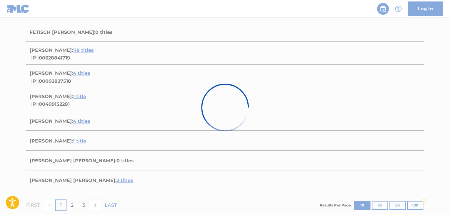
scroll to position [87, 0]
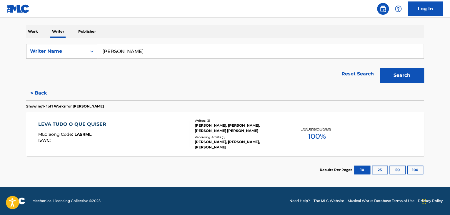
click at [146, 48] on input "[PERSON_NAME]" at bounding box center [260, 51] width 326 height 14
paste input "[PERSON_NAME]"
drag, startPoint x: 289, startPoint y: 75, endPoint x: 294, endPoint y: 75, distance: 5.6
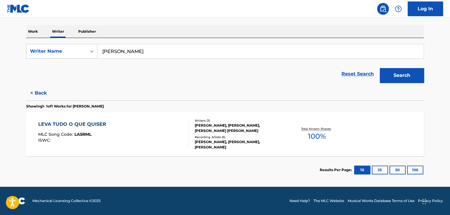
click at [289, 75] on div "Reset Search Search" at bounding box center [225, 74] width 398 height 24
click at [416, 80] on button "Search" at bounding box center [402, 75] width 44 height 15
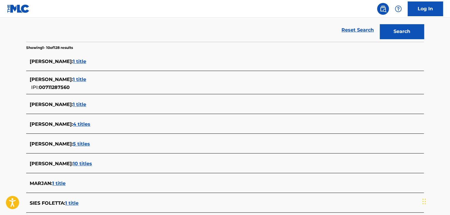
scroll to position [85, 0]
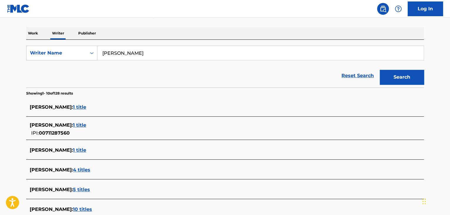
click at [125, 54] on input "[PERSON_NAME]" at bounding box center [260, 53] width 326 height 14
paste input "[PERSON_NAME]"
click at [245, 85] on div "Reset Search Search" at bounding box center [225, 76] width 398 height 24
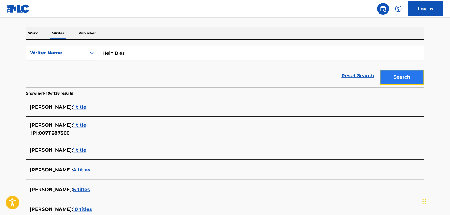
click at [386, 78] on button "Search" at bounding box center [402, 77] width 44 height 15
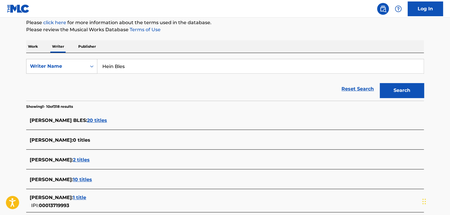
scroll to position [26, 0]
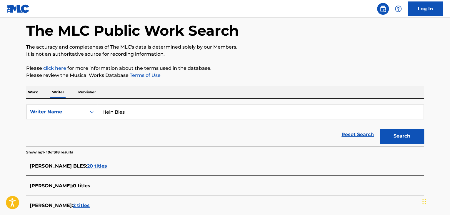
click at [132, 111] on input "Hein Bles" at bounding box center [260, 112] width 326 height 14
paste input "[PERSON_NAME]"
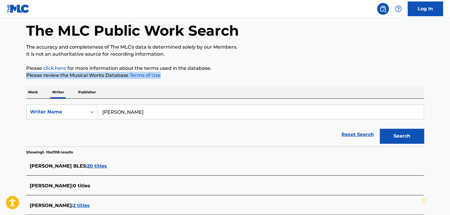
click at [283, 72] on div "The MLC Public Work Search The accuracy and completeness of The MLC's data is d…" at bounding box center [225, 198] width 412 height 384
click at [395, 139] on button "Search" at bounding box center [402, 136] width 44 height 15
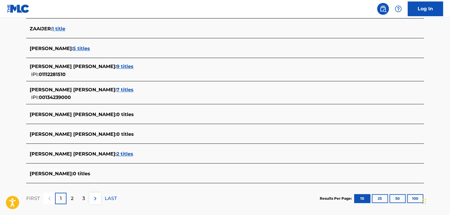
scroll to position [144, 0]
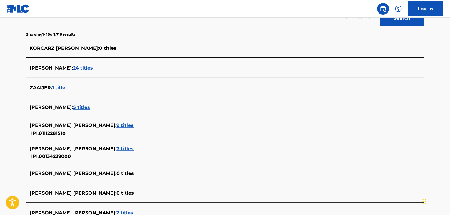
click at [54, 87] on span "1 title" at bounding box center [58, 88] width 13 height 6
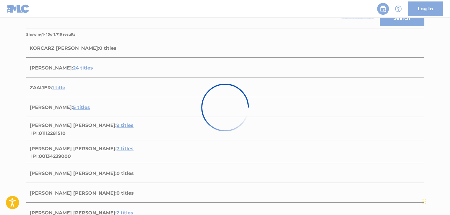
scroll to position [87, 0]
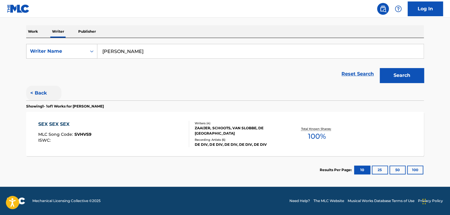
click at [36, 94] on button "< Back" at bounding box center [43, 93] width 35 height 15
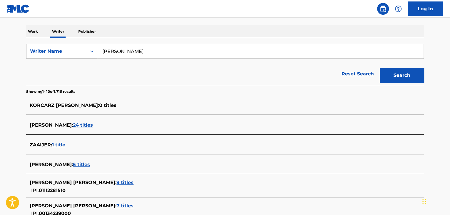
click at [141, 53] on input "[PERSON_NAME]" at bounding box center [260, 51] width 326 height 14
paste input "[PERSON_NAME]"
type input "[PERSON_NAME]"
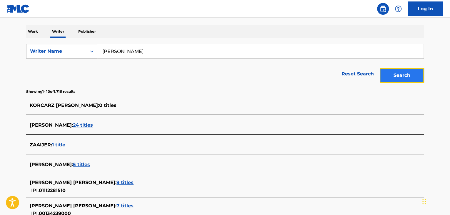
click at [391, 69] on button "Search" at bounding box center [402, 75] width 44 height 15
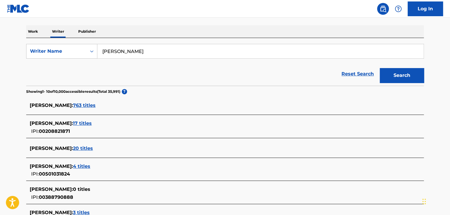
click at [139, 56] on input "[PERSON_NAME]" at bounding box center [260, 51] width 326 height 14
